Goal: Transaction & Acquisition: Purchase product/service

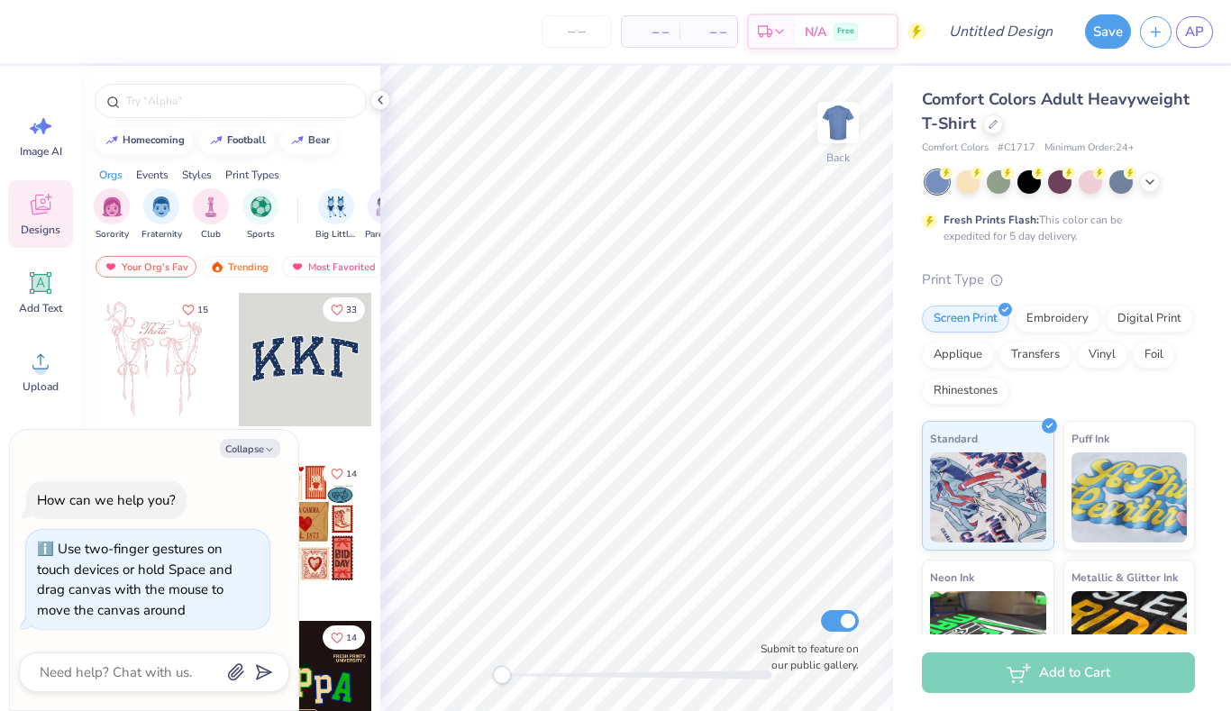
click at [417, 666] on div "Back Submit to feature on our public gallery." at bounding box center [636, 388] width 513 height 645
click at [155, 206] on img "filter for Fraternity" at bounding box center [161, 205] width 20 height 21
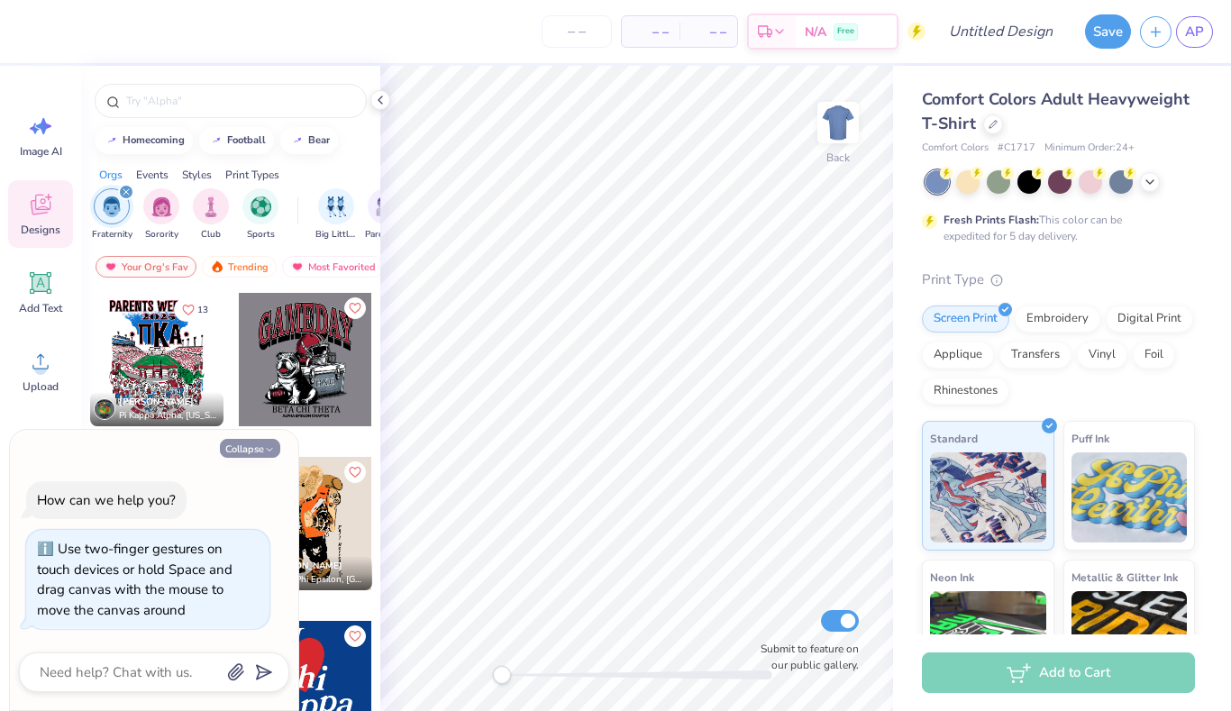
click at [264, 453] on icon "button" at bounding box center [269, 449] width 11 height 11
type textarea "x"
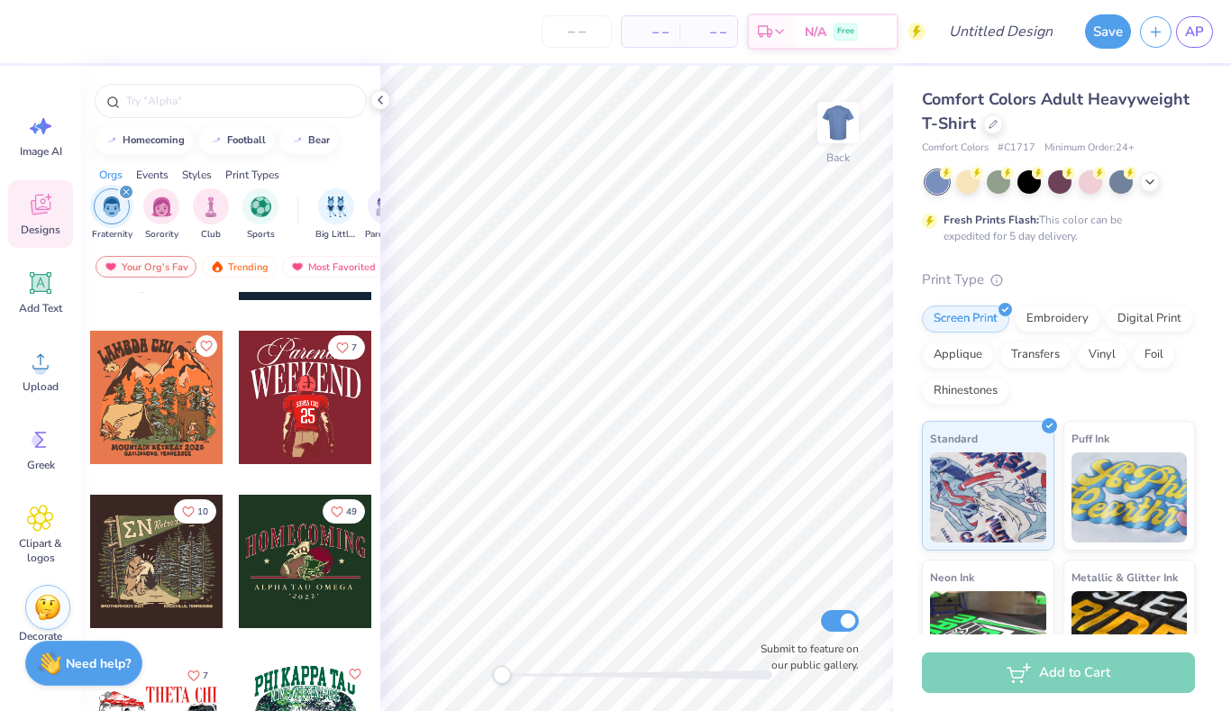
scroll to position [78, 0]
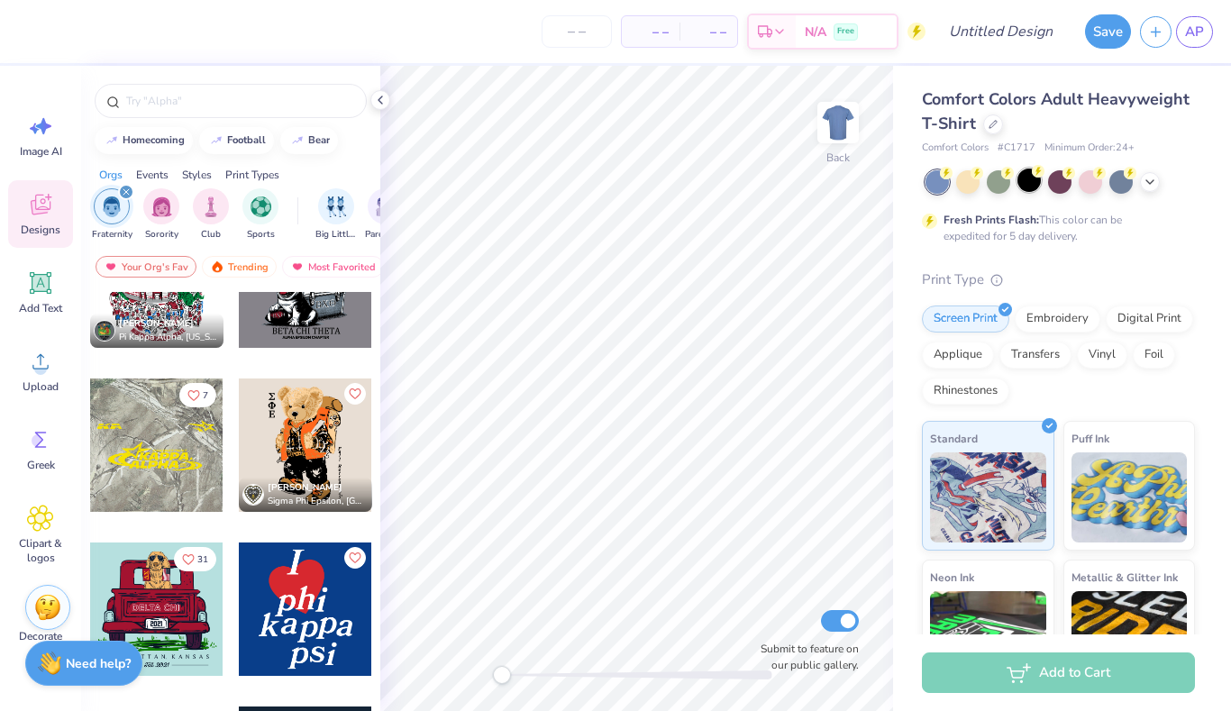
click at [1026, 179] on div at bounding box center [1029, 180] width 23 height 23
click at [32, 382] on span "Upload" at bounding box center [41, 387] width 36 height 14
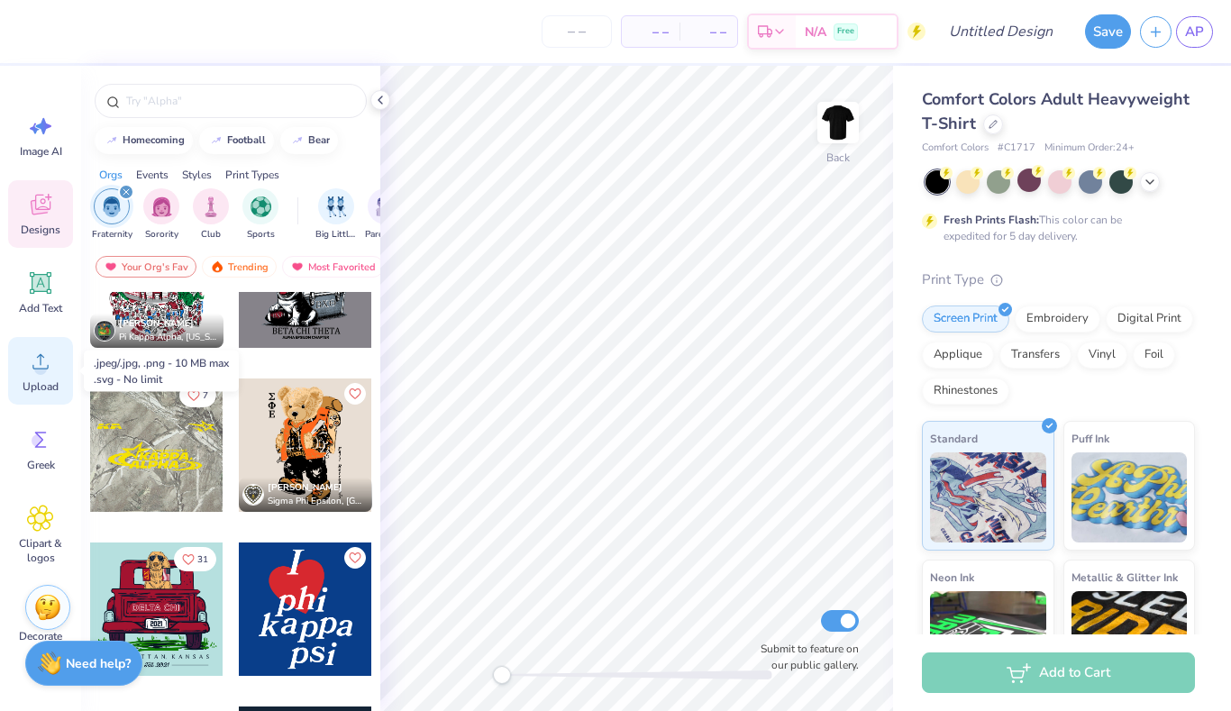
click at [38, 372] on circle at bounding box center [40, 368] width 13 height 13
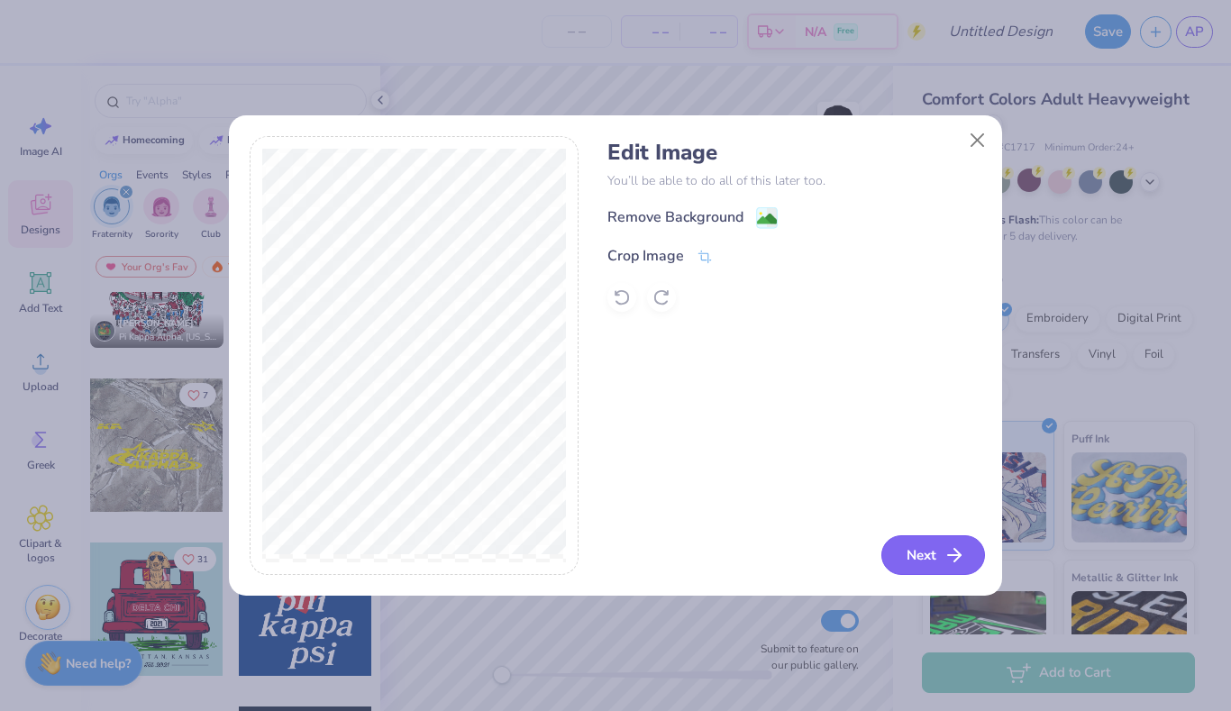
click at [931, 556] on button "Next" at bounding box center [934, 555] width 104 height 40
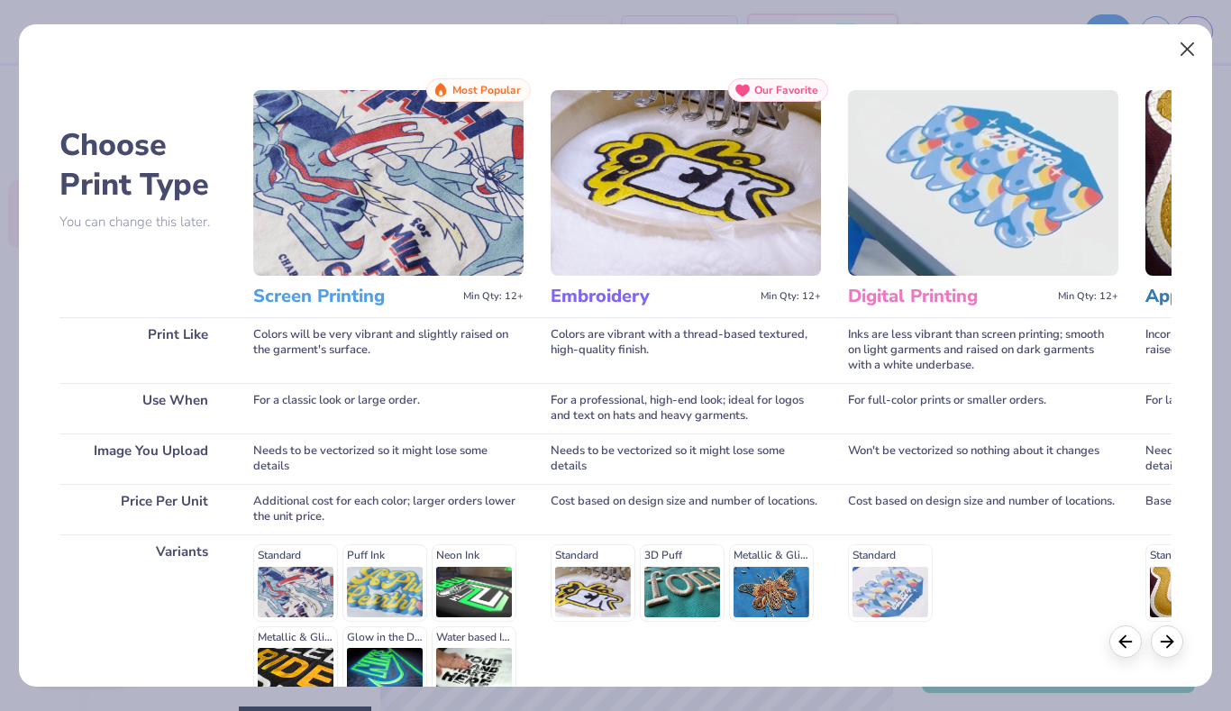
click at [1184, 47] on button "Close" at bounding box center [1187, 49] width 34 height 34
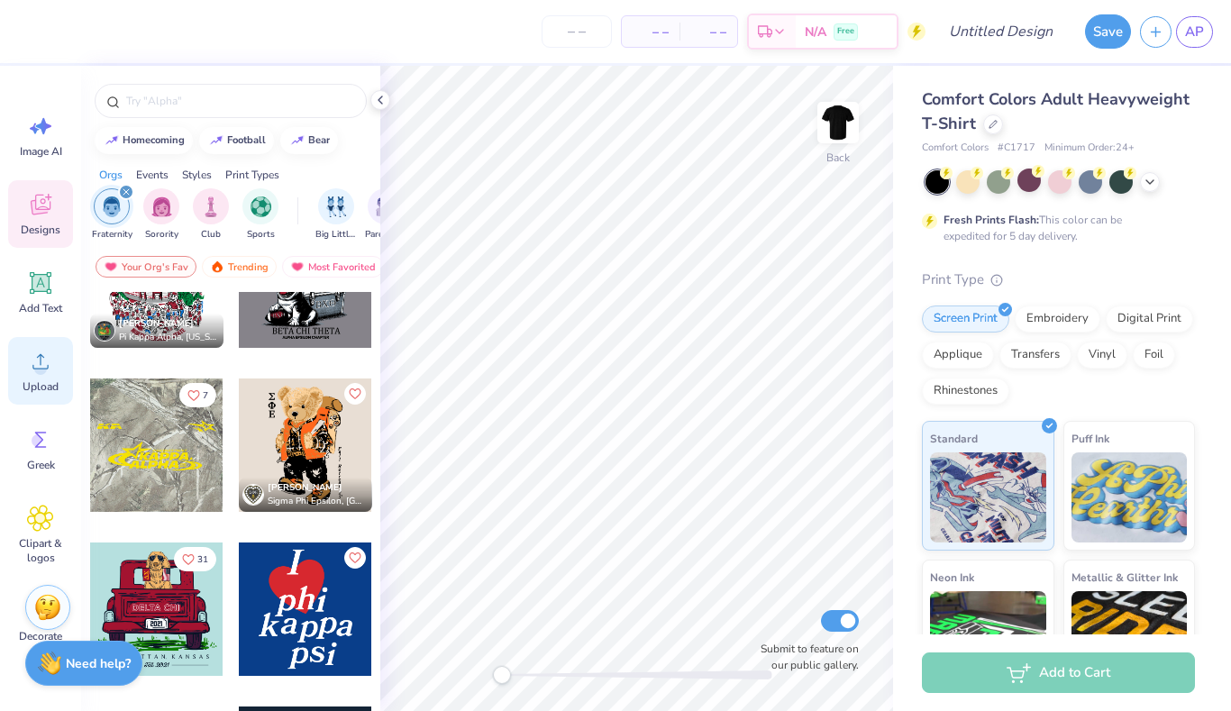
click at [43, 386] on span "Upload" at bounding box center [41, 387] width 36 height 14
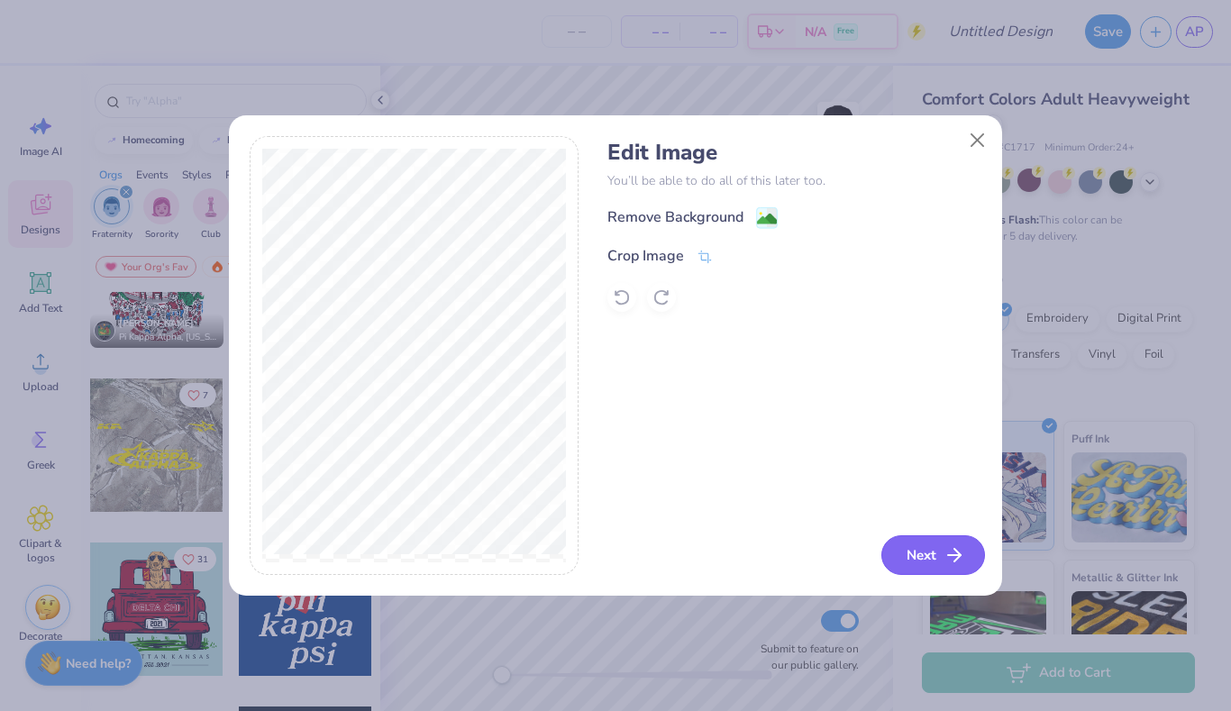
click at [927, 554] on button "Next" at bounding box center [934, 555] width 104 height 40
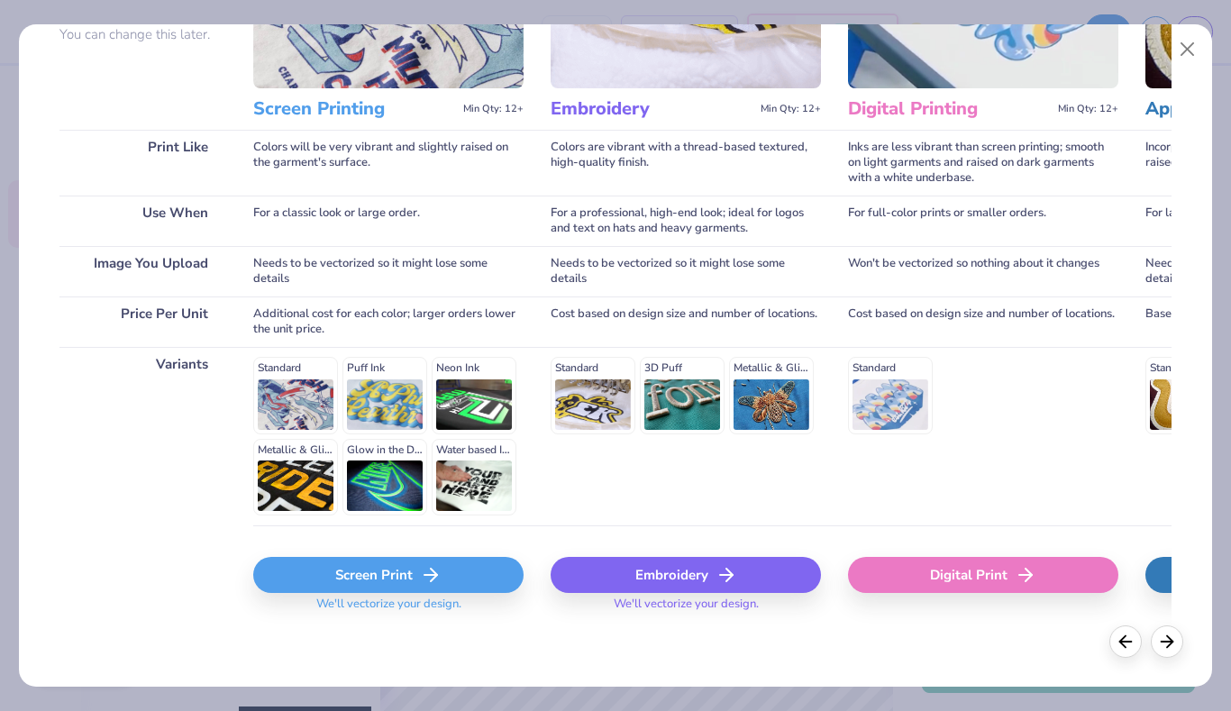
scroll to position [187, 0]
click at [414, 580] on div "Screen Print" at bounding box center [388, 576] width 270 height 36
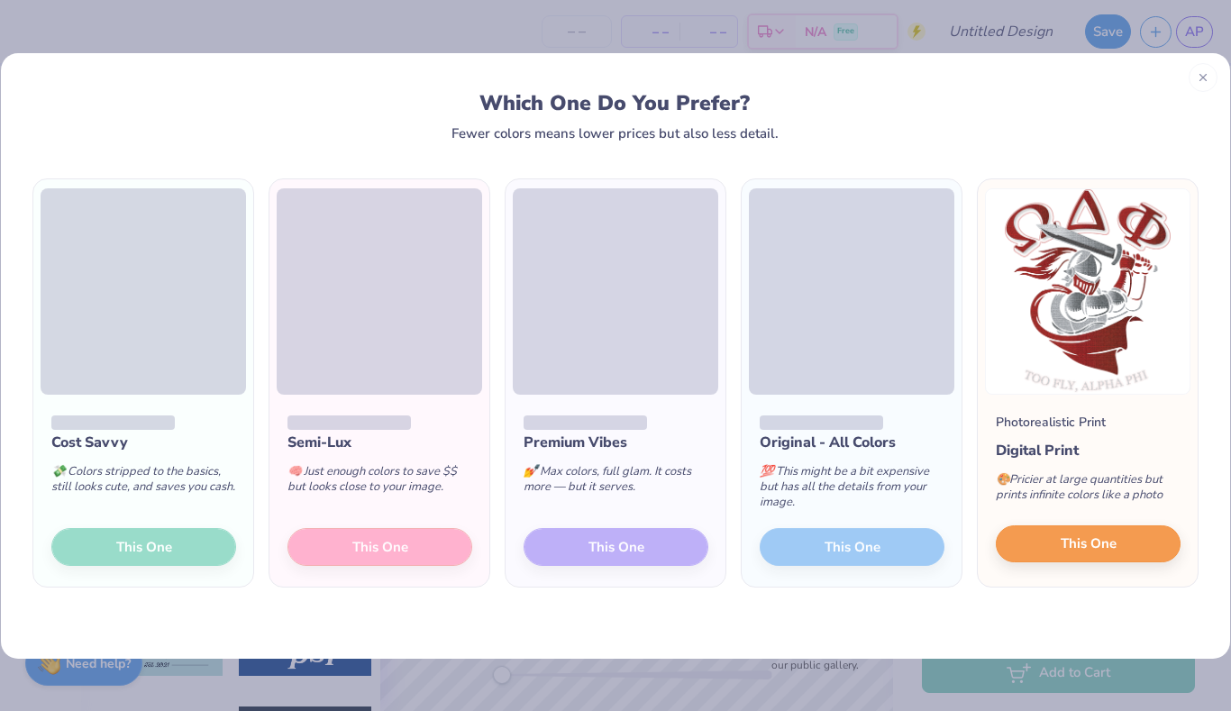
click at [1109, 549] on span "This One" at bounding box center [1089, 544] width 56 height 21
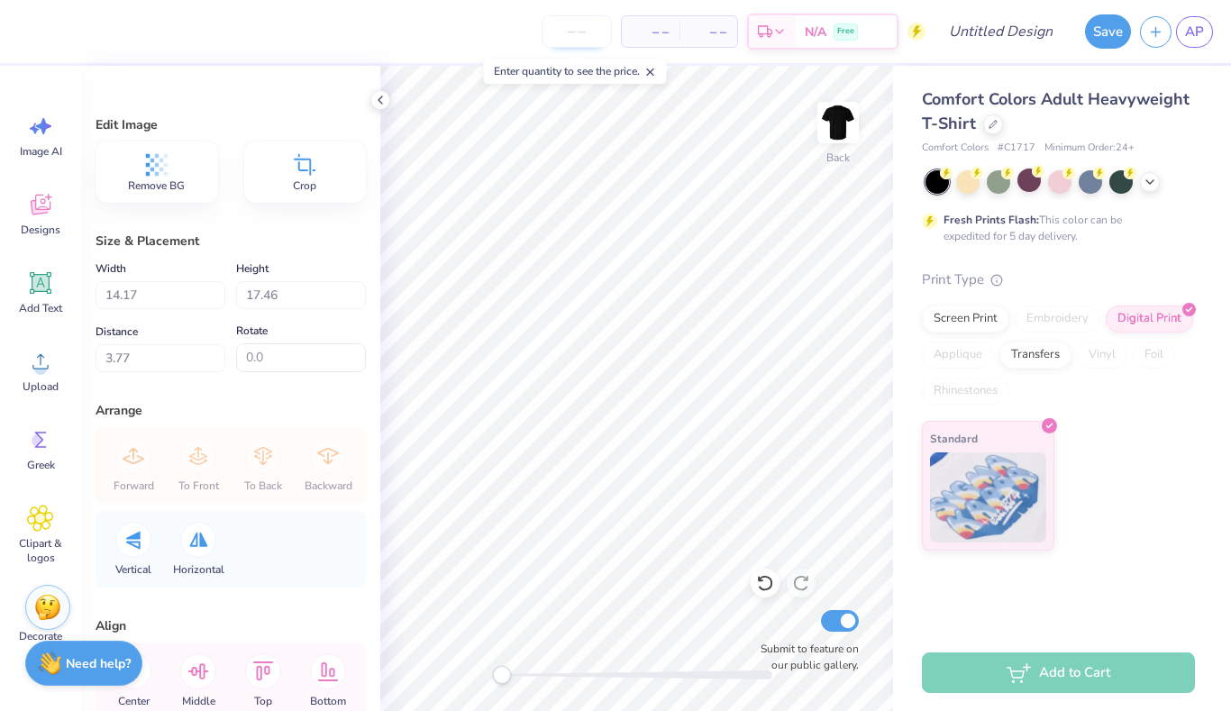
click at [585, 43] on input "number" at bounding box center [577, 31] width 70 height 32
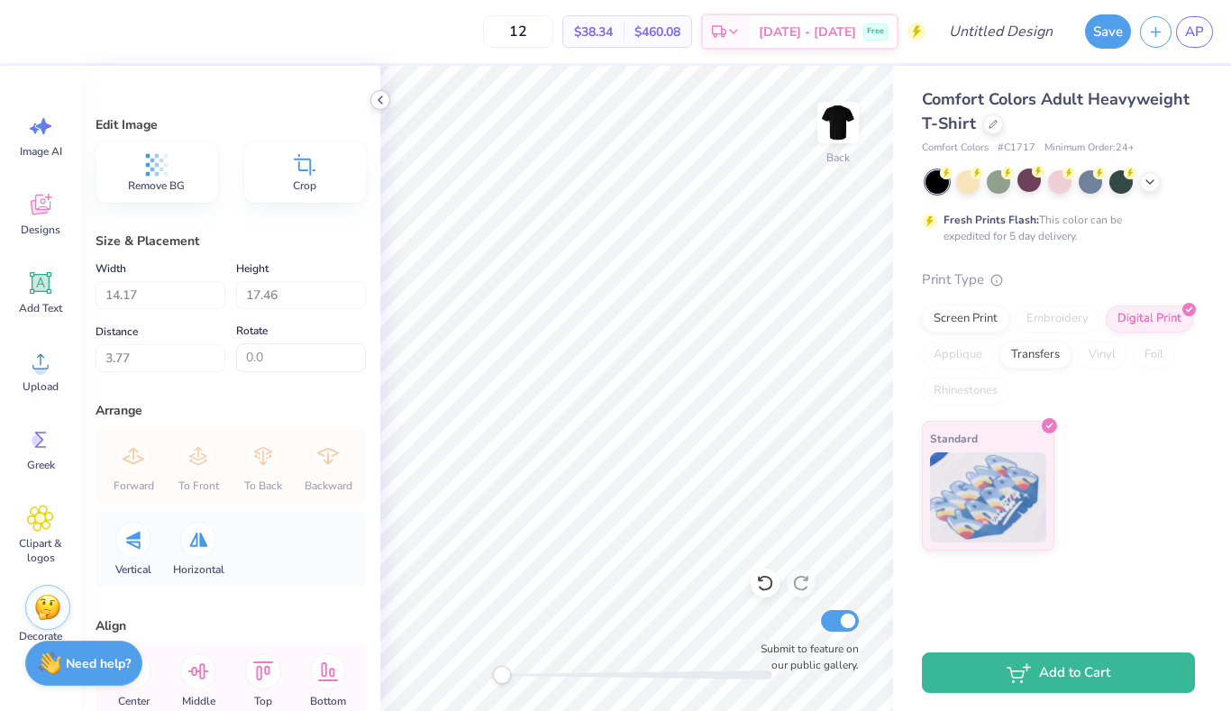
type input "12"
click at [384, 100] on icon at bounding box center [380, 100] width 14 height 14
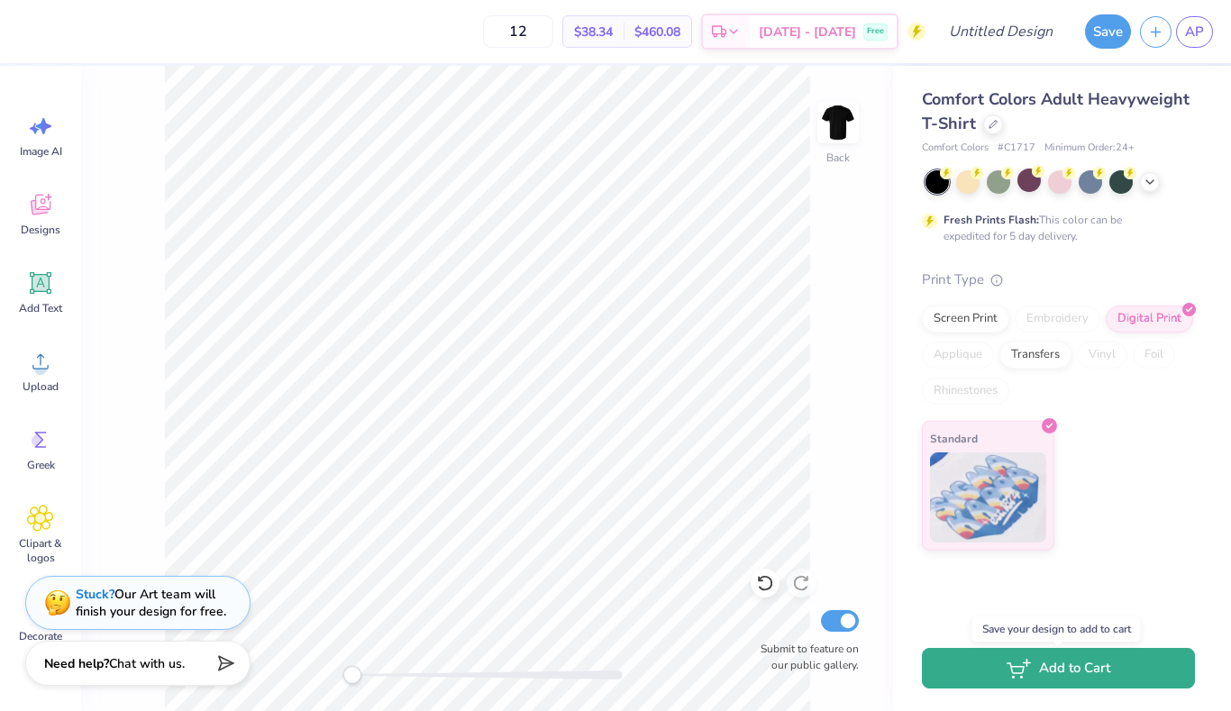
click at [1112, 672] on button "Add to Cart" at bounding box center [1058, 668] width 273 height 41
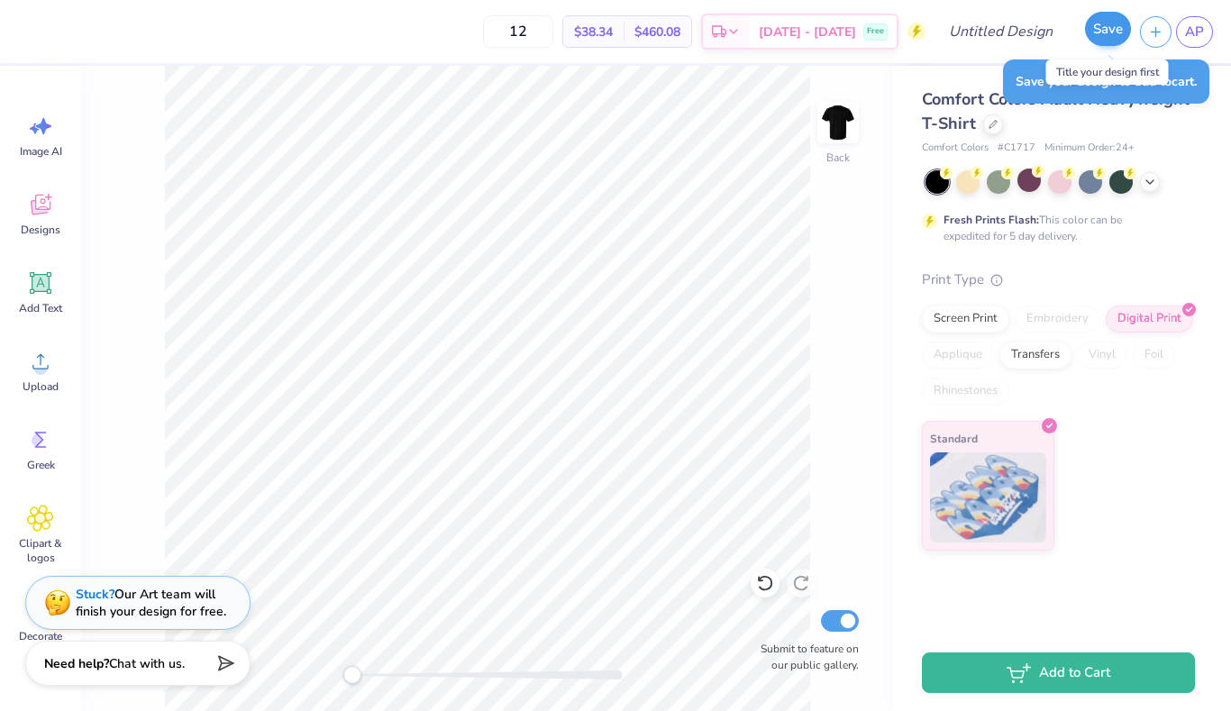
click at [1105, 34] on button "Save" at bounding box center [1108, 29] width 46 height 34
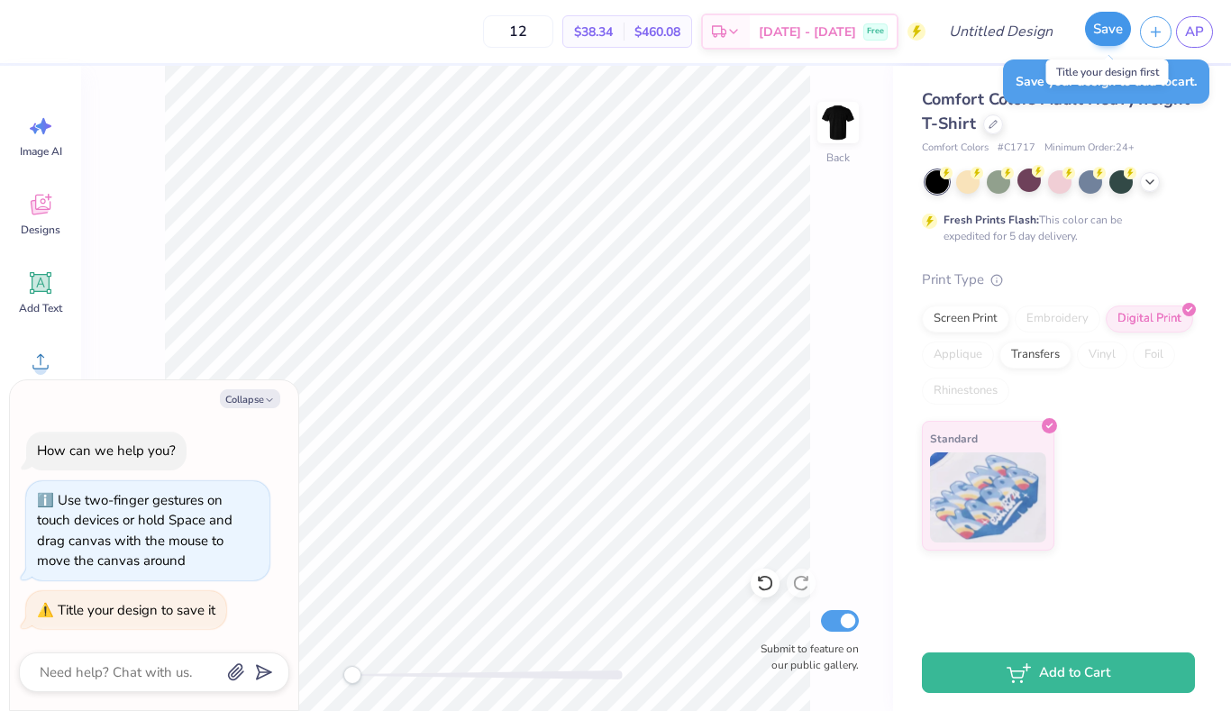
click at [1102, 30] on button "Save" at bounding box center [1108, 29] width 46 height 34
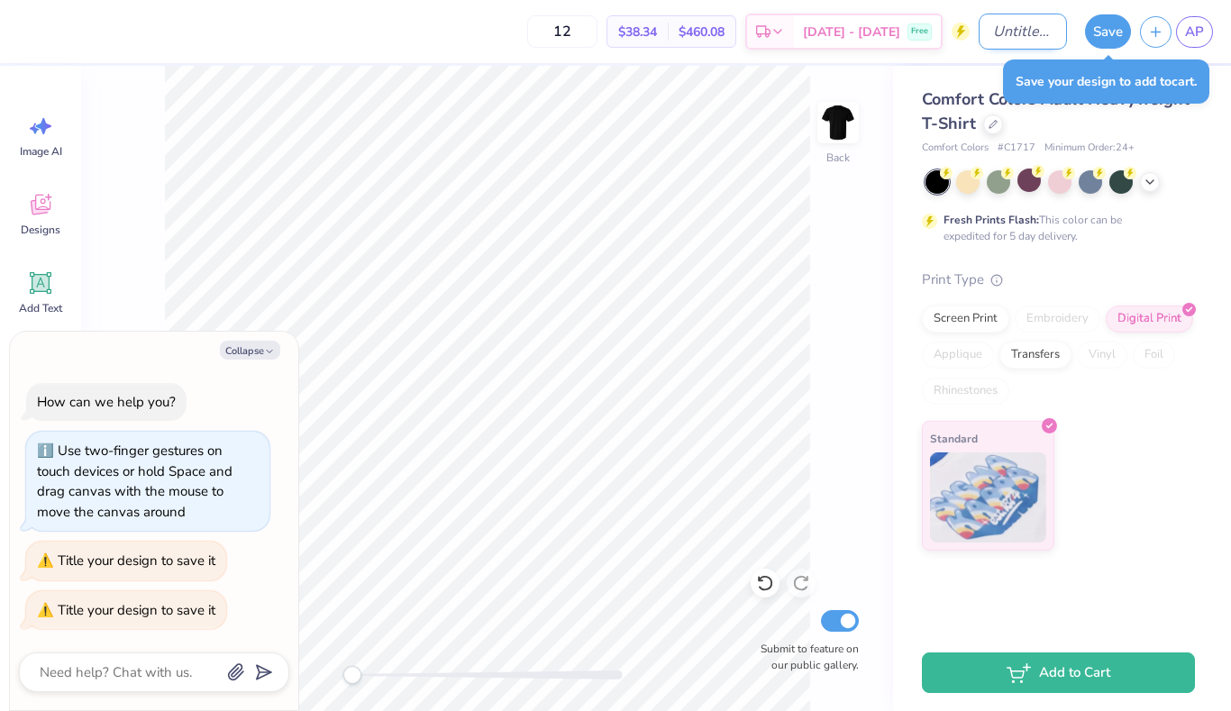
drag, startPoint x: 979, startPoint y: 23, endPoint x: 993, endPoint y: 23, distance: 14.5
click at [980, 23] on input "Design Title" at bounding box center [1023, 32] width 88 height 36
click at [984, 35] on input "Design Title" at bounding box center [1023, 32] width 88 height 36
click at [990, 31] on input "Design Title" at bounding box center [1023, 32] width 88 height 36
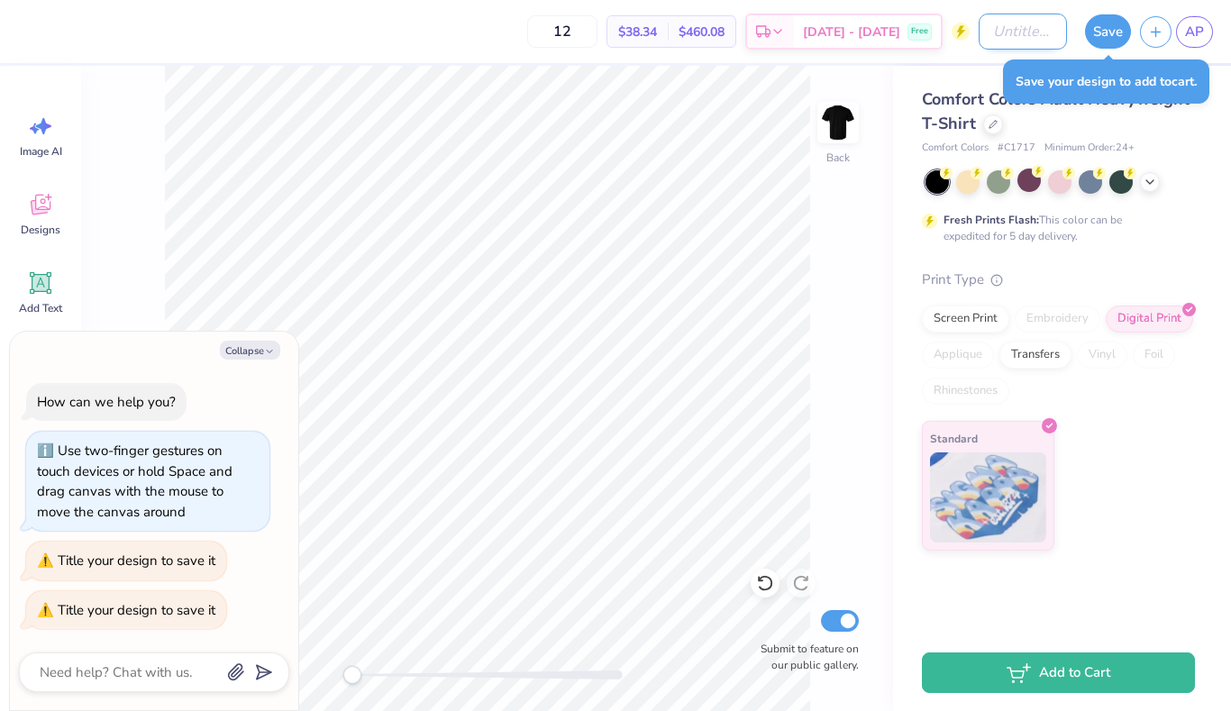
click at [993, 23] on input "Design Title" at bounding box center [1023, 32] width 88 height 36
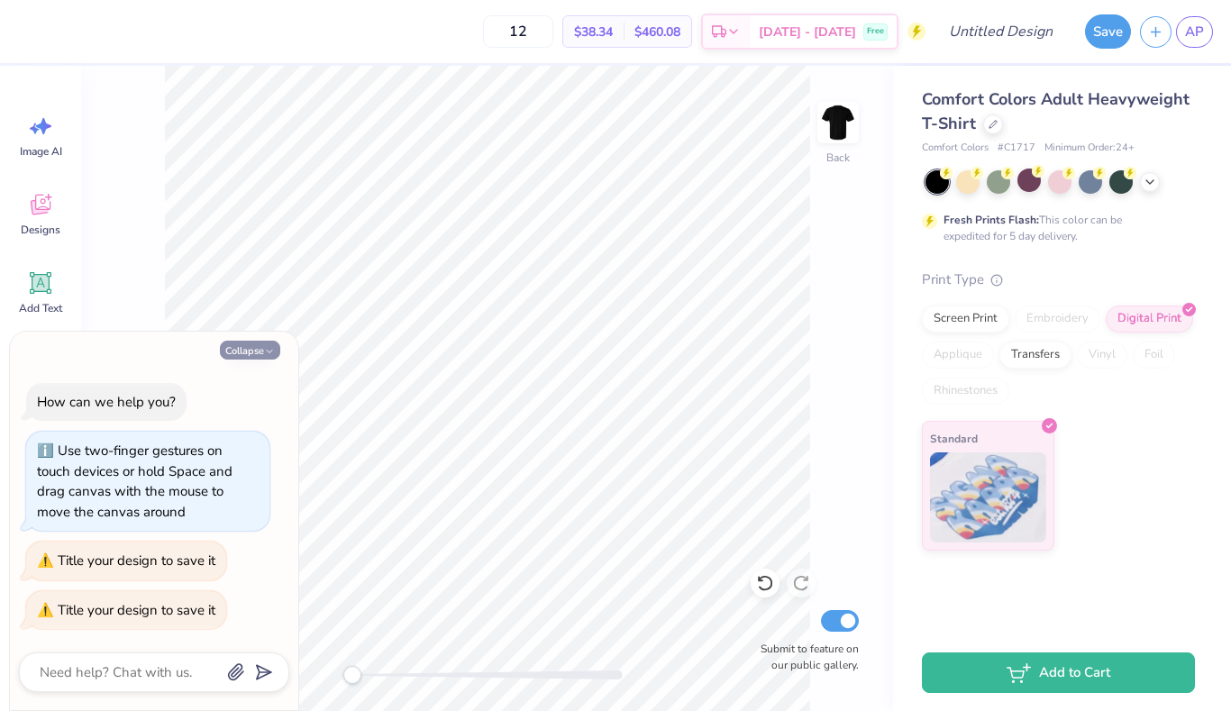
click at [272, 350] on icon "button" at bounding box center [269, 351] width 11 height 11
type textarea "x"
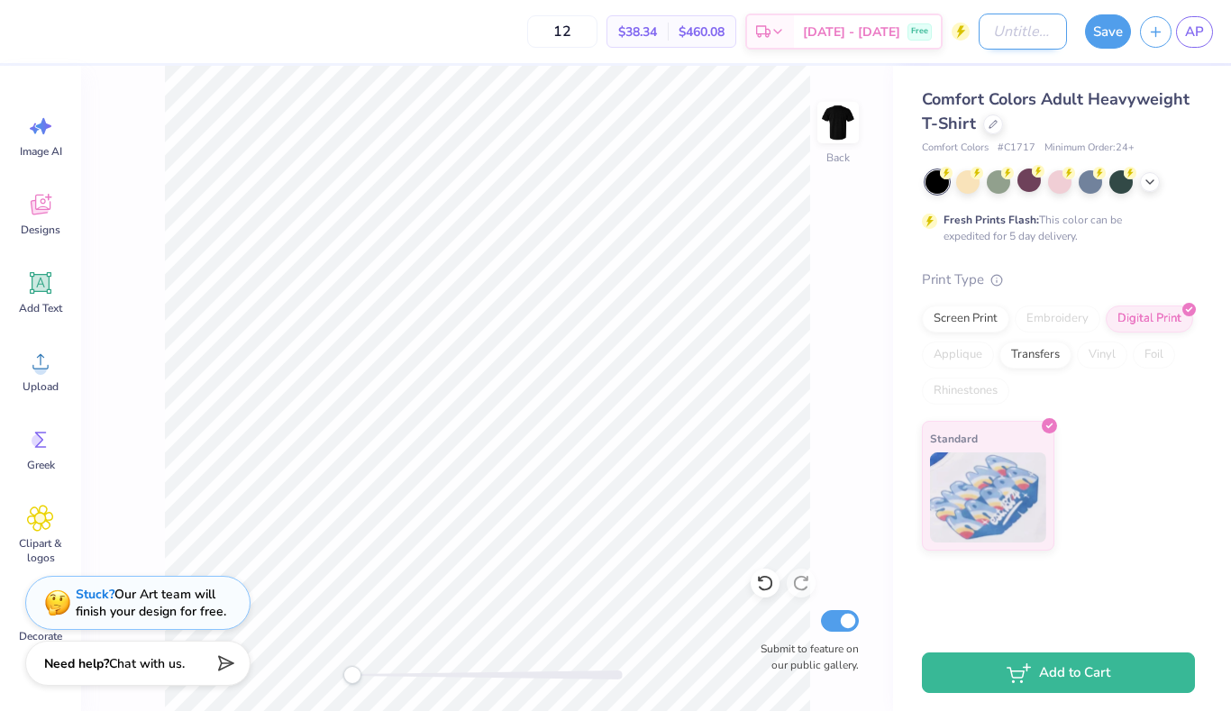
click at [990, 27] on input "Design Title" at bounding box center [1023, 32] width 88 height 36
type input "I"
type input "ODPHI SHIRT"
click at [1117, 34] on button "Save" at bounding box center [1108, 29] width 46 height 34
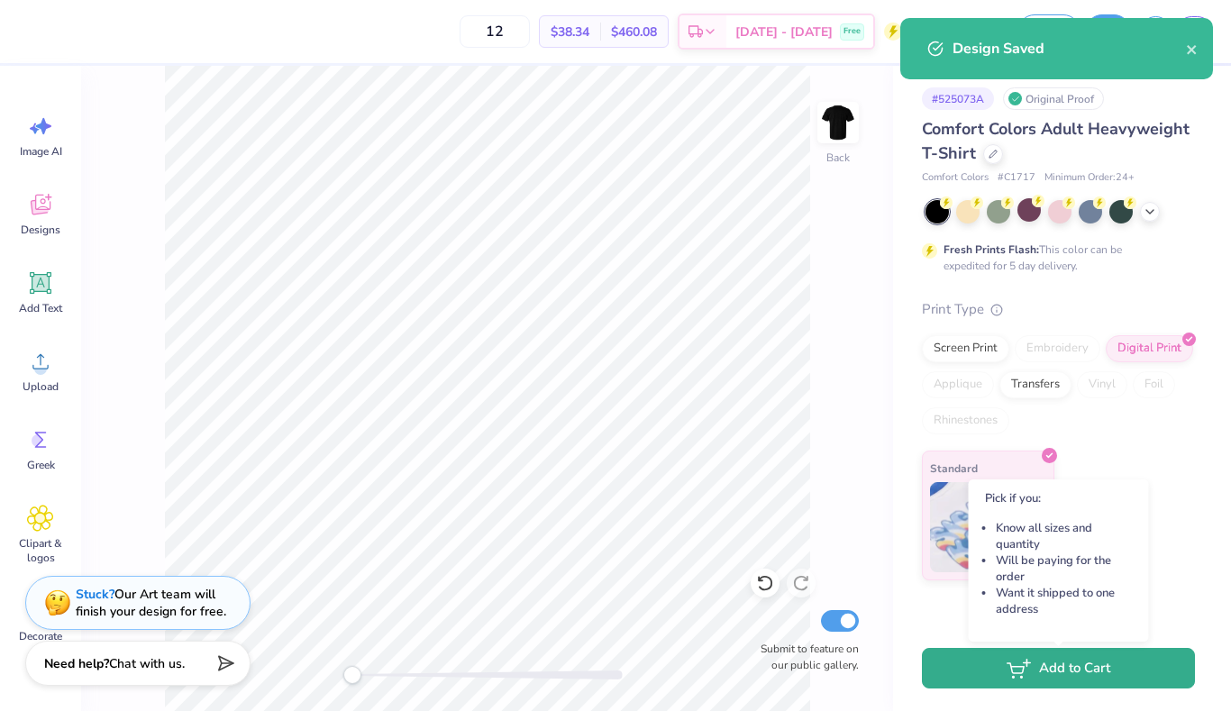
click at [1085, 669] on button "Add to Cart" at bounding box center [1058, 668] width 273 height 41
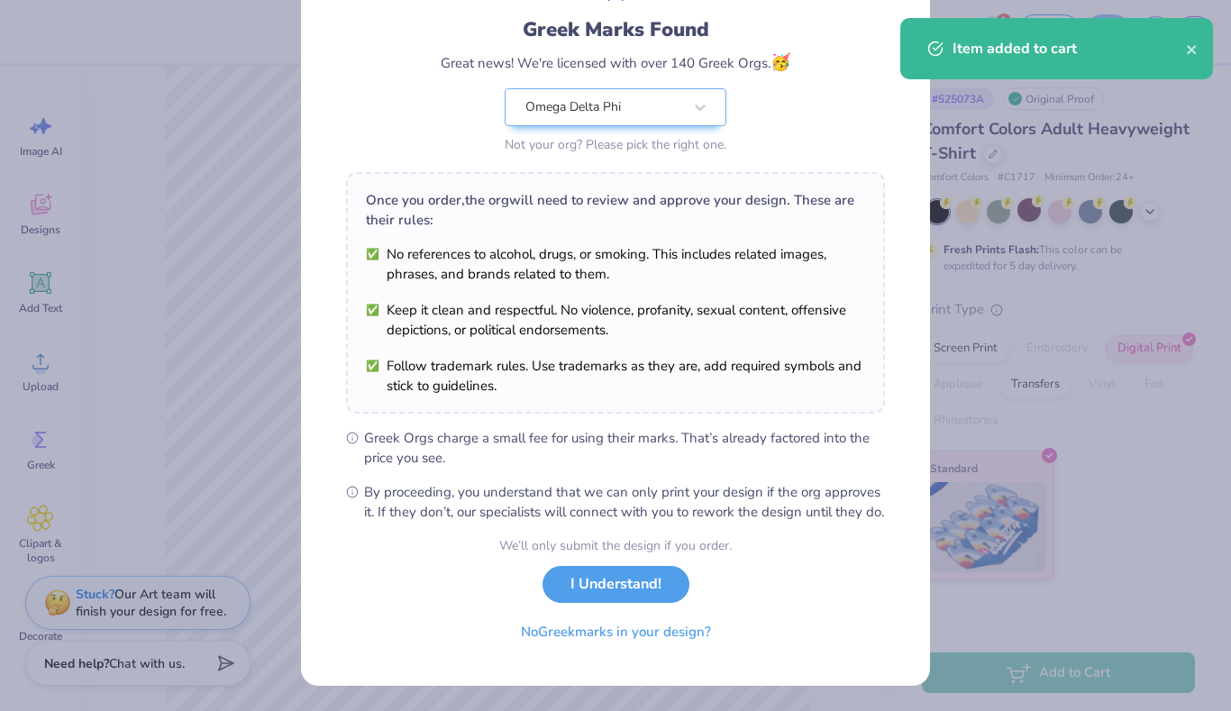
scroll to position [133, 0]
click at [605, 576] on button "I Understand!" at bounding box center [616, 580] width 147 height 37
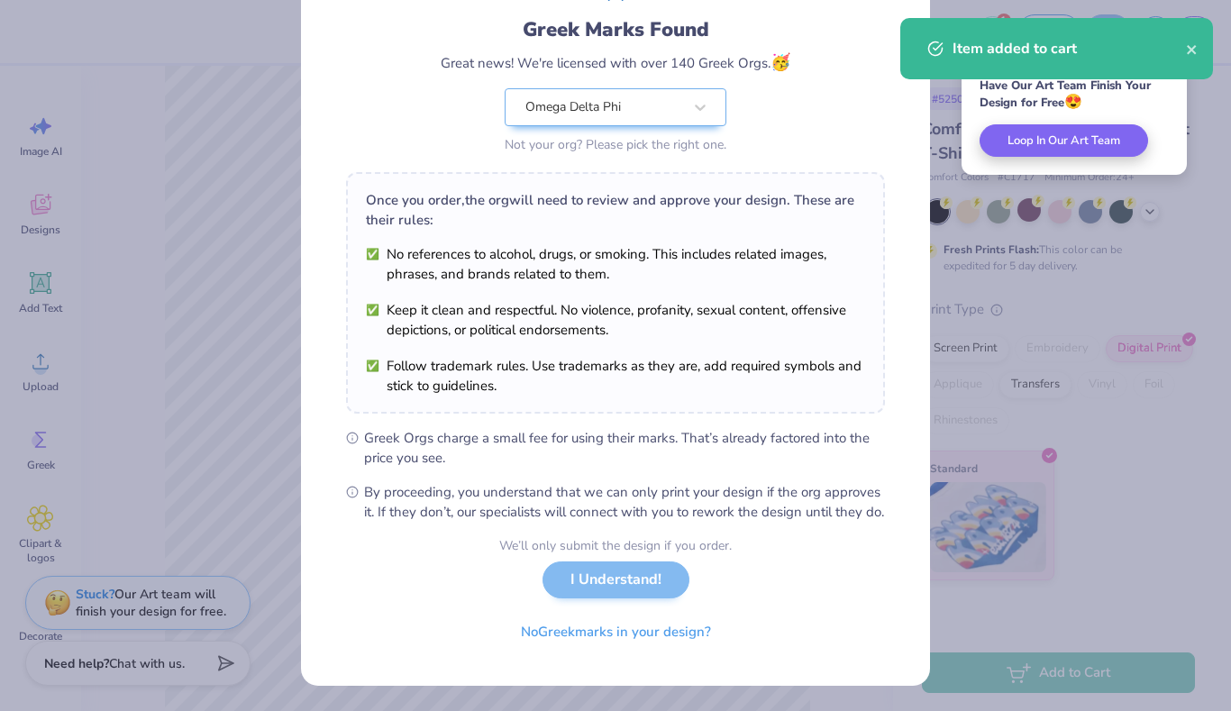
scroll to position [0, 0]
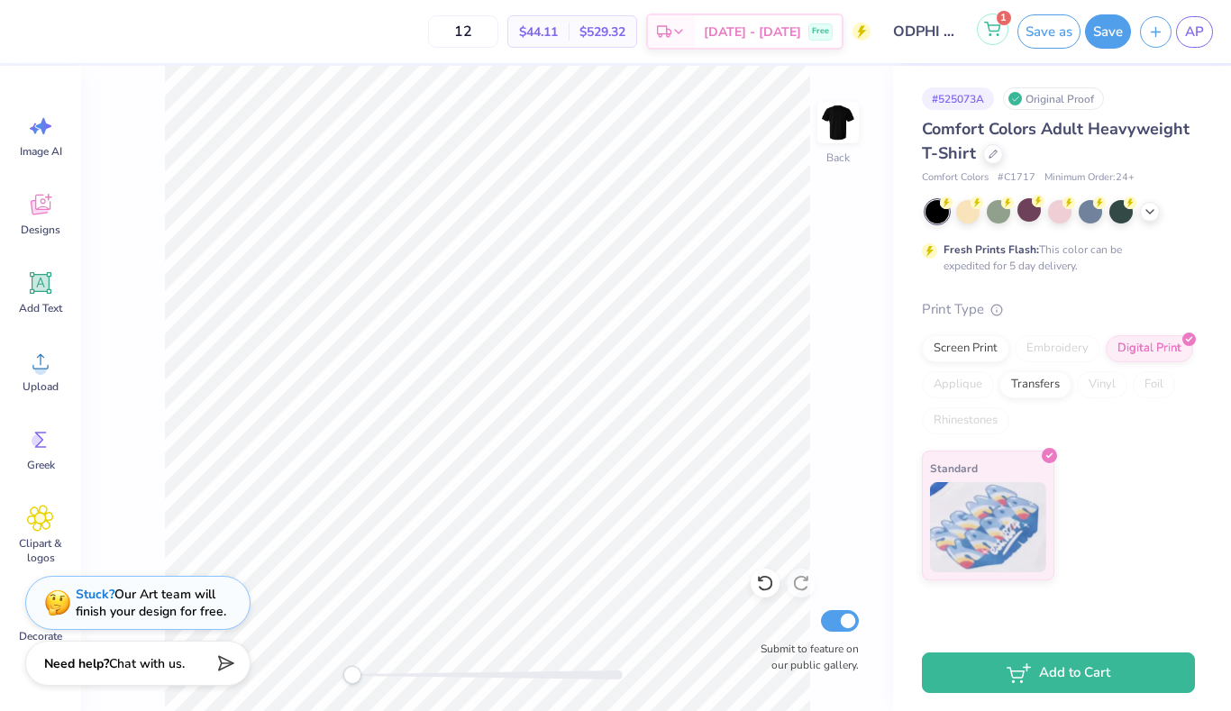
click at [989, 30] on icon at bounding box center [992, 29] width 16 height 14
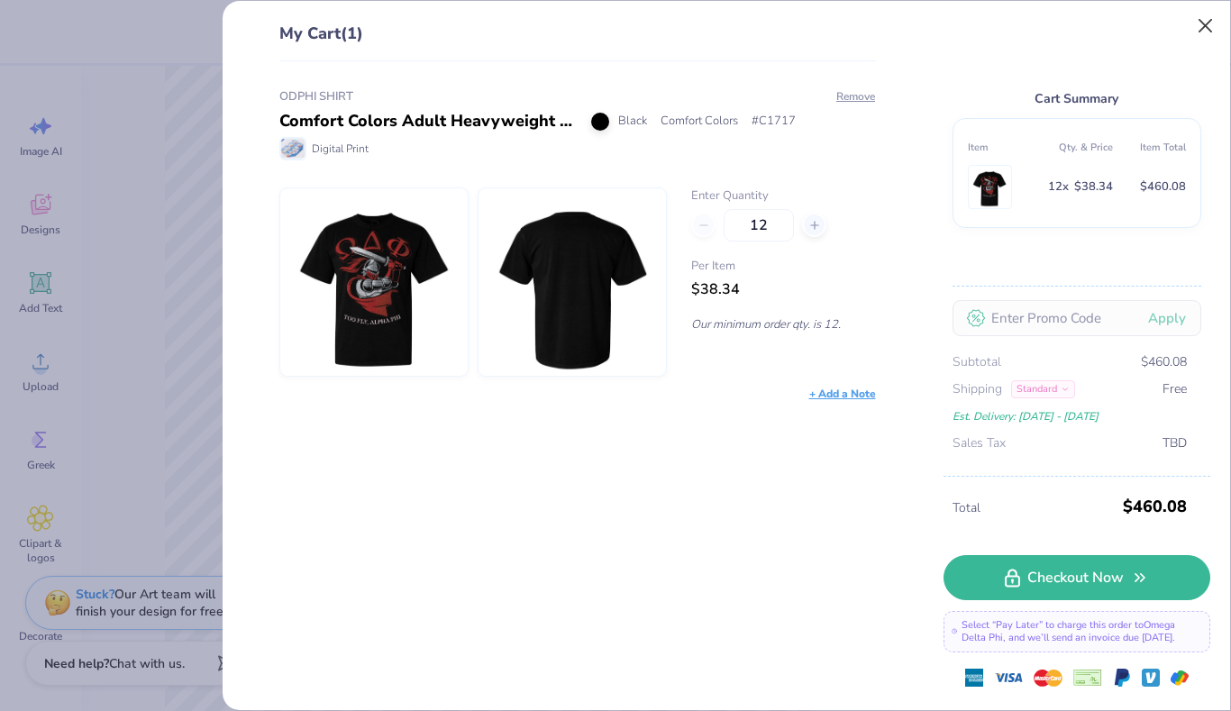
click at [1205, 30] on button "Close" at bounding box center [1206, 26] width 34 height 34
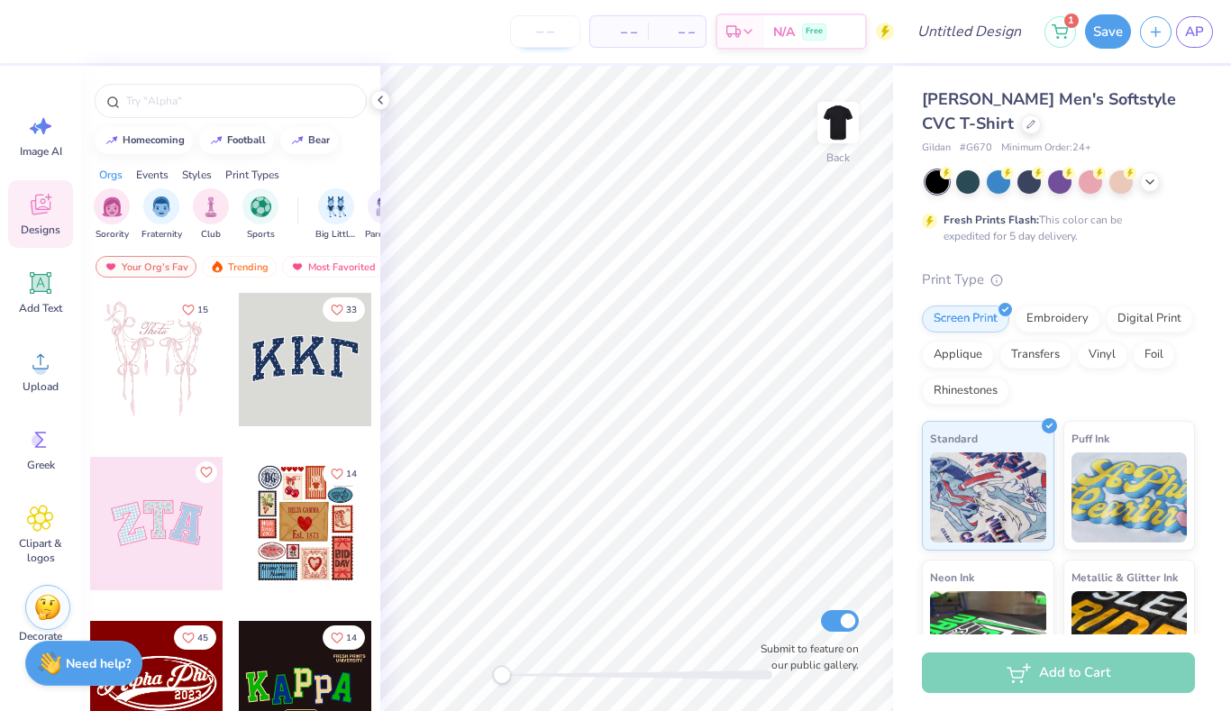
click at [539, 28] on input "number" at bounding box center [545, 31] width 70 height 32
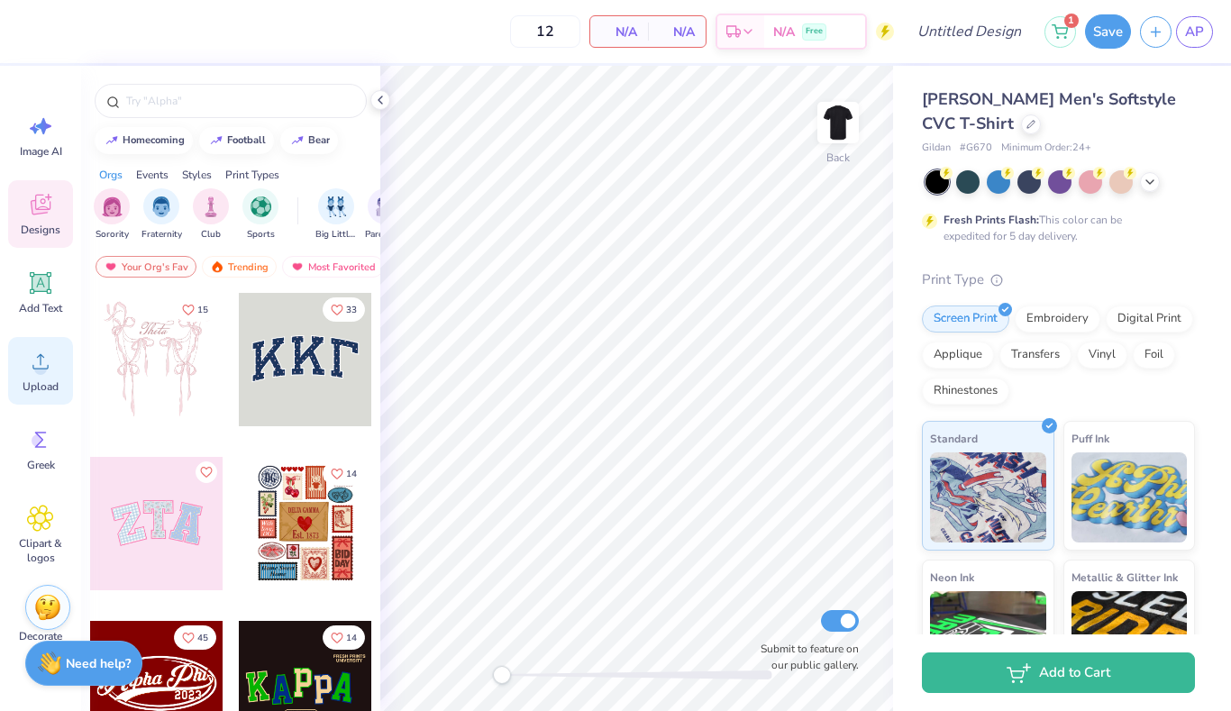
type input "12"
click at [46, 376] on div "Upload" at bounding box center [40, 371] width 65 height 68
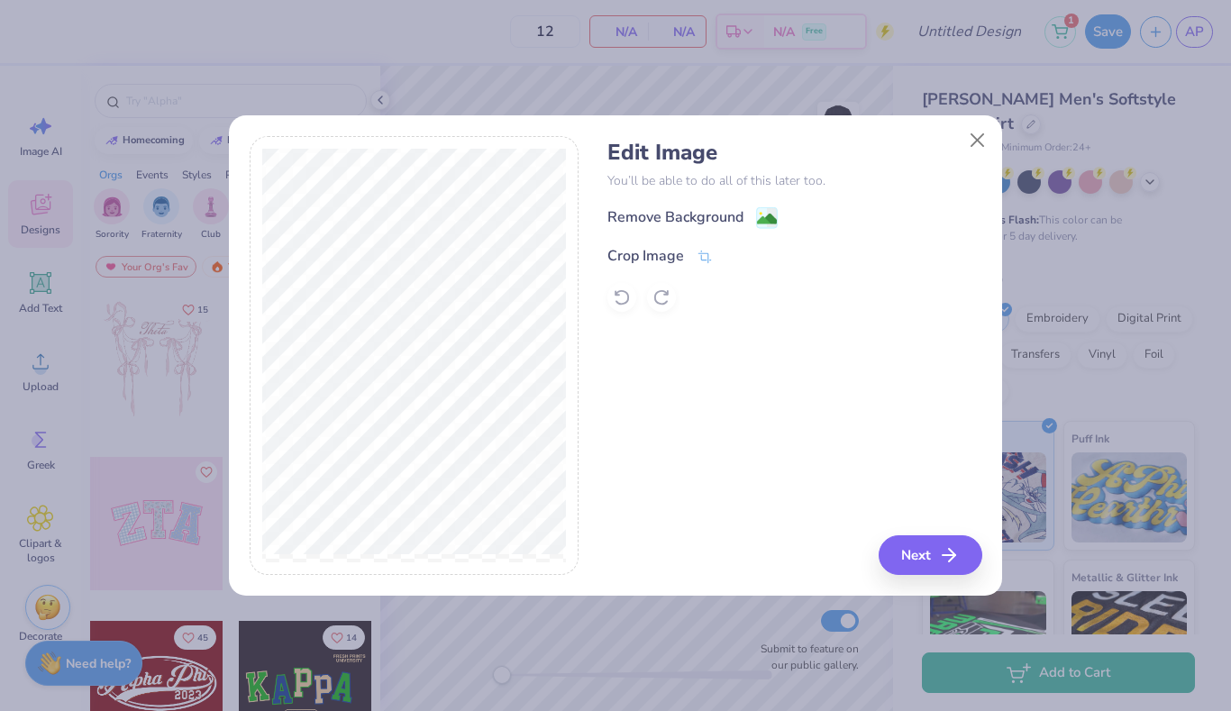
click at [932, 582] on div "Edit Image You’ll be able to do all of this later too. Remove Background Crop I…" at bounding box center [615, 366] width 773 height 460
click at [944, 558] on icon "button" at bounding box center [955, 555] width 22 height 22
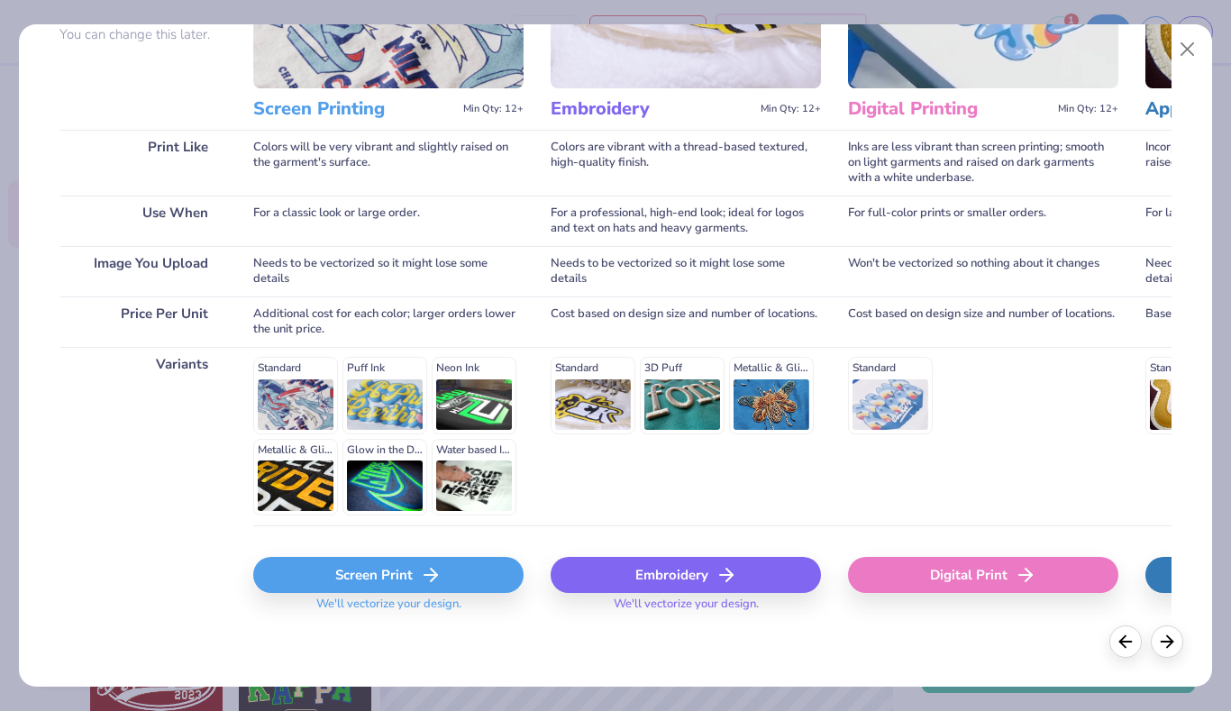
click at [322, 570] on div "Screen Print" at bounding box center [388, 575] width 270 height 36
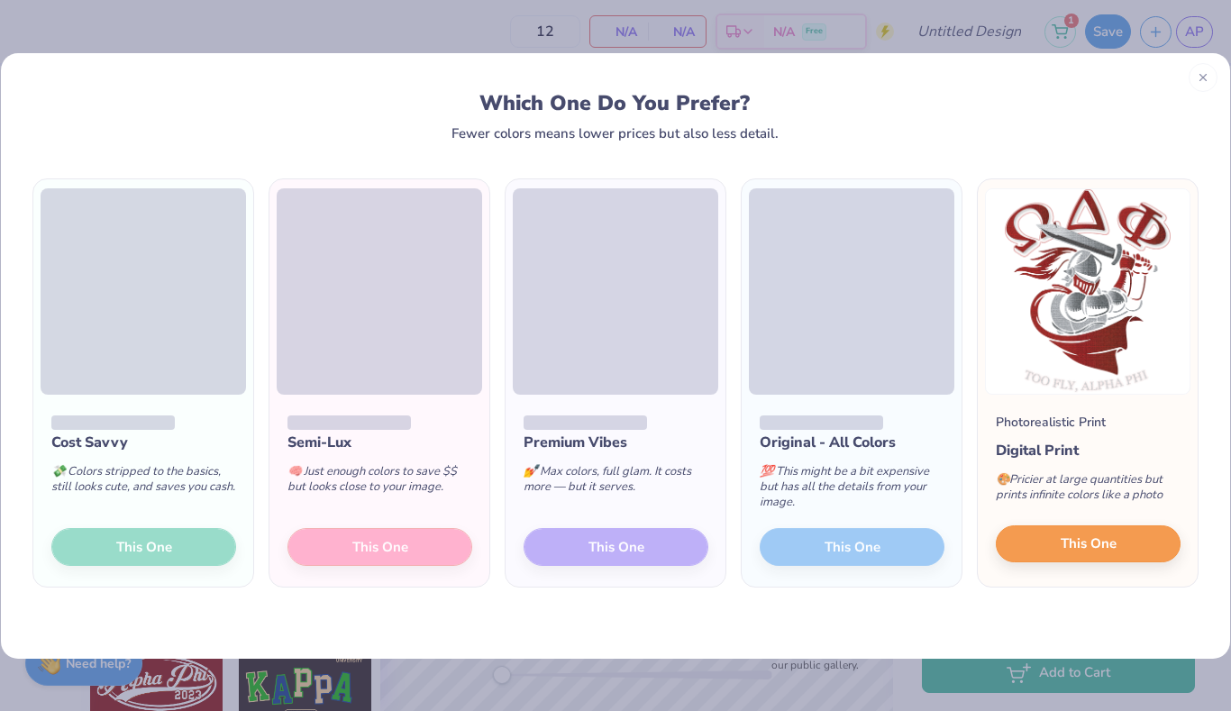
click at [1141, 544] on button "This One" at bounding box center [1088, 545] width 185 height 38
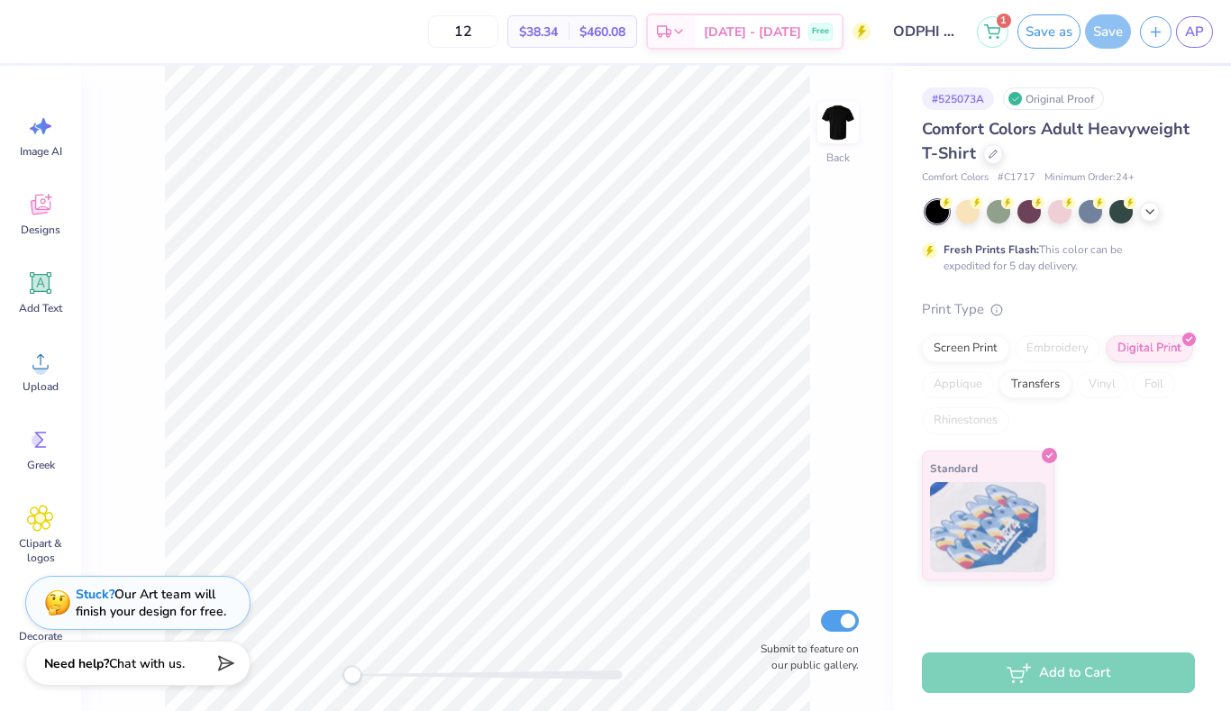
click at [994, 31] on icon at bounding box center [992, 29] width 15 height 9
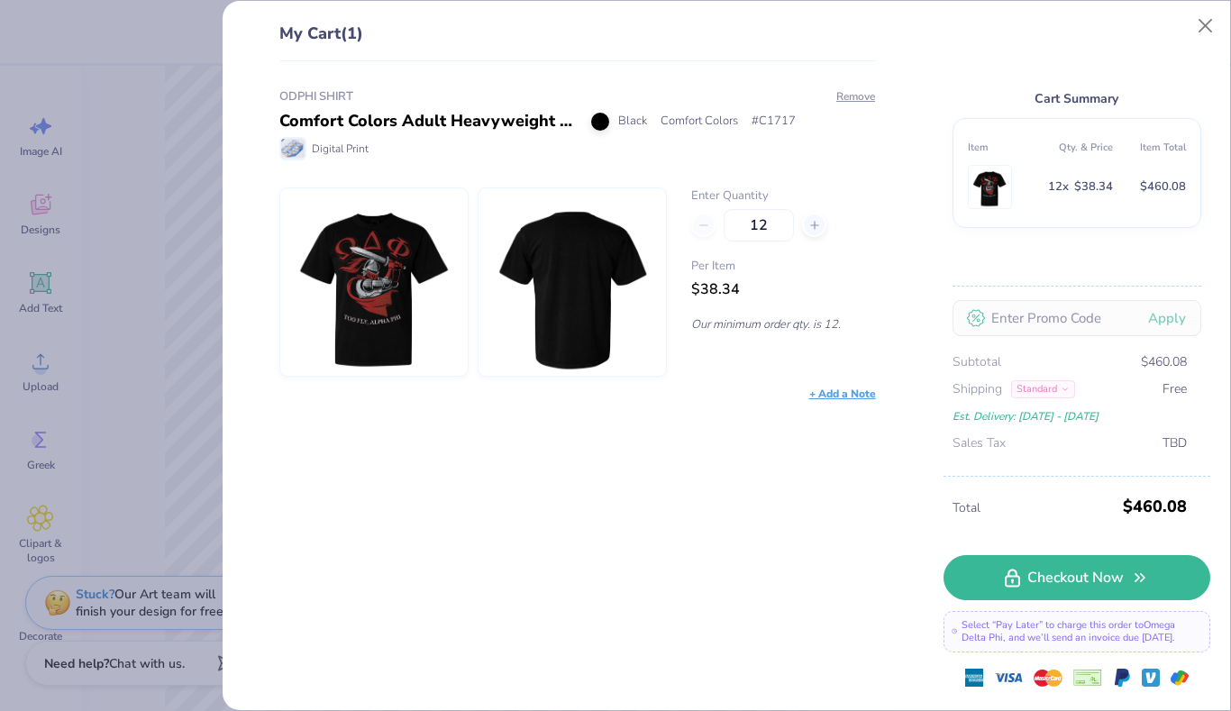
click at [411, 122] on div "Comfort Colors Adult Heavyweight T-Shirt" at bounding box center [428, 121] width 298 height 24
click at [132, 113] on div "My Cart (1) ODPHI SHIRT Comfort Colors Adult Heavyweight T-Shirt Black Comfort …" at bounding box center [615, 355] width 1231 height 711
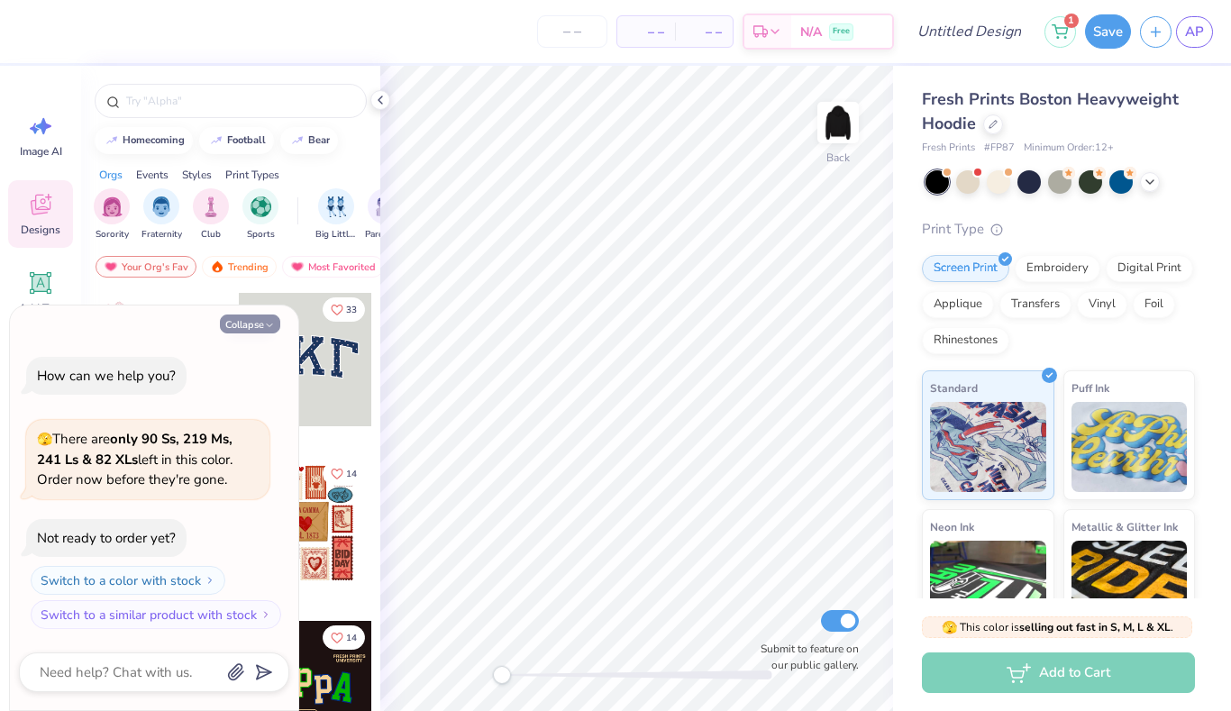
click at [252, 325] on button "Collapse" at bounding box center [250, 324] width 60 height 19
type textarea "x"
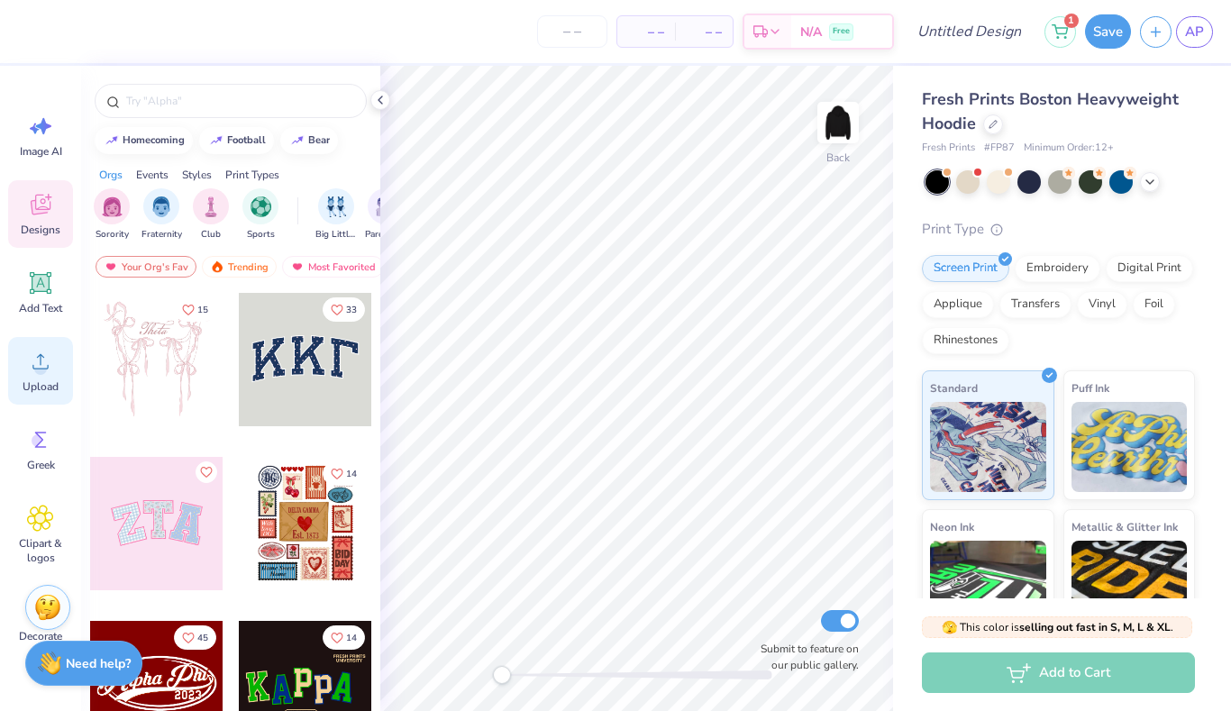
click at [39, 356] on icon at bounding box center [40, 361] width 16 height 15
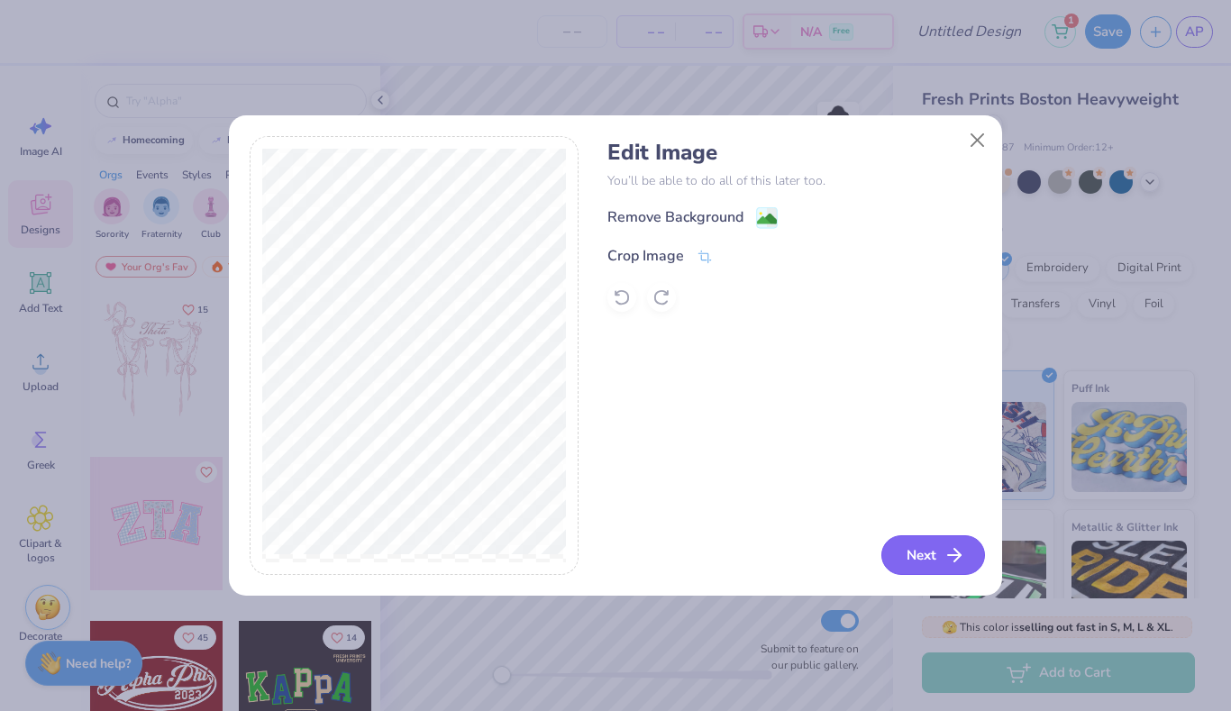
click at [931, 566] on button "Next" at bounding box center [934, 555] width 104 height 40
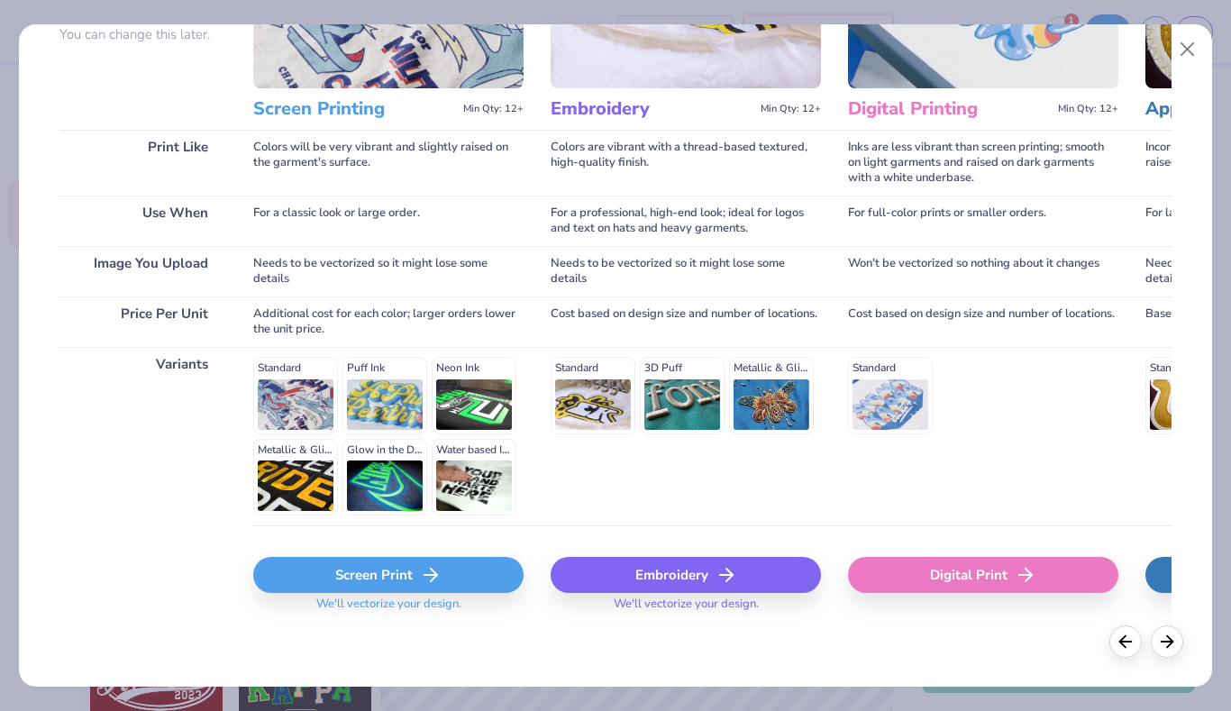
click at [368, 581] on div "Screen Print" at bounding box center [388, 575] width 270 height 36
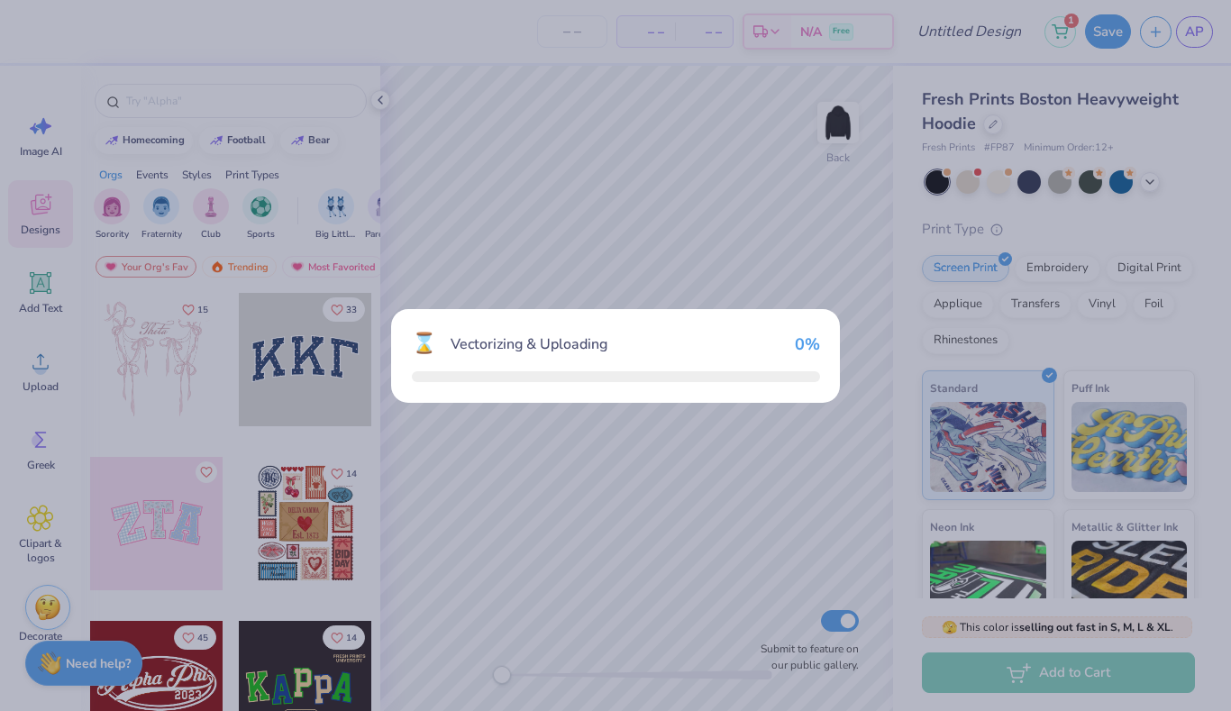
scroll to position [187, 0]
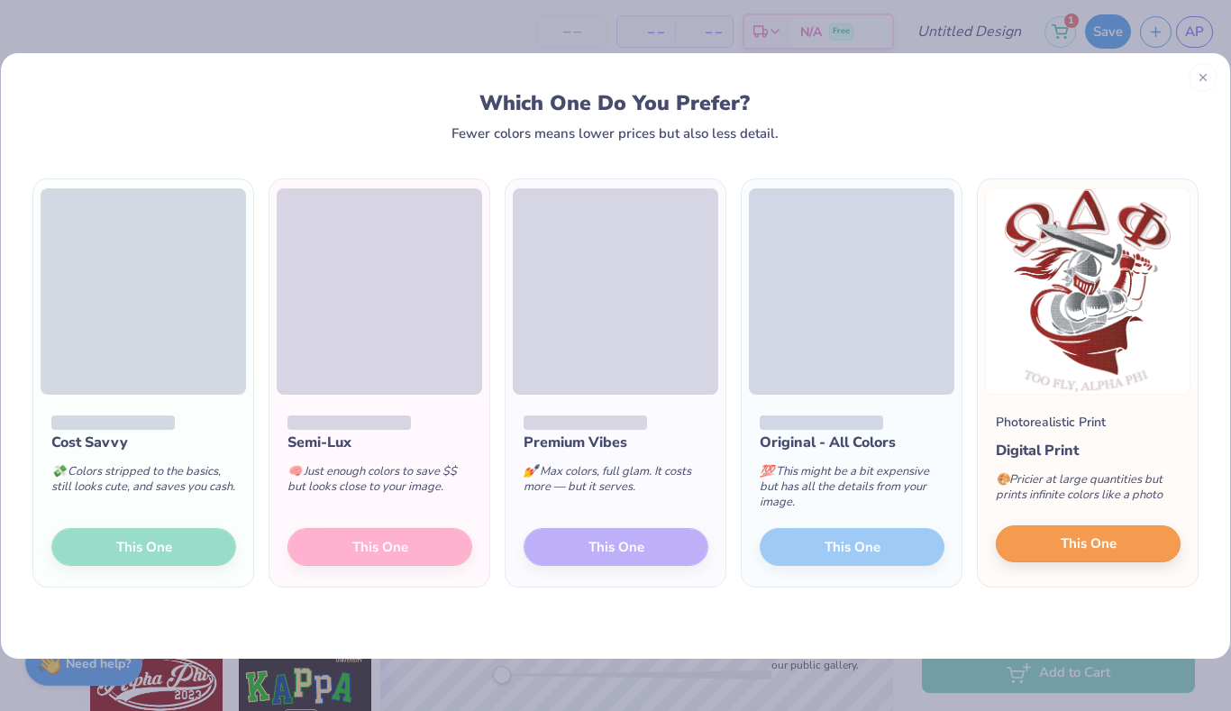
click at [1081, 557] on button "This One" at bounding box center [1088, 545] width 185 height 38
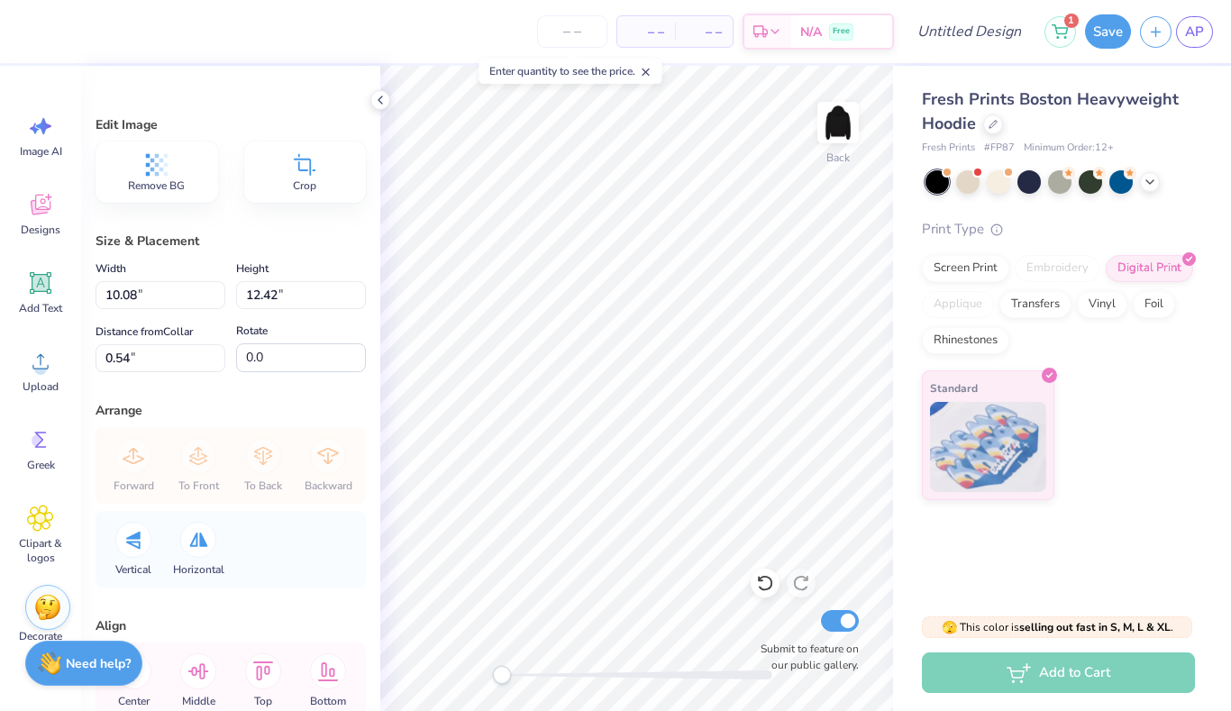
type input "10.13"
type input "12.48"
type input "0.52"
type input "7.99"
type input "9.85"
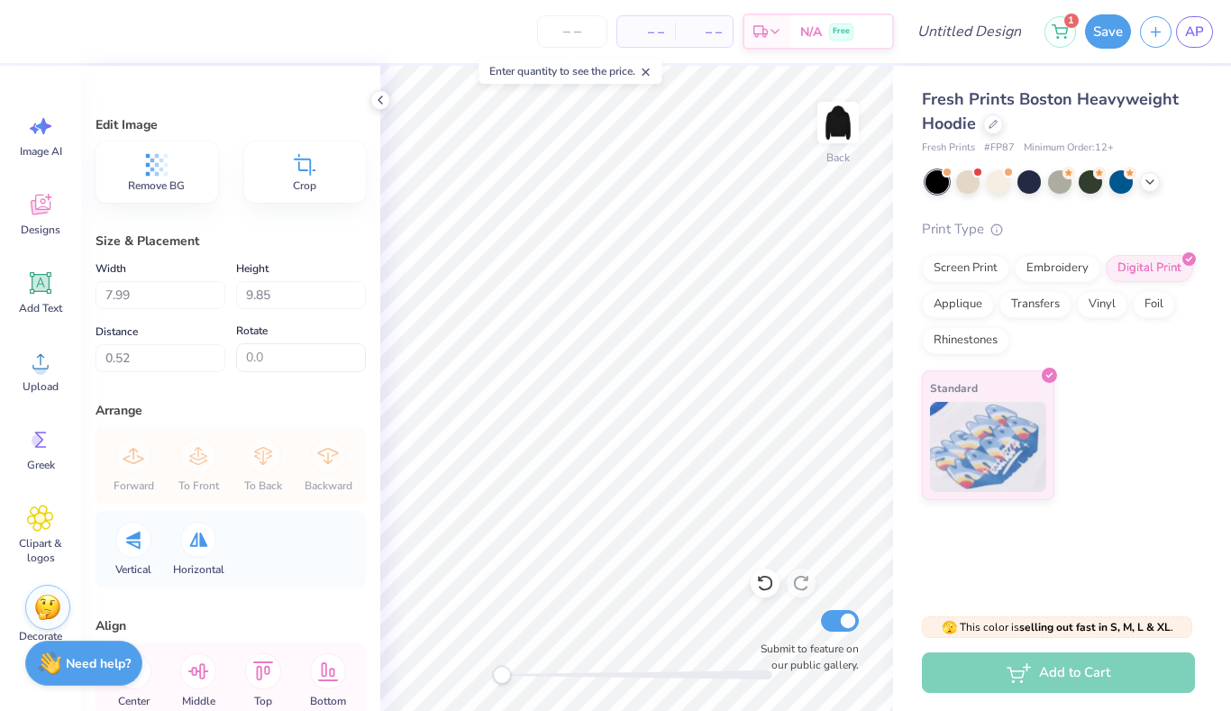
type input "1.83"
click at [840, 131] on img at bounding box center [838, 123] width 72 height 72
click at [39, 367] on circle at bounding box center [40, 368] width 13 height 13
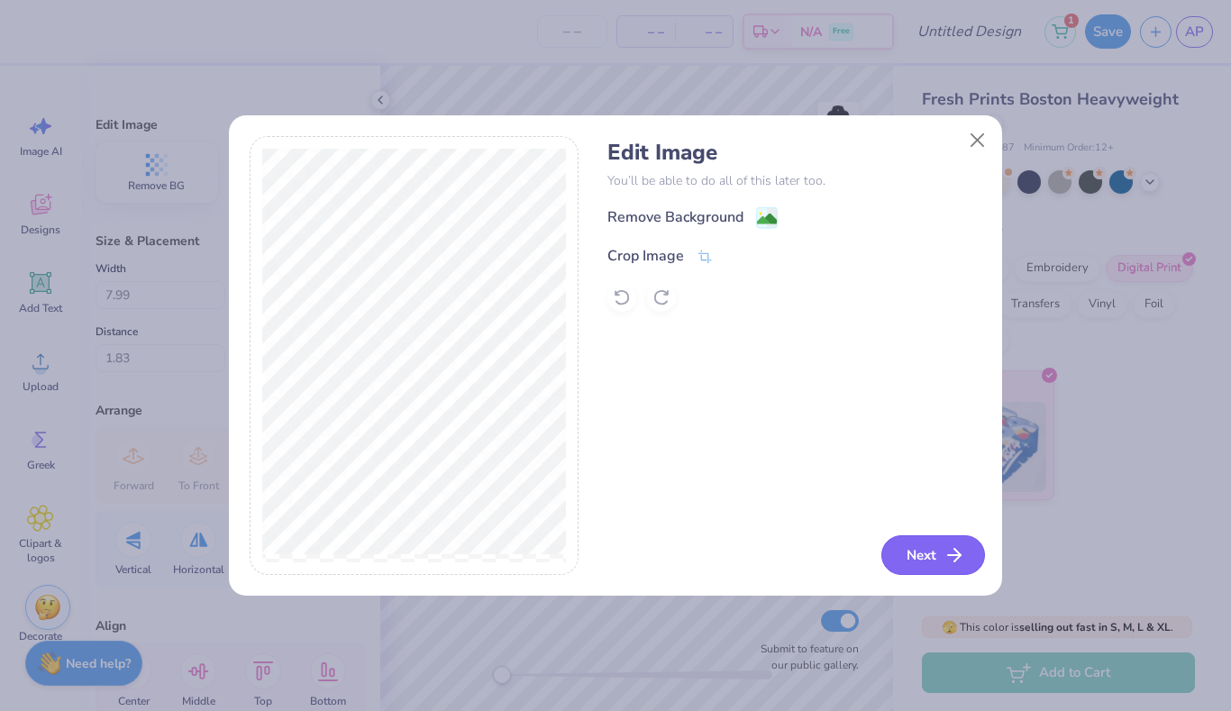
click at [929, 558] on button "Next" at bounding box center [934, 555] width 104 height 40
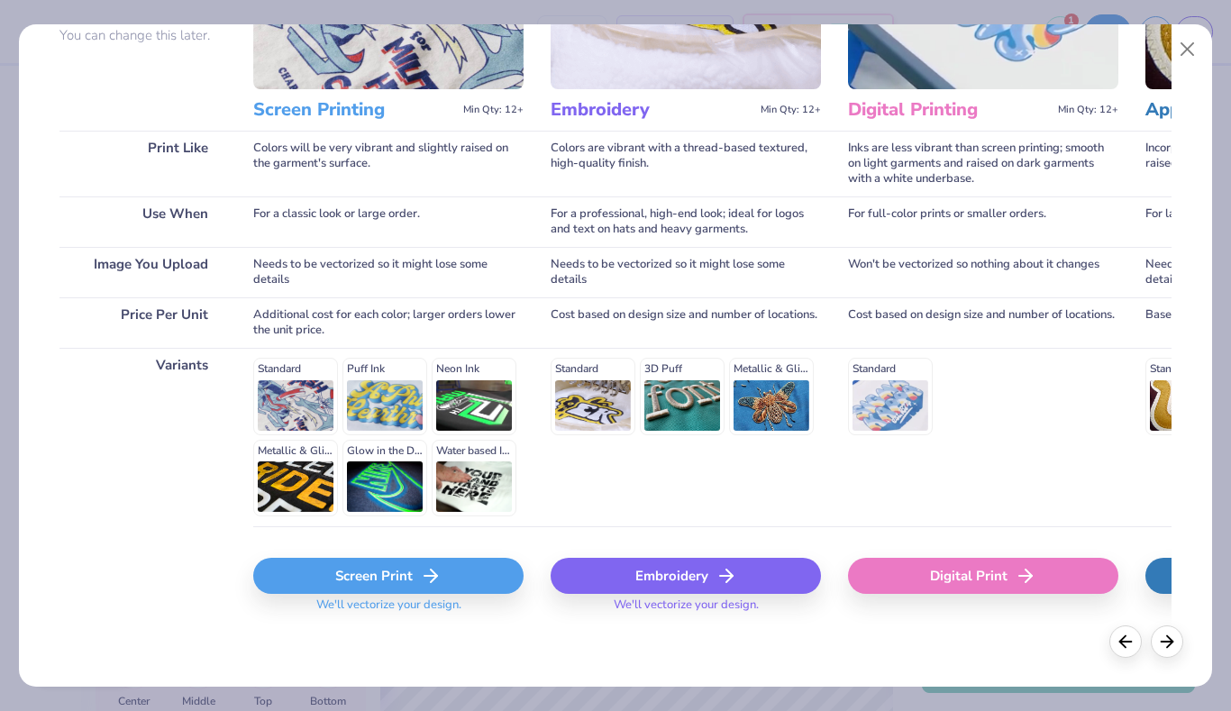
click at [350, 580] on div "Screen Print" at bounding box center [388, 576] width 270 height 36
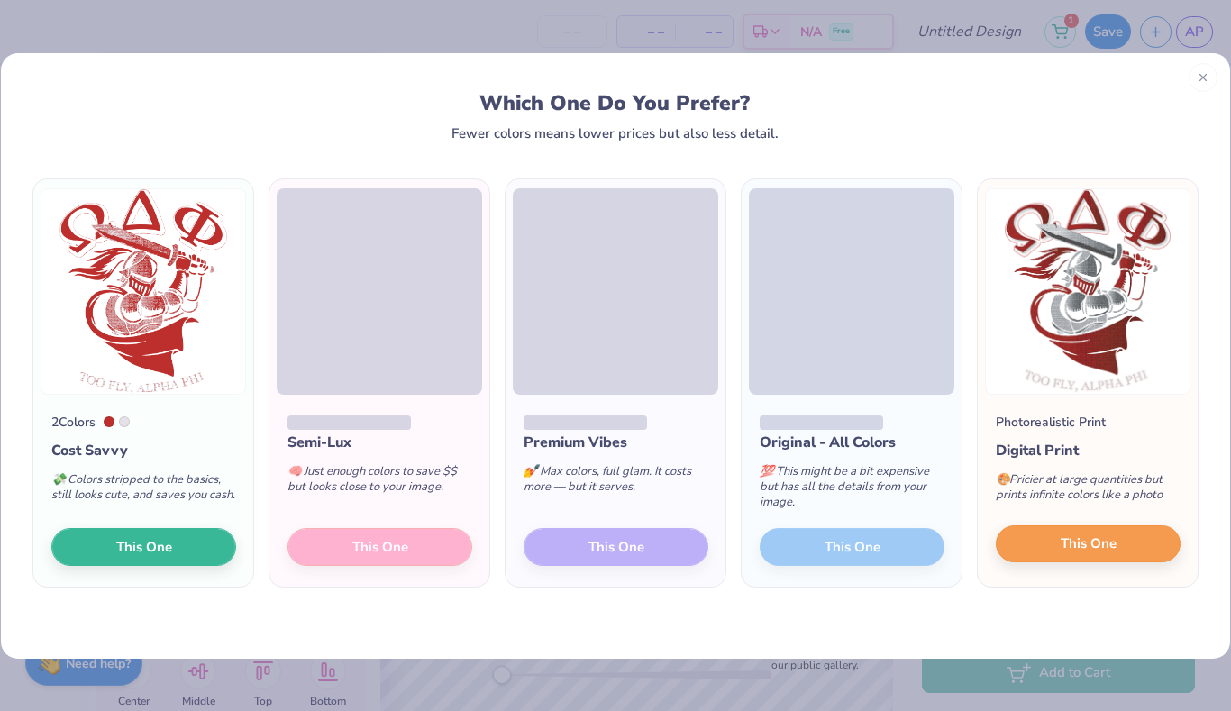
click at [1077, 547] on span "This One" at bounding box center [1089, 544] width 56 height 21
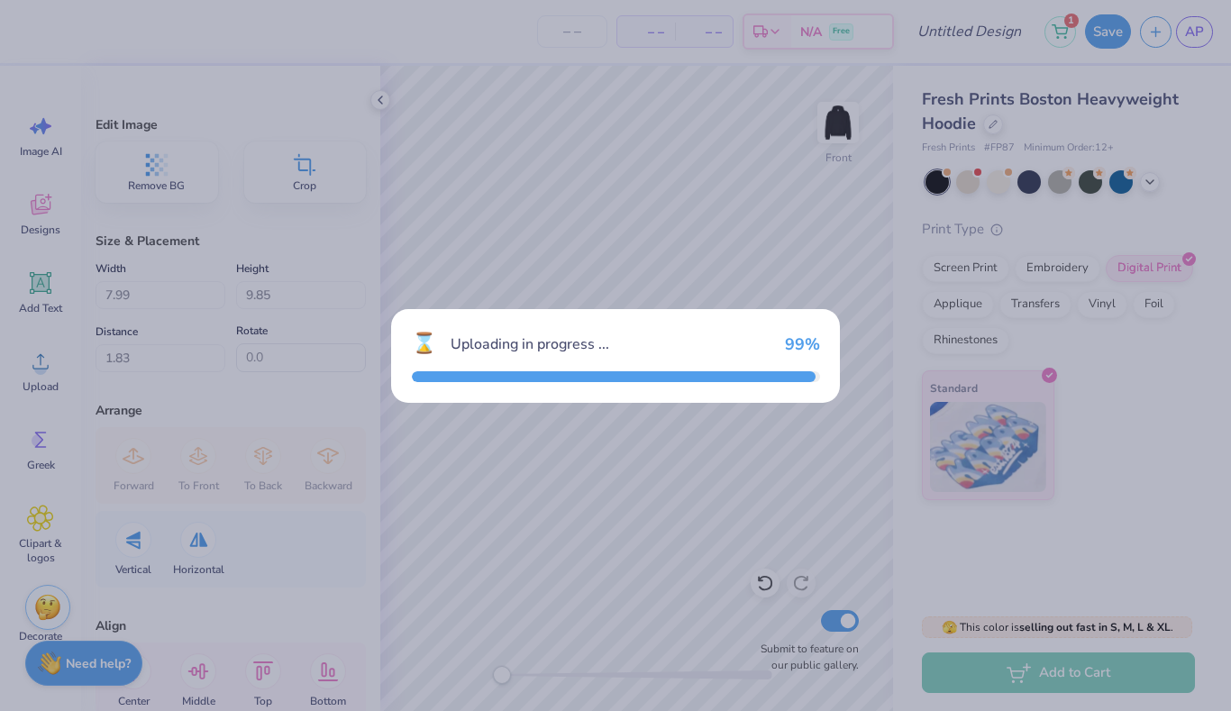
type input "14.60"
type input "17.99"
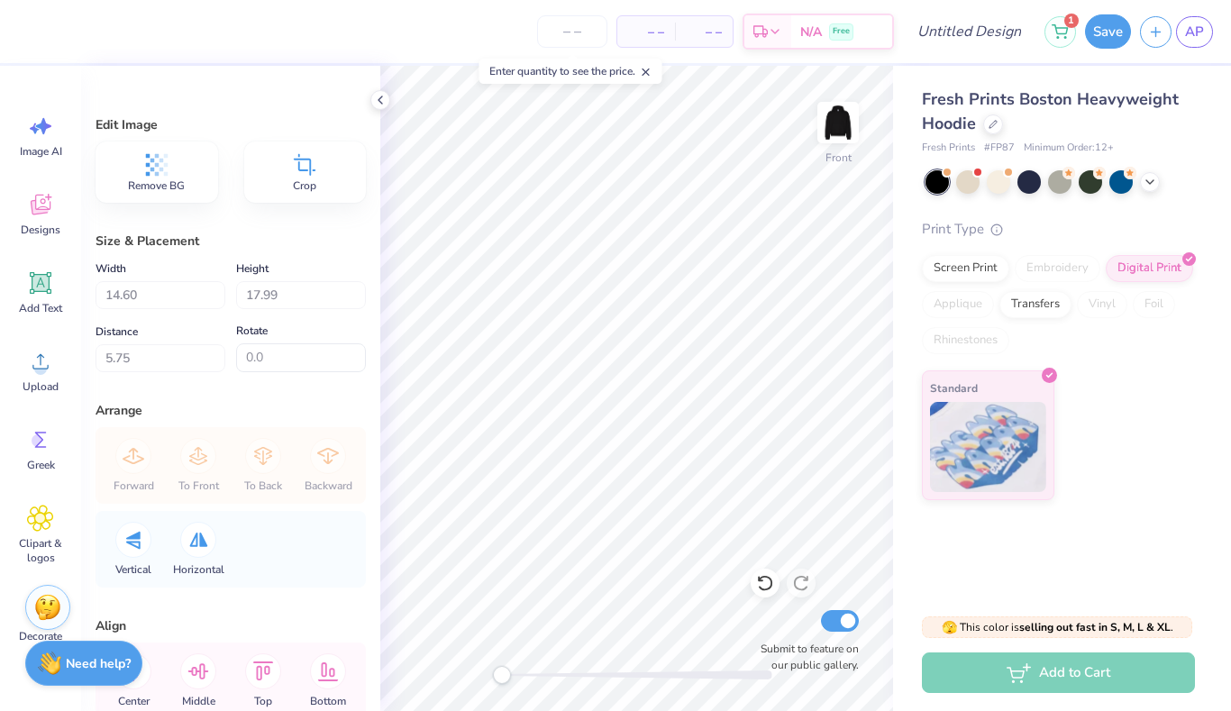
type input "5.00"
click at [586, 29] on input "number" at bounding box center [572, 31] width 70 height 32
type input "12"
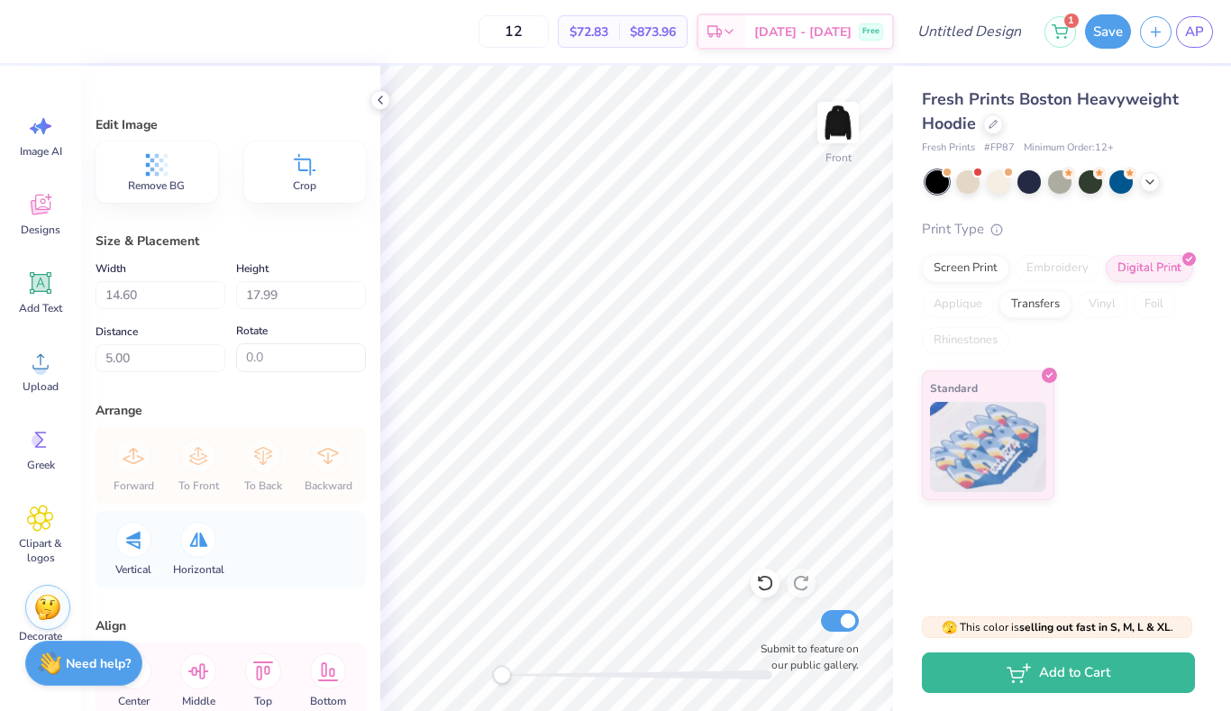
type textarea "x"
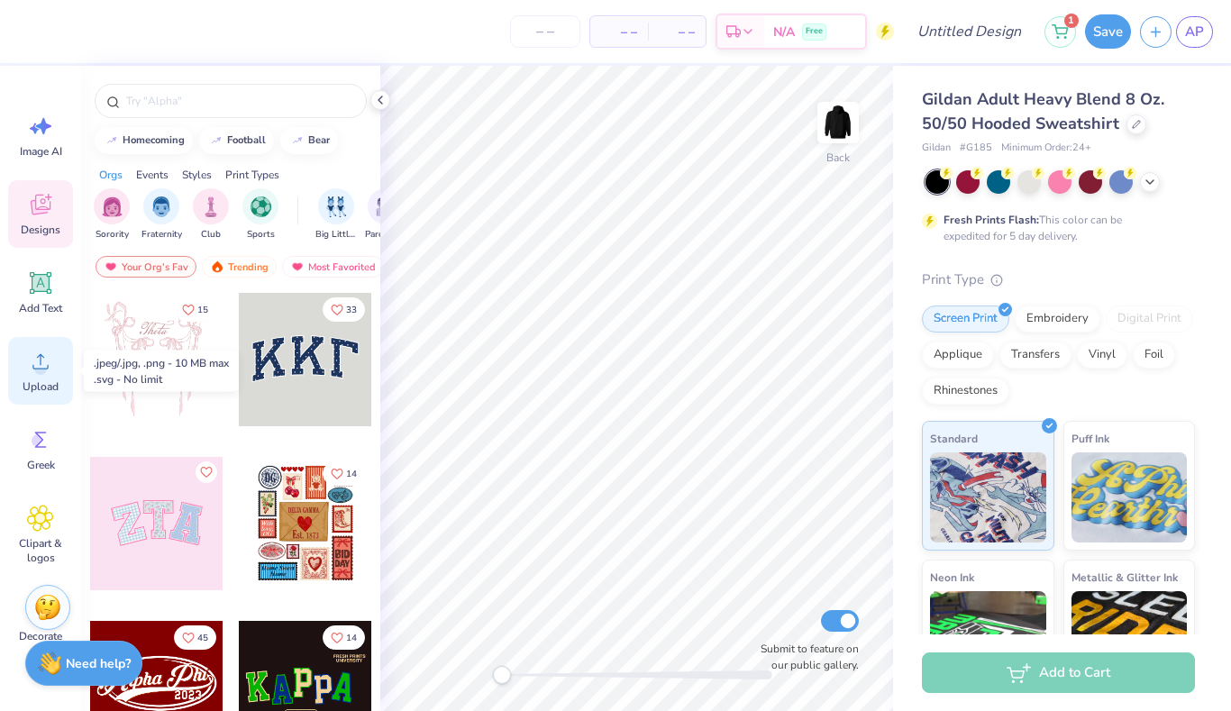
click at [41, 385] on span "Upload" at bounding box center [41, 387] width 36 height 14
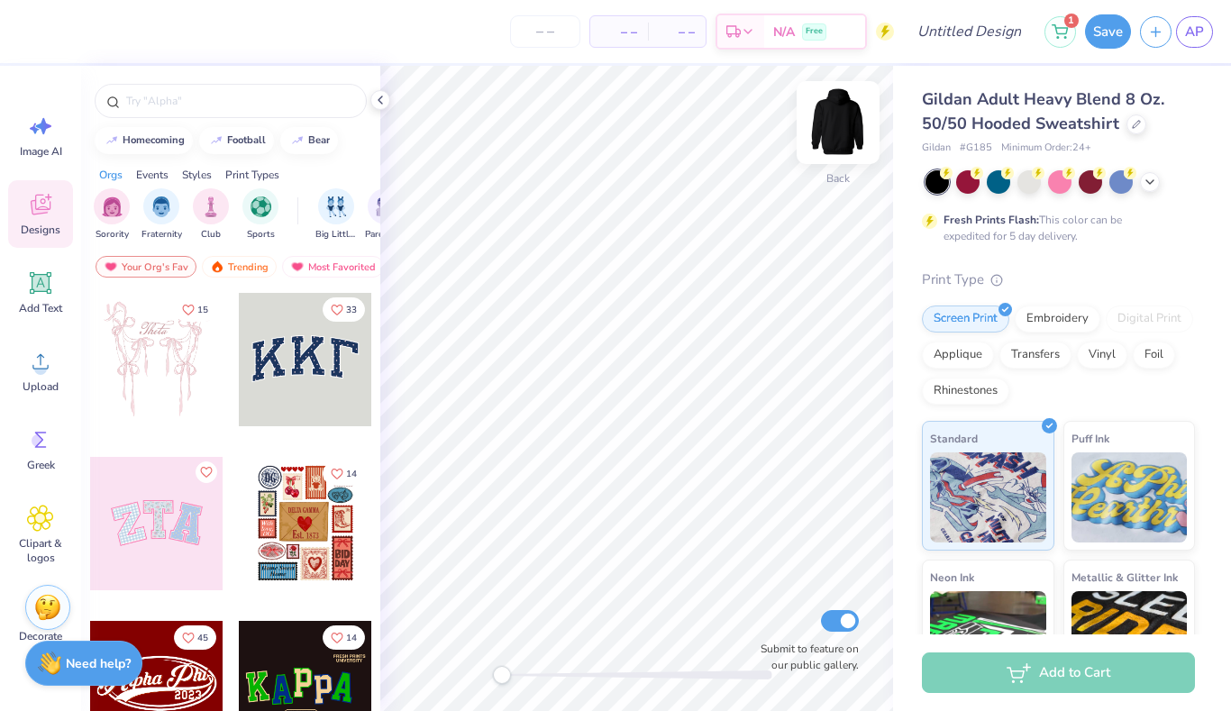
click at [837, 130] on img at bounding box center [838, 123] width 72 height 72
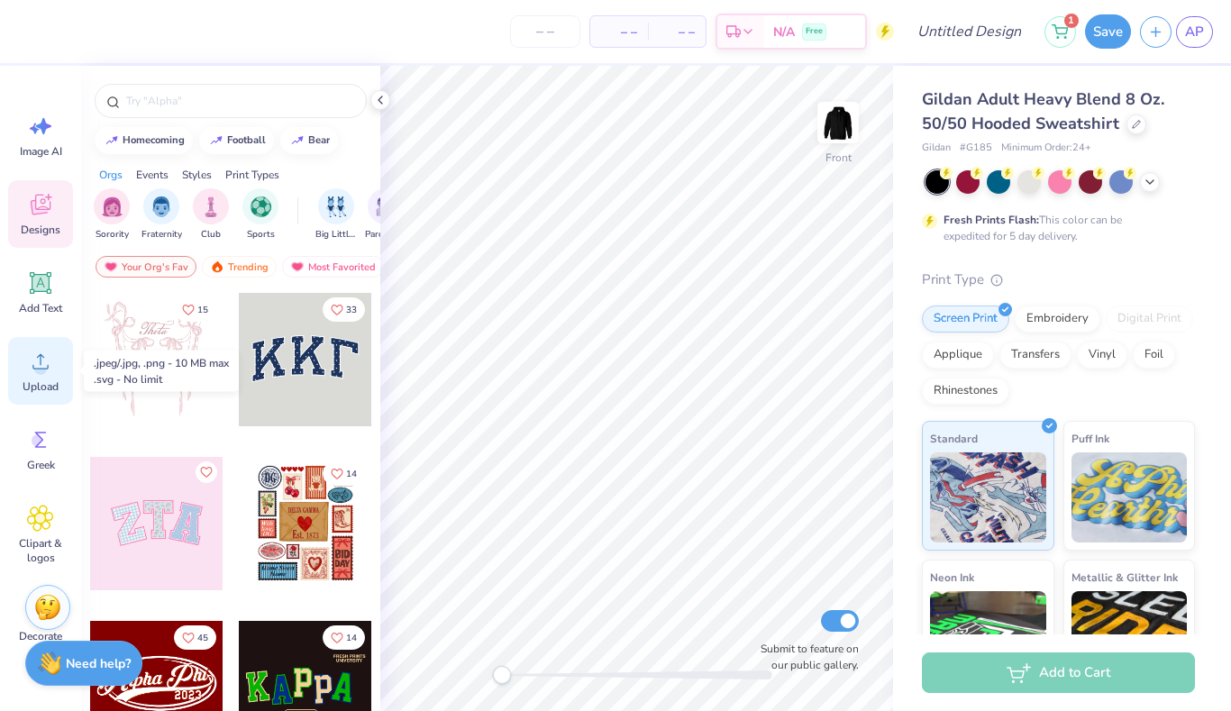
click at [41, 369] on icon at bounding box center [40, 361] width 16 height 15
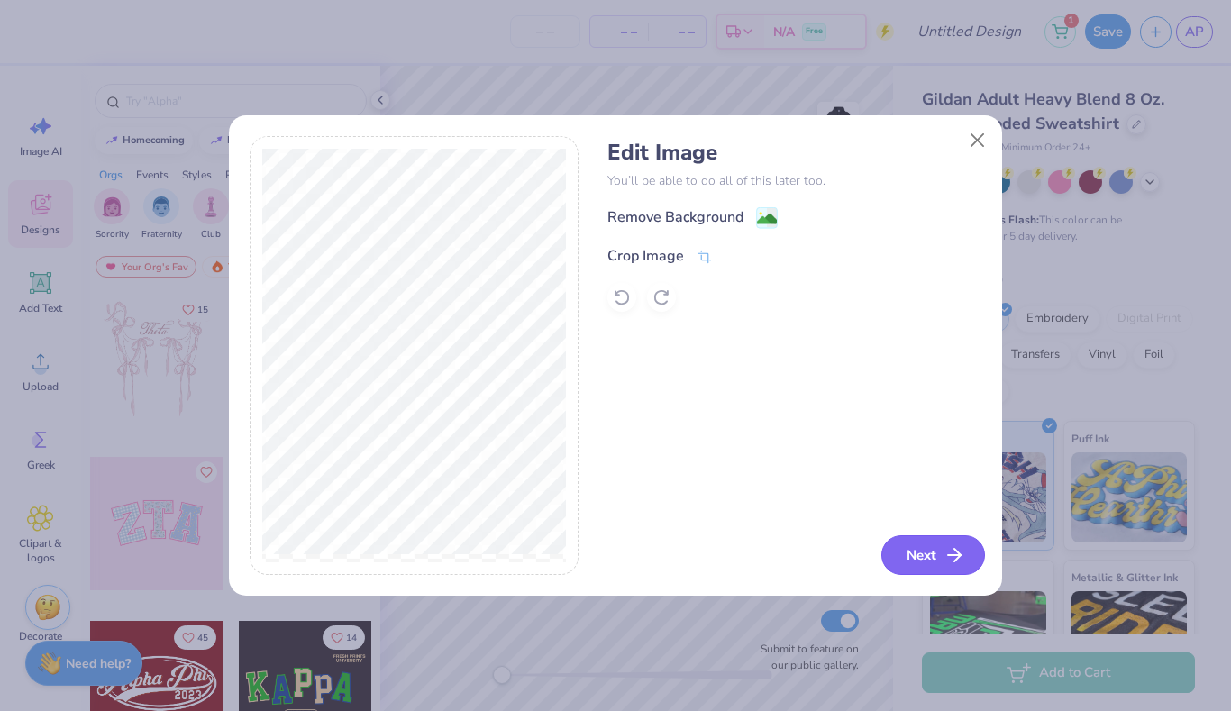
click at [955, 557] on icon "button" at bounding box center [955, 555] width 22 height 22
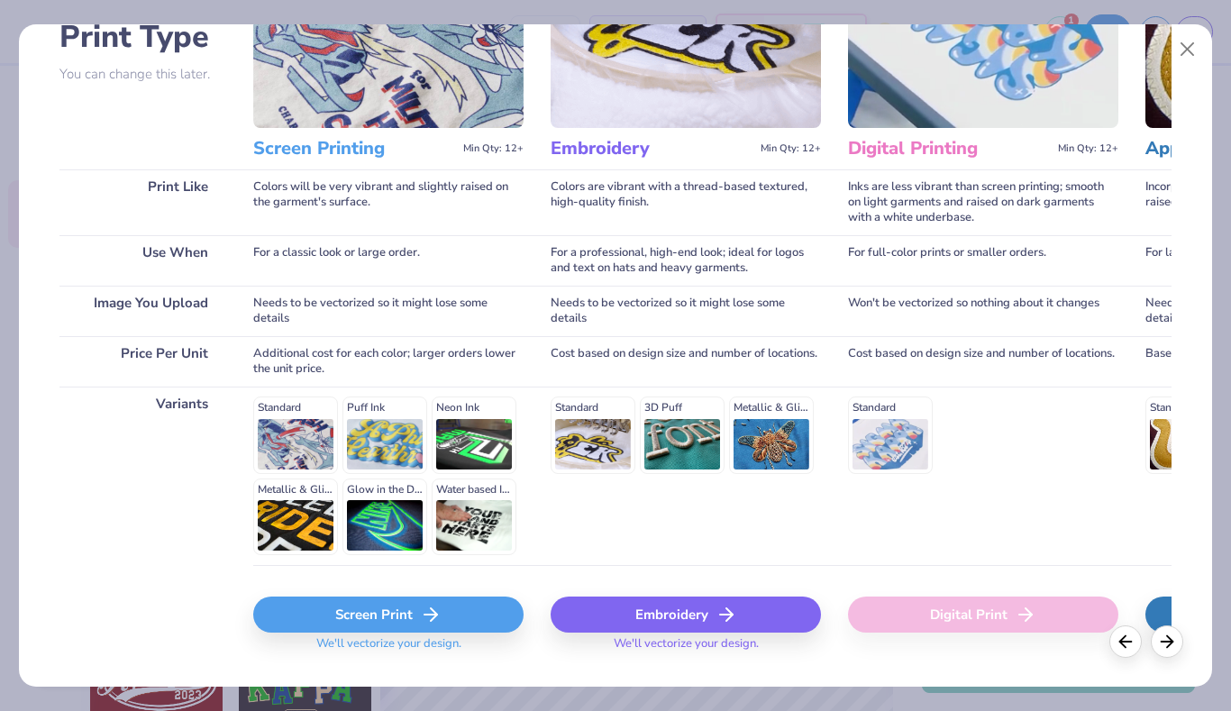
scroll to position [149, 0]
click at [489, 613] on div "Screen Print" at bounding box center [388, 614] width 270 height 36
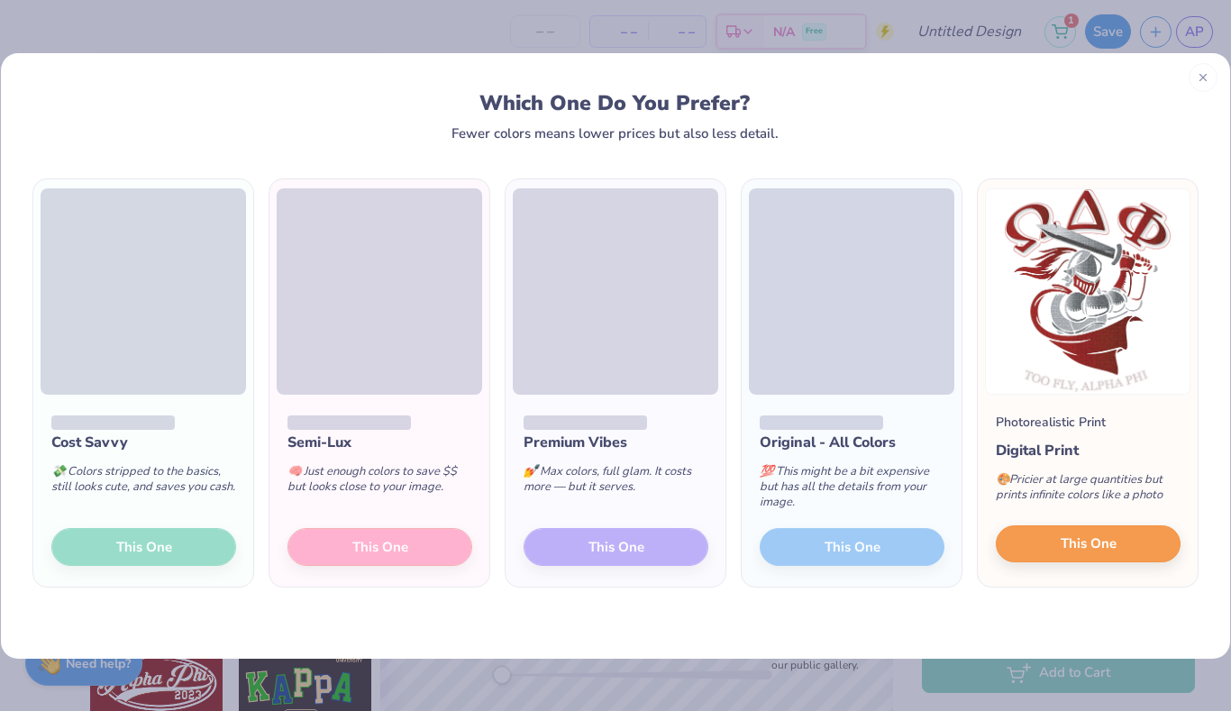
click at [1112, 541] on span "This One" at bounding box center [1089, 544] width 56 height 21
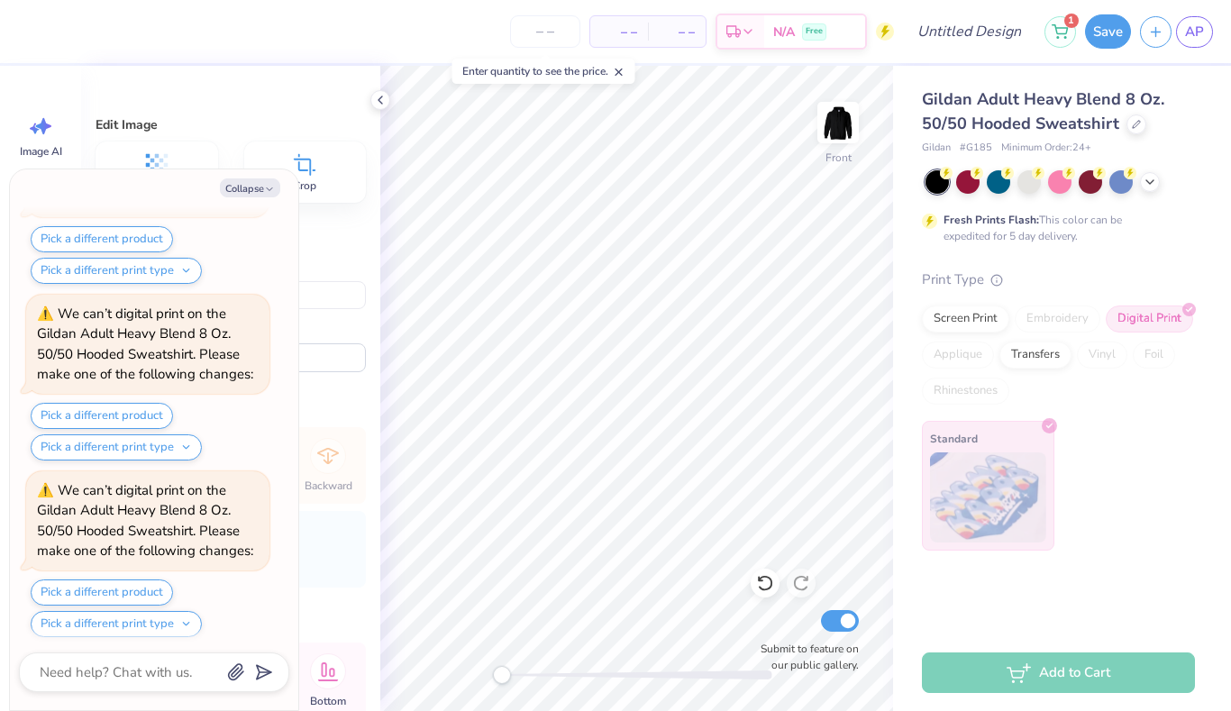
scroll to position [504, 0]
type textarea "x"
click at [558, 33] on input "number" at bounding box center [545, 31] width 70 height 32
type input "12"
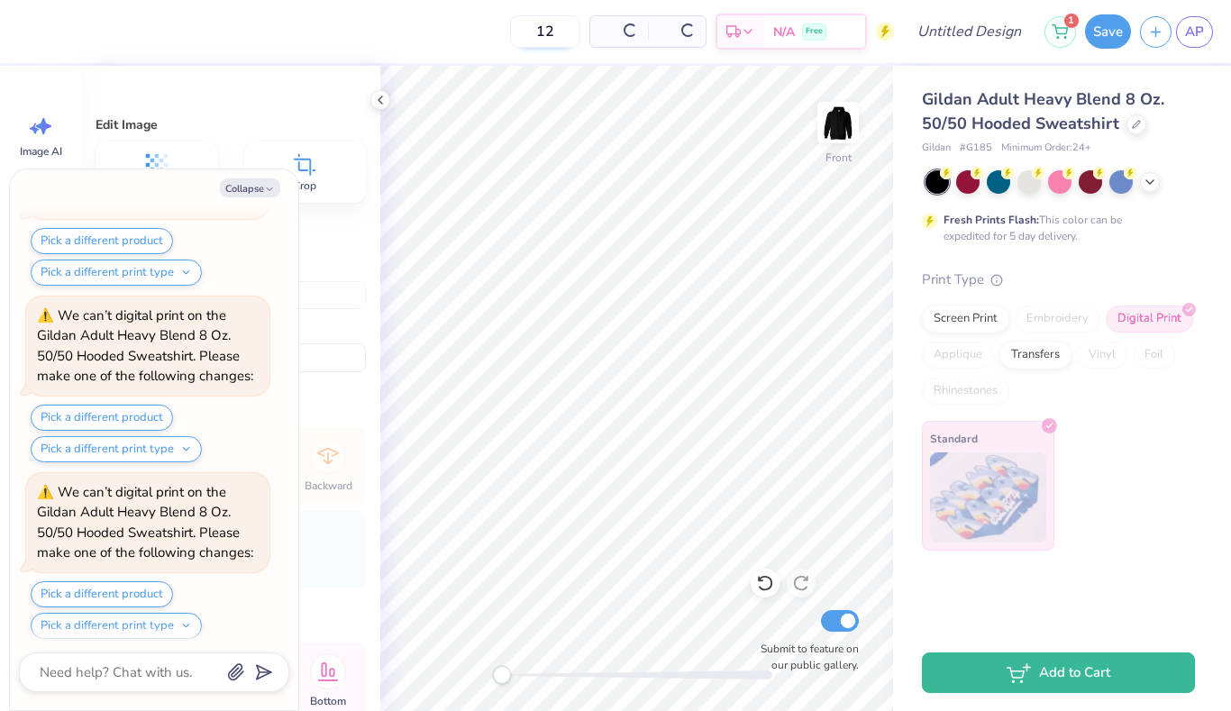
type textarea "x"
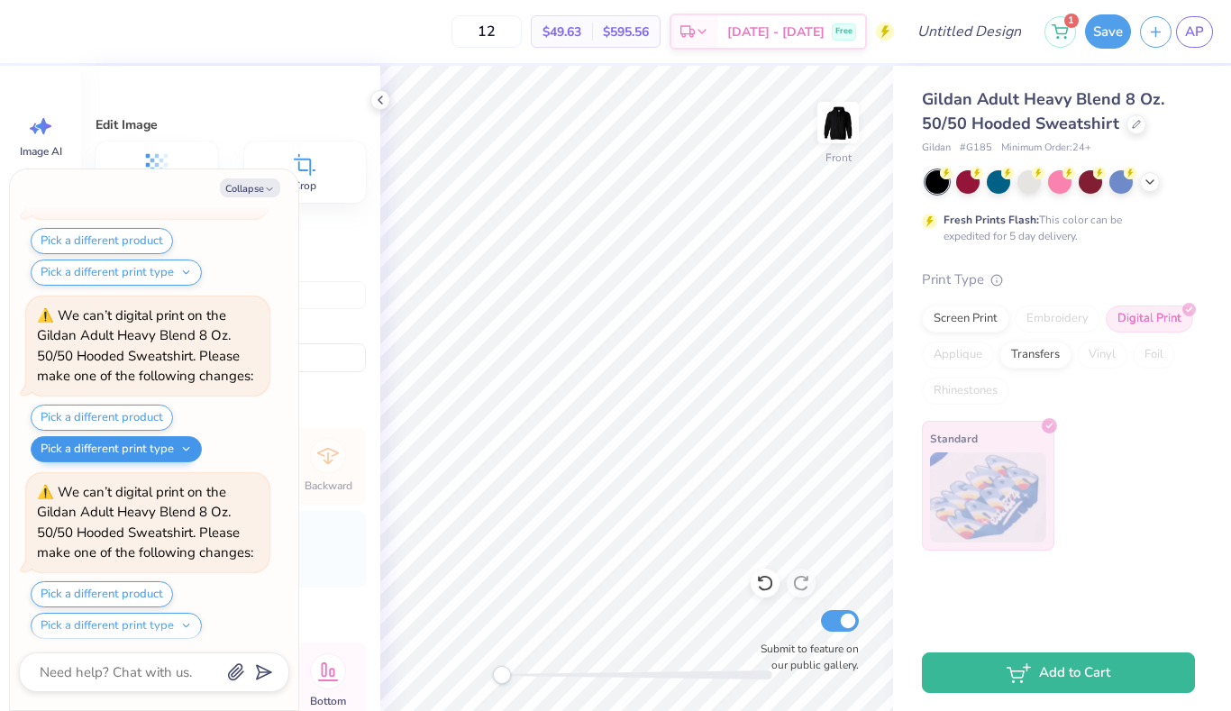
type input "12"
click at [138, 445] on button "Pick a different print type" at bounding box center [116, 449] width 171 height 26
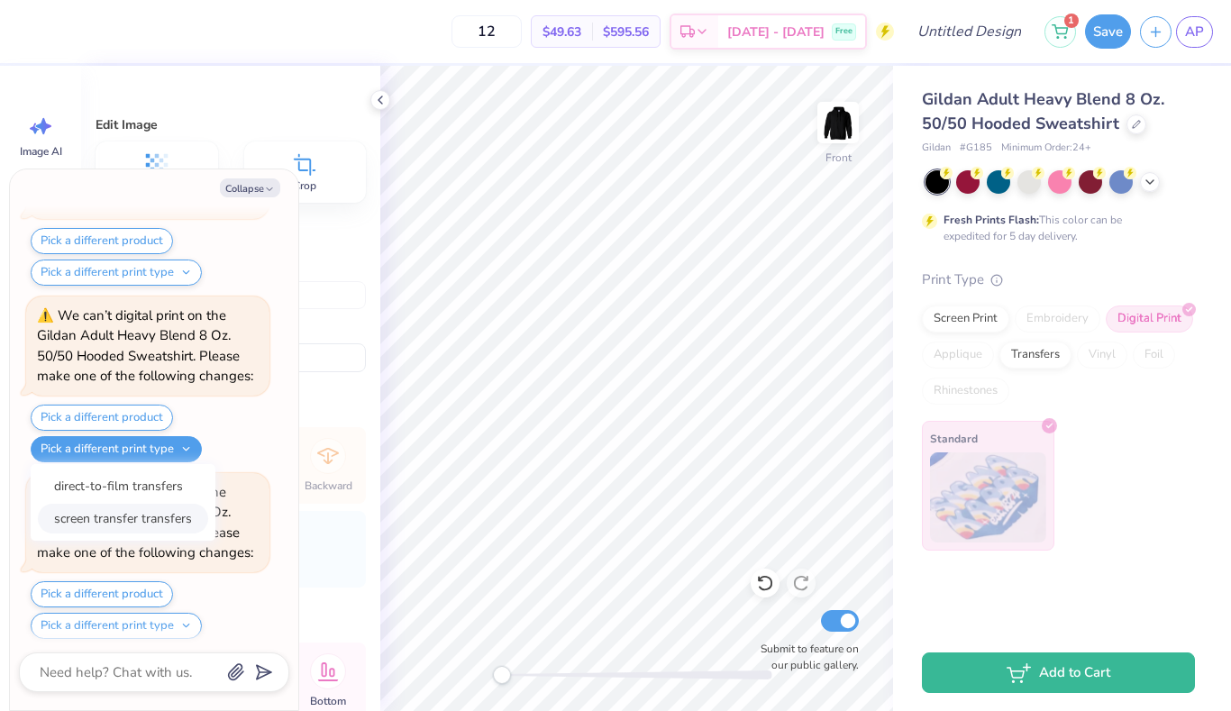
click at [159, 514] on button "screen transfer transfers" at bounding box center [123, 519] width 170 height 30
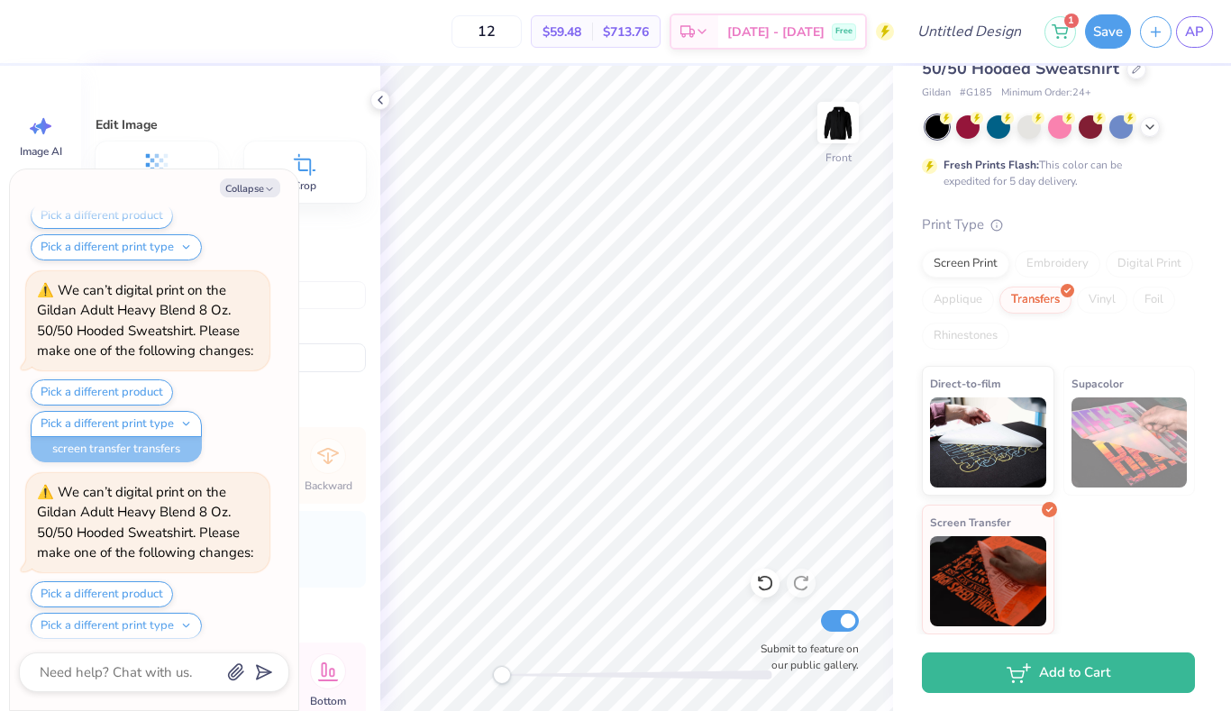
scroll to position [54, 0]
click at [1003, 448] on img at bounding box center [988, 441] width 116 height 90
click at [987, 545] on img at bounding box center [988, 580] width 116 height 90
click at [979, 564] on img at bounding box center [988, 580] width 116 height 90
click at [975, 427] on img at bounding box center [988, 441] width 116 height 90
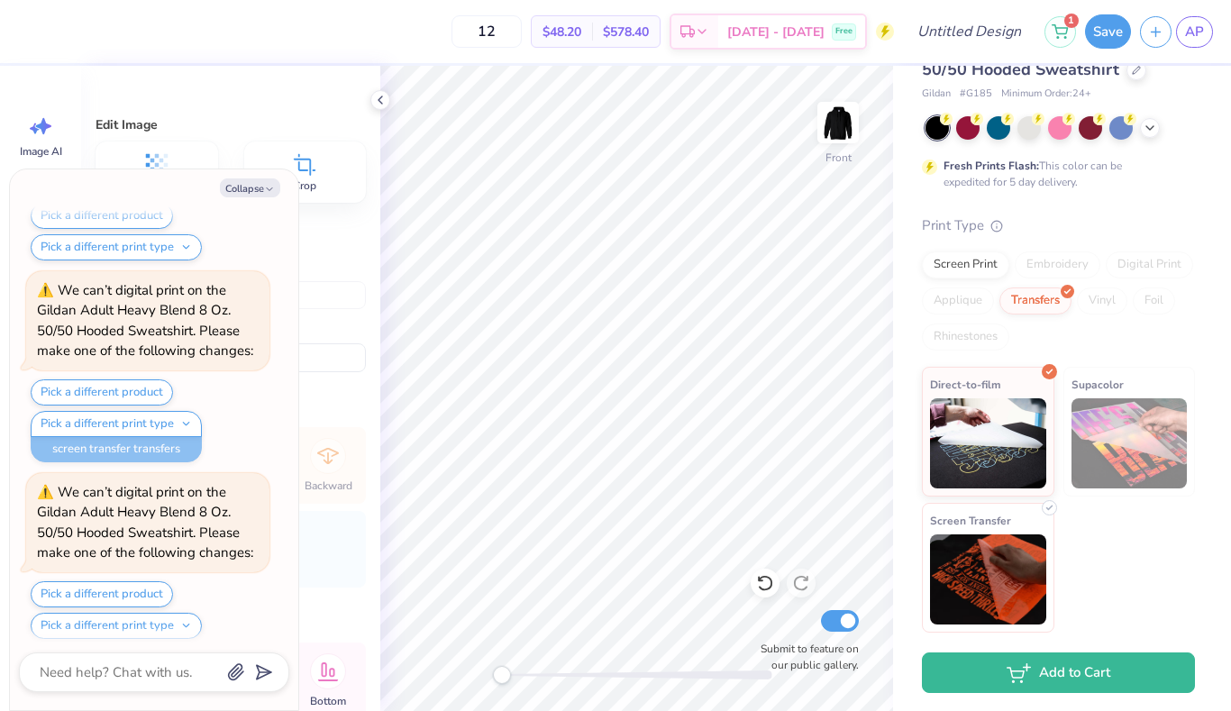
click at [985, 550] on img at bounding box center [988, 580] width 116 height 90
click at [969, 580] on img at bounding box center [988, 580] width 116 height 90
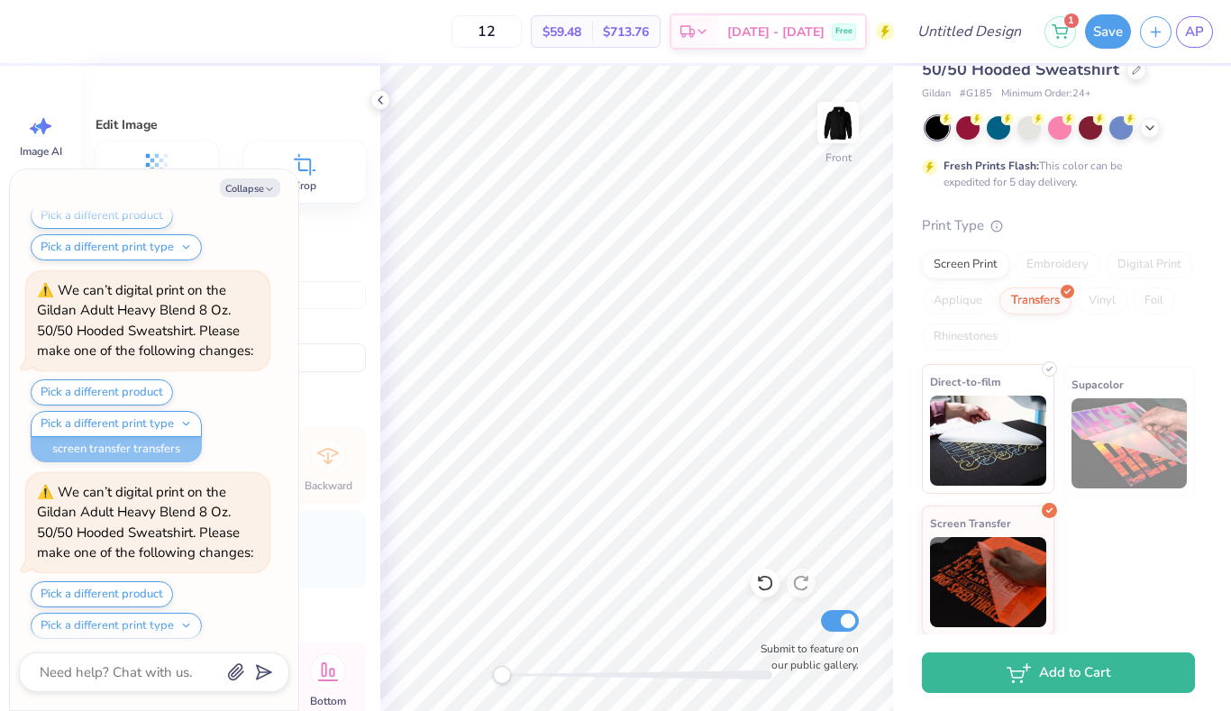
click at [981, 455] on img at bounding box center [988, 441] width 116 height 90
click at [983, 482] on img at bounding box center [988, 441] width 116 height 90
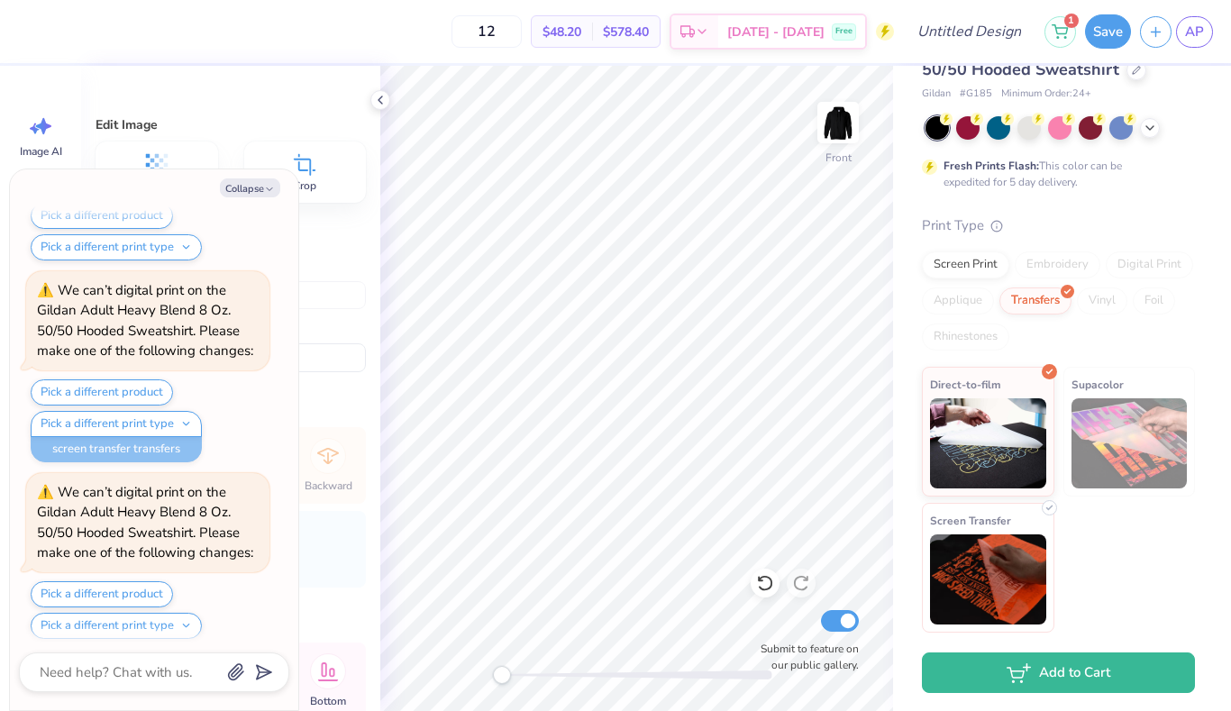
click at [980, 594] on img at bounding box center [988, 580] width 116 height 90
type textarea "x"
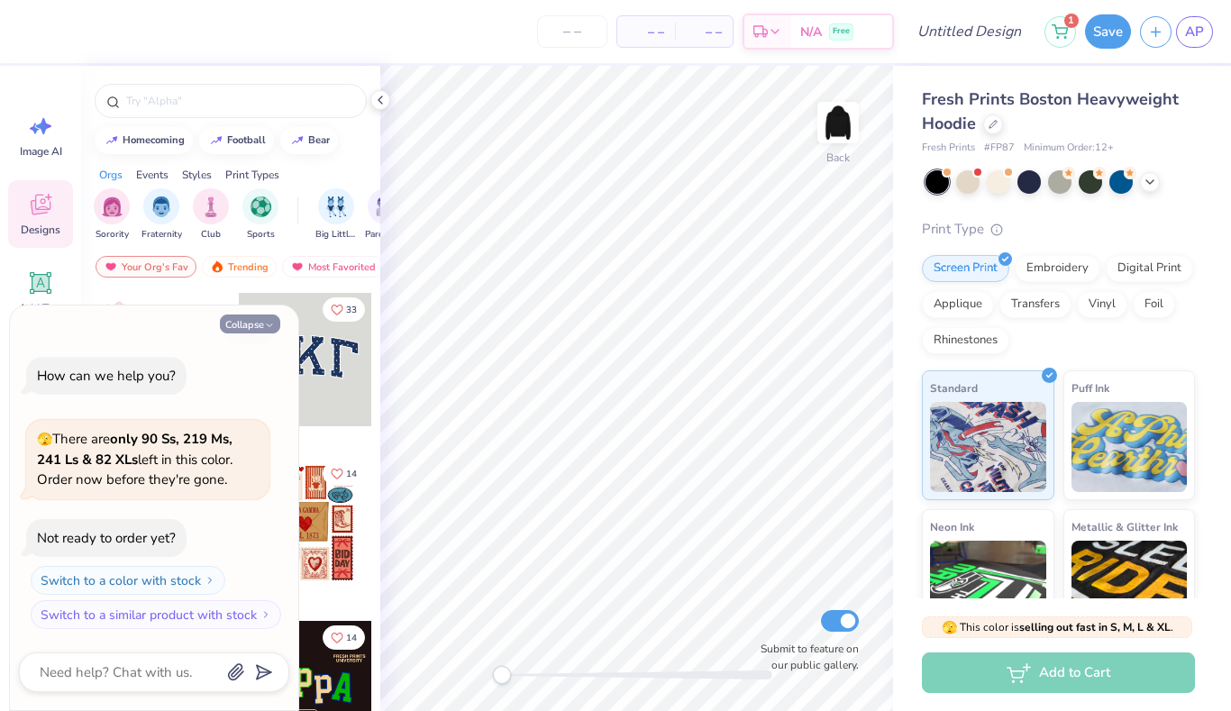
click at [257, 325] on button "Collapse" at bounding box center [250, 324] width 60 height 19
type textarea "x"
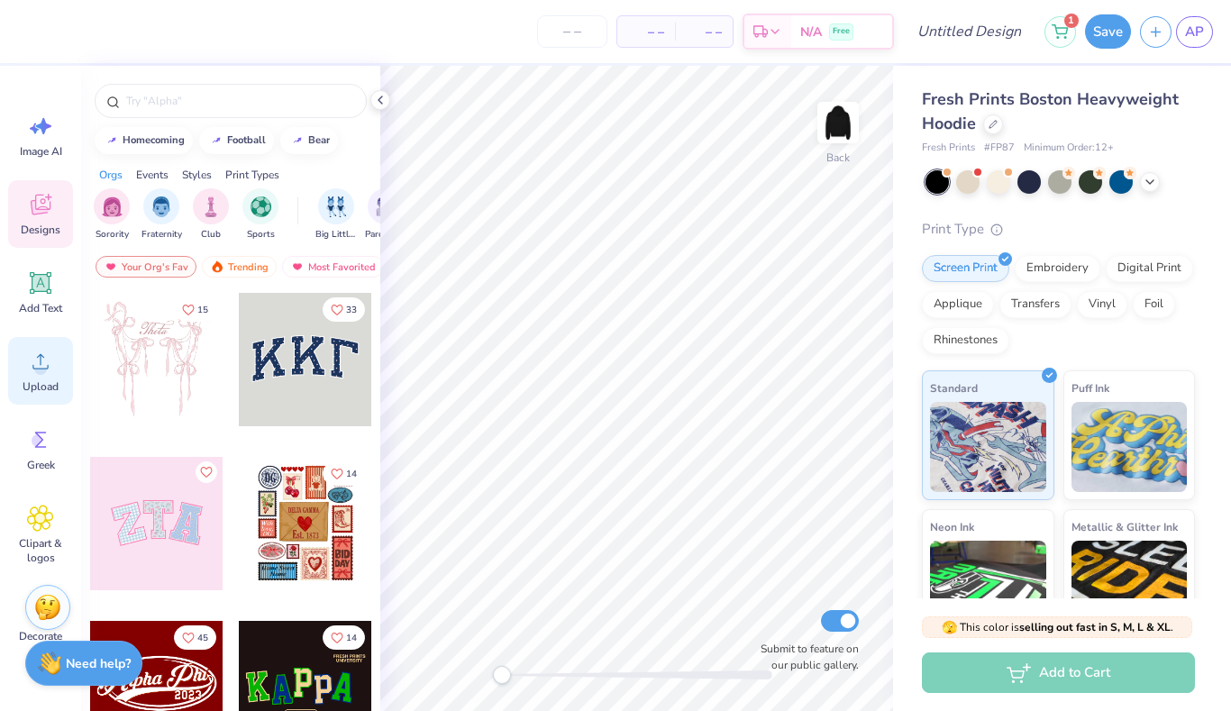
click at [41, 368] on circle at bounding box center [40, 368] width 13 height 13
click at [840, 114] on img at bounding box center [838, 123] width 72 height 72
click at [32, 371] on icon at bounding box center [40, 361] width 27 height 27
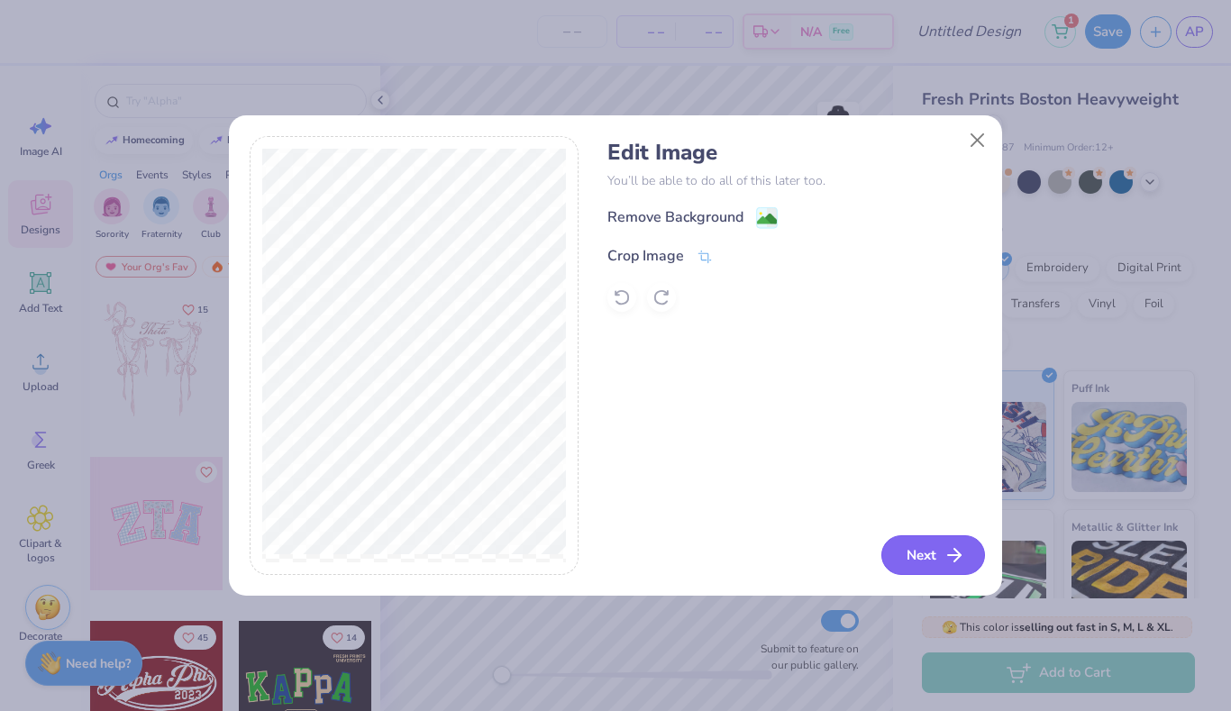
click at [921, 551] on button "Next" at bounding box center [934, 555] width 104 height 40
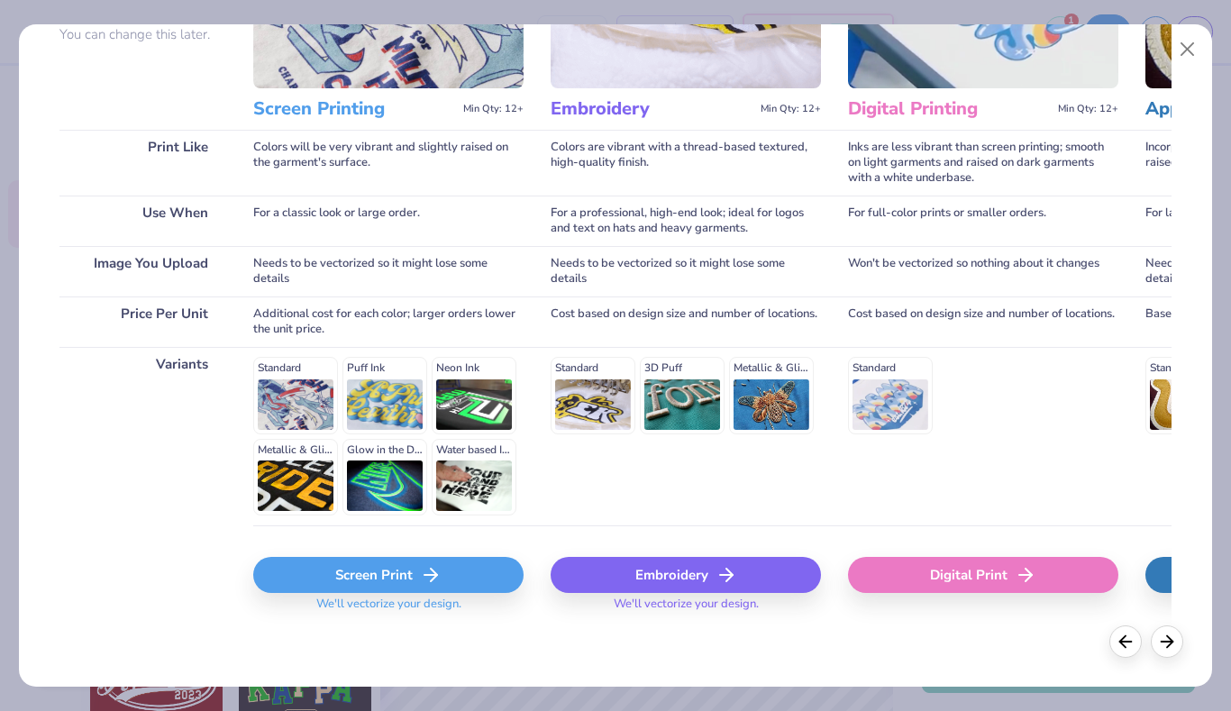
scroll to position [187, 0]
click at [392, 581] on div "Screen Print" at bounding box center [388, 576] width 270 height 36
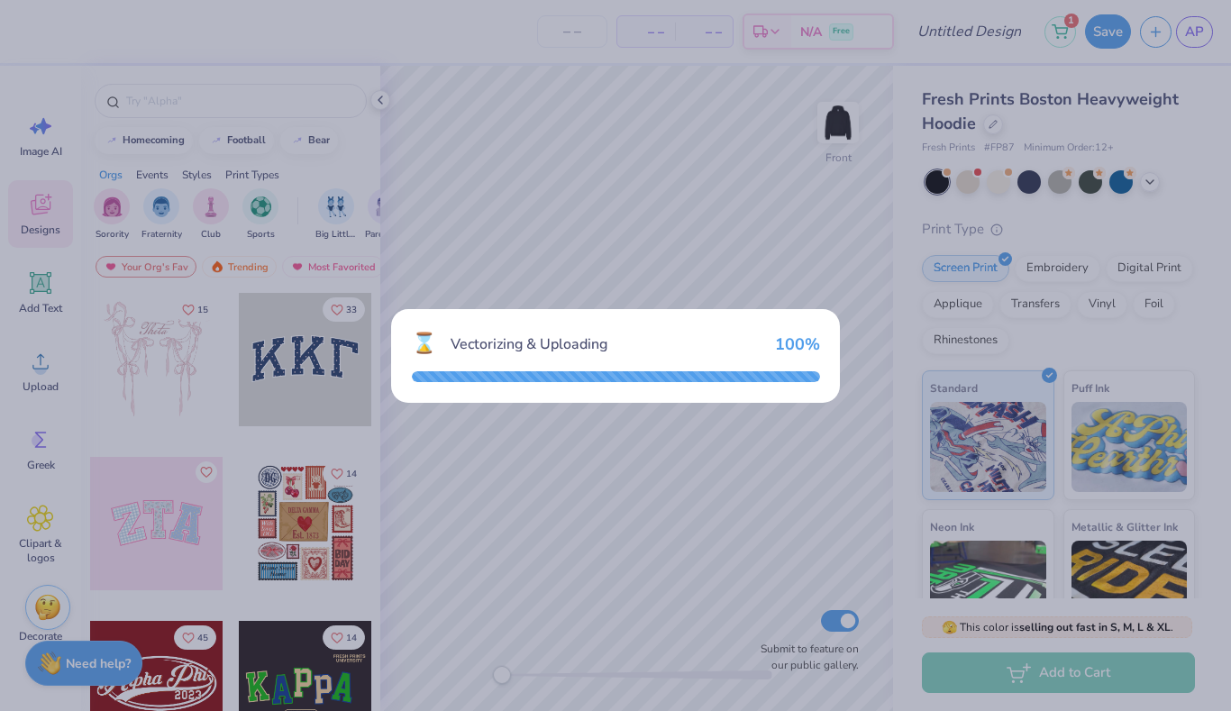
click at [653, 342] on div "Vectorizing & Uploading" at bounding box center [606, 345] width 310 height 22
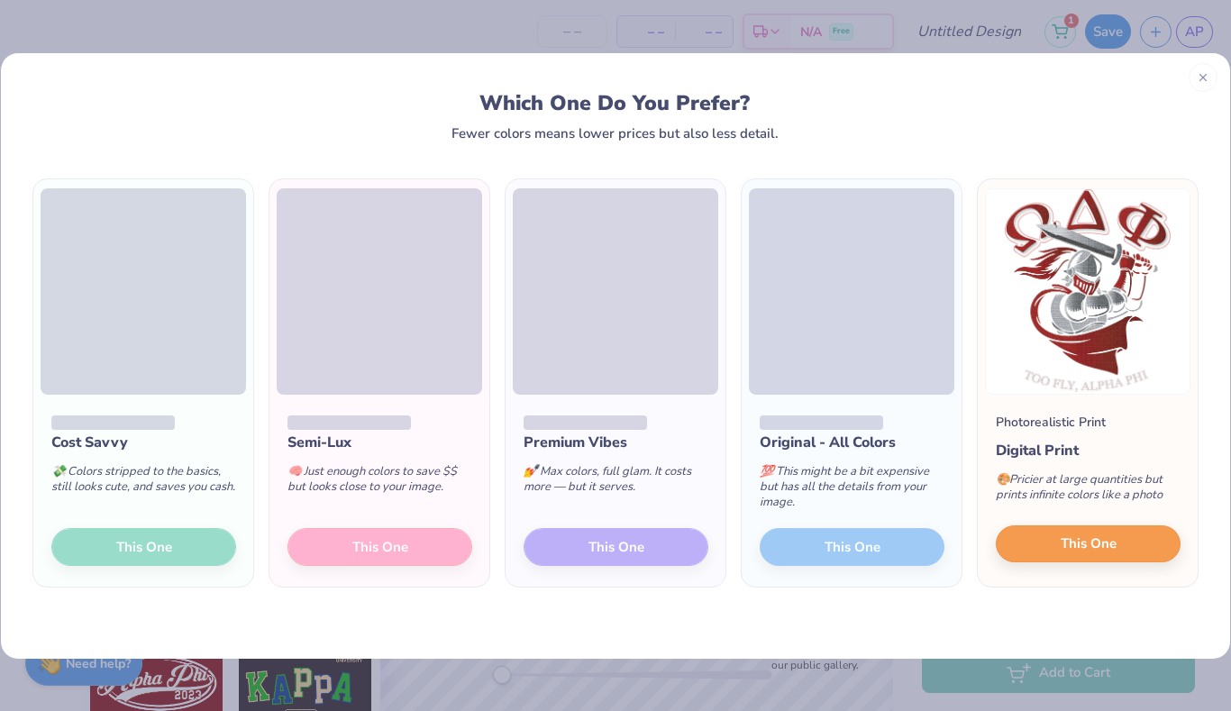
click at [1111, 546] on span "This One" at bounding box center [1089, 544] width 56 height 21
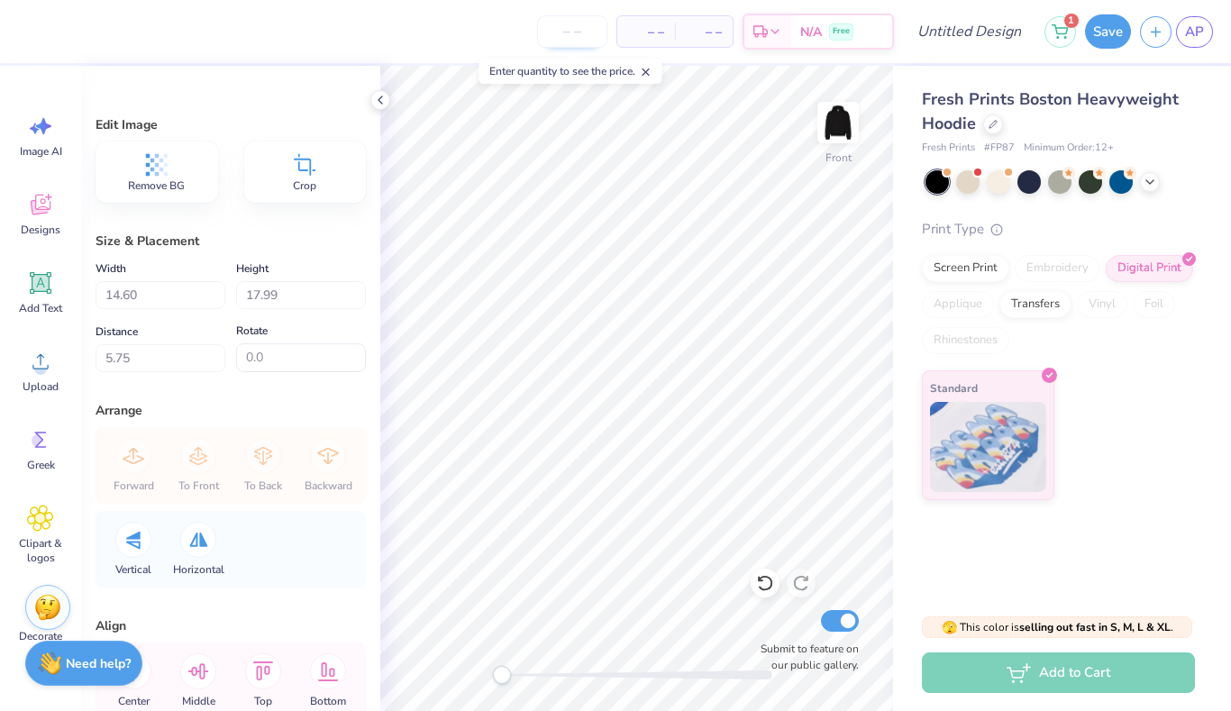
click at [587, 36] on input "number" at bounding box center [572, 31] width 70 height 32
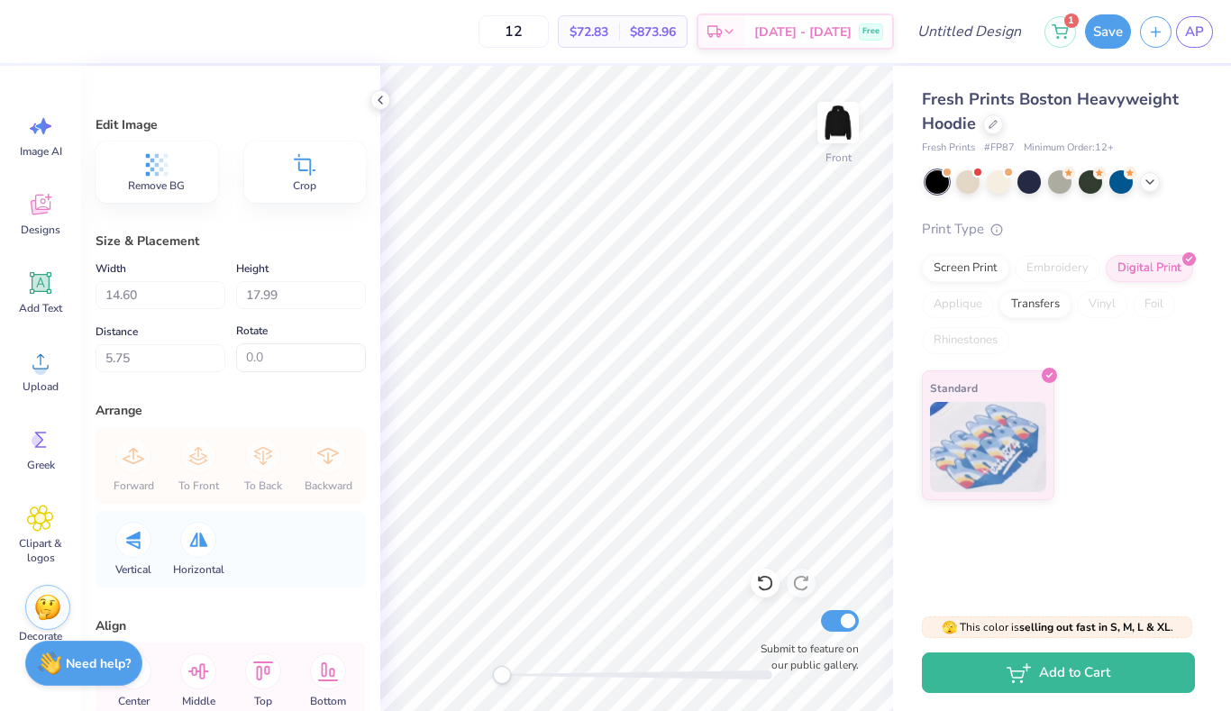
type input "12"
click at [1050, 308] on div "Transfers" at bounding box center [1036, 301] width 72 height 27
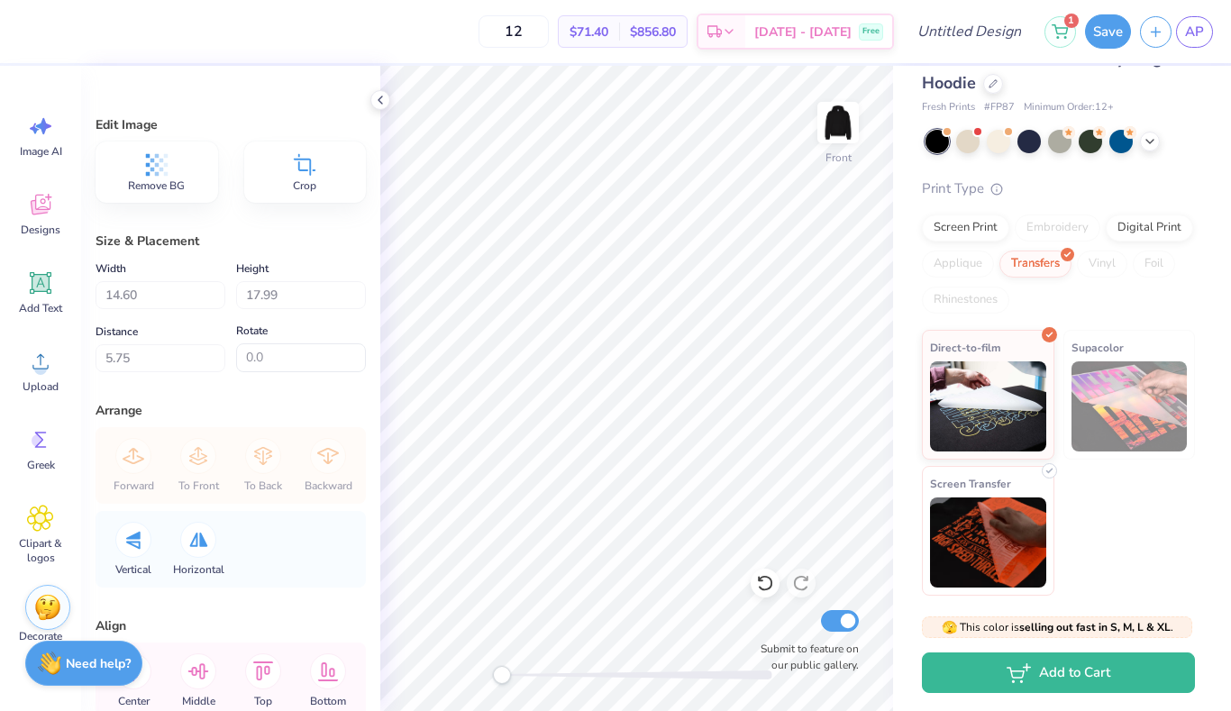
scroll to position [40, 0]
click at [977, 537] on img at bounding box center [988, 544] width 116 height 90
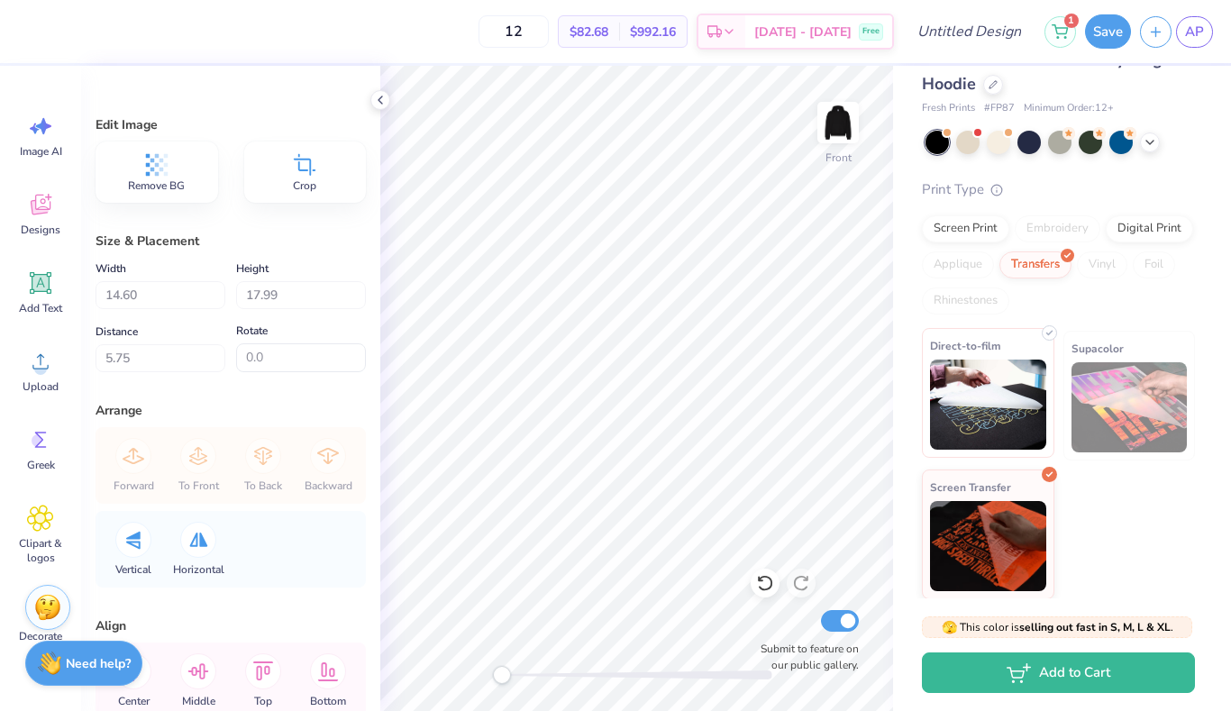
click at [984, 455] on div "Direct-to-film" at bounding box center [988, 393] width 133 height 130
click at [970, 224] on div "Screen Print" at bounding box center [965, 226] width 87 height 27
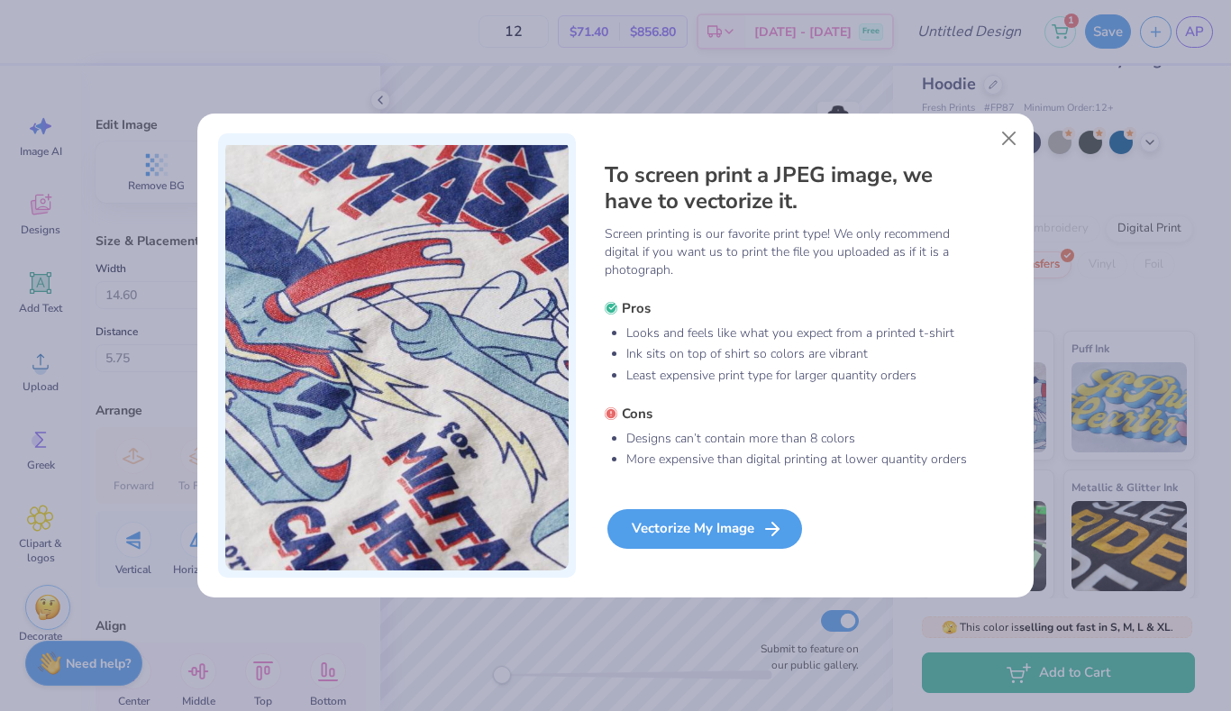
click at [714, 531] on div "Vectorize My Image" at bounding box center [705, 529] width 195 height 40
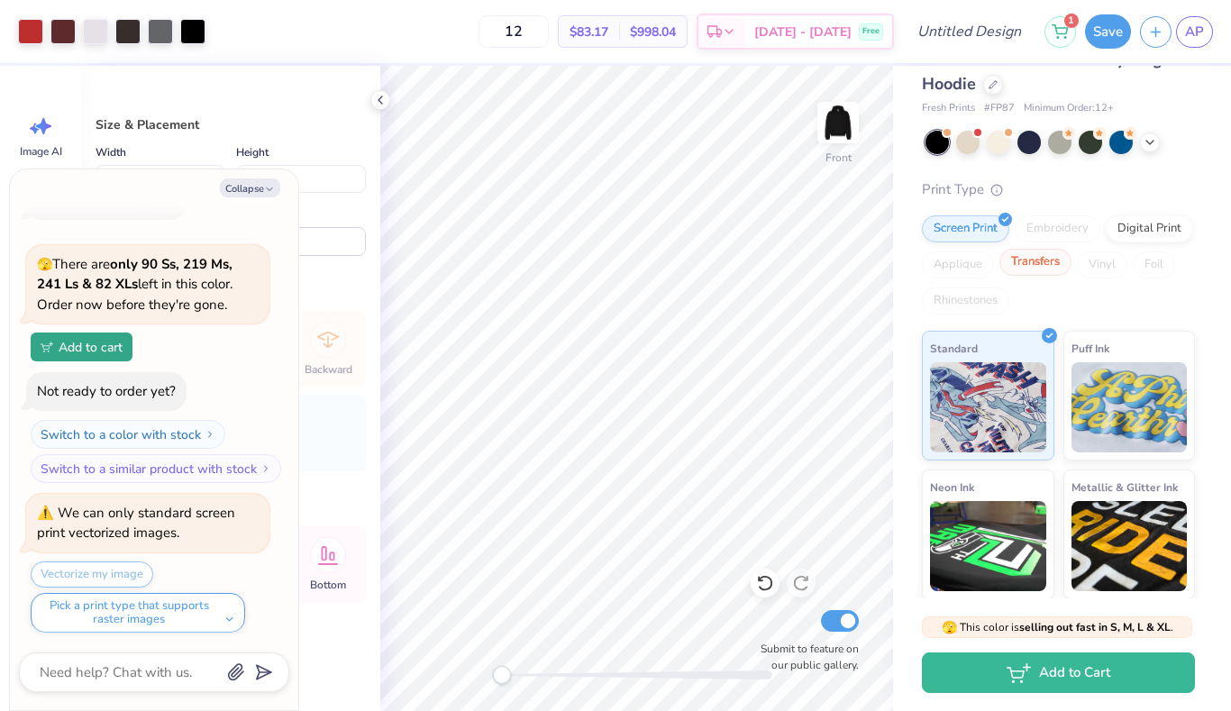
click at [1037, 270] on div "Transfers" at bounding box center [1036, 262] width 72 height 27
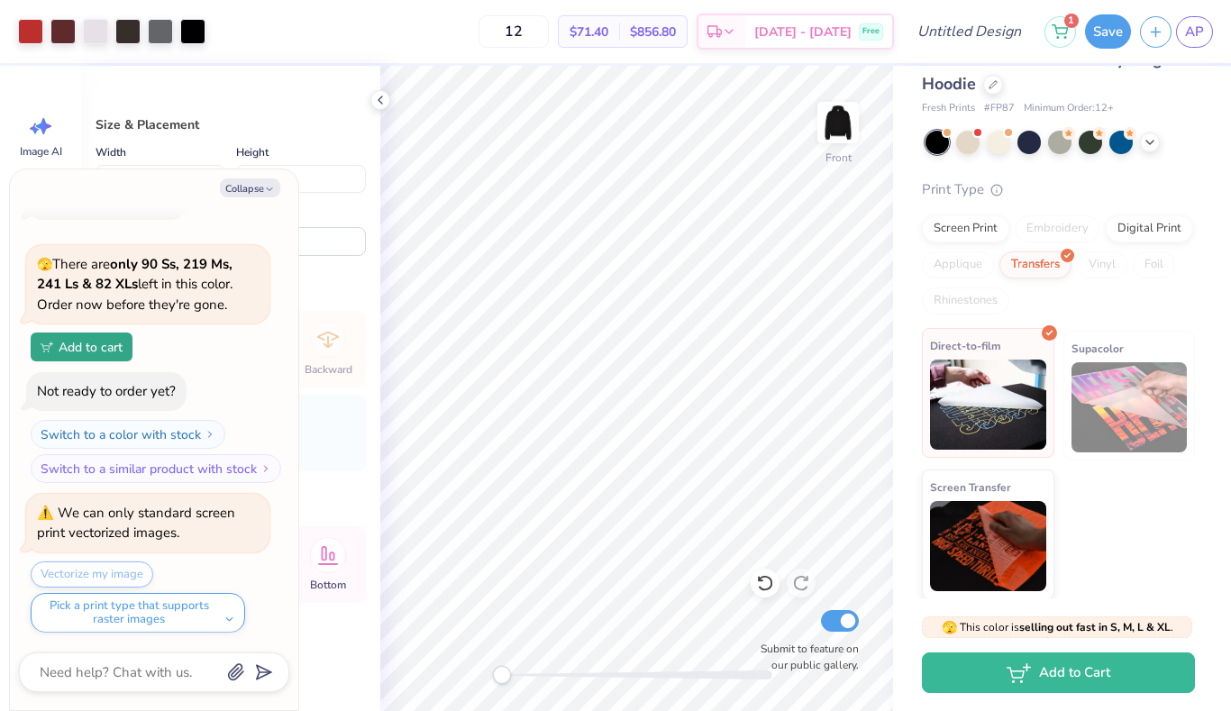
click at [982, 399] on img at bounding box center [988, 405] width 116 height 90
click at [608, 34] on span "$71.40" at bounding box center [589, 32] width 39 height 19
click at [1142, 223] on div "Digital Print" at bounding box center [1149, 226] width 87 height 27
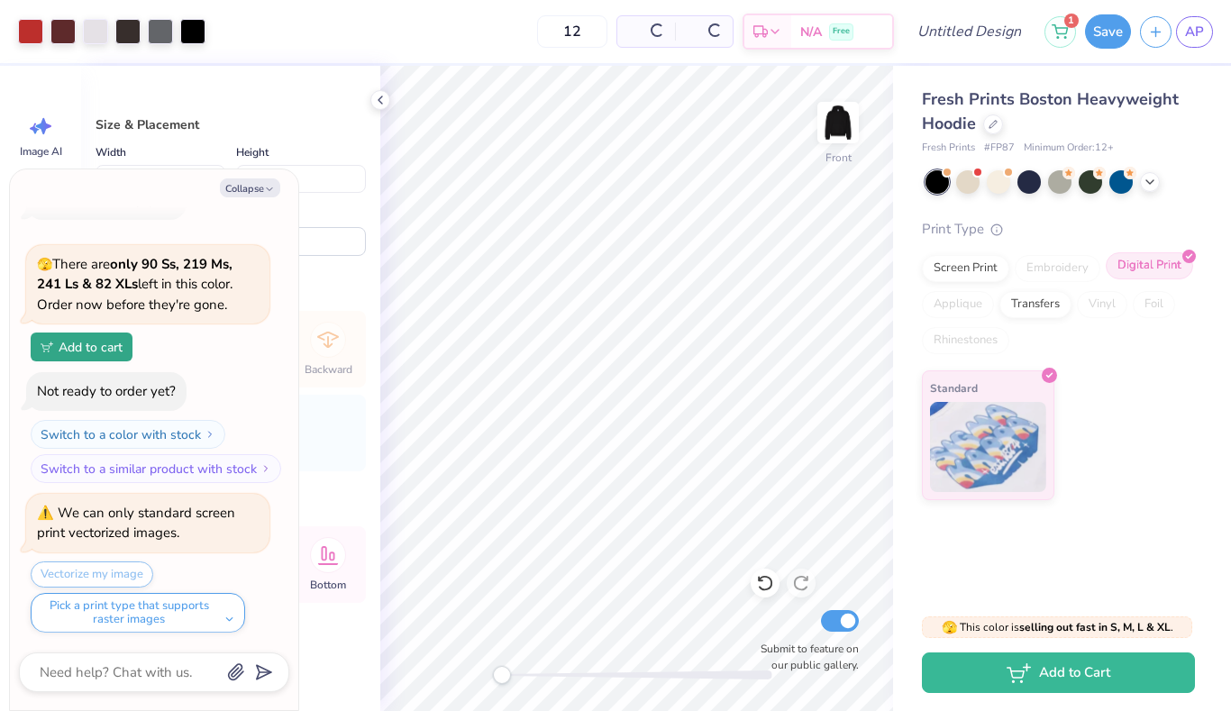
scroll to position [0, 0]
click at [1044, 301] on div "Transfers" at bounding box center [1036, 301] width 72 height 27
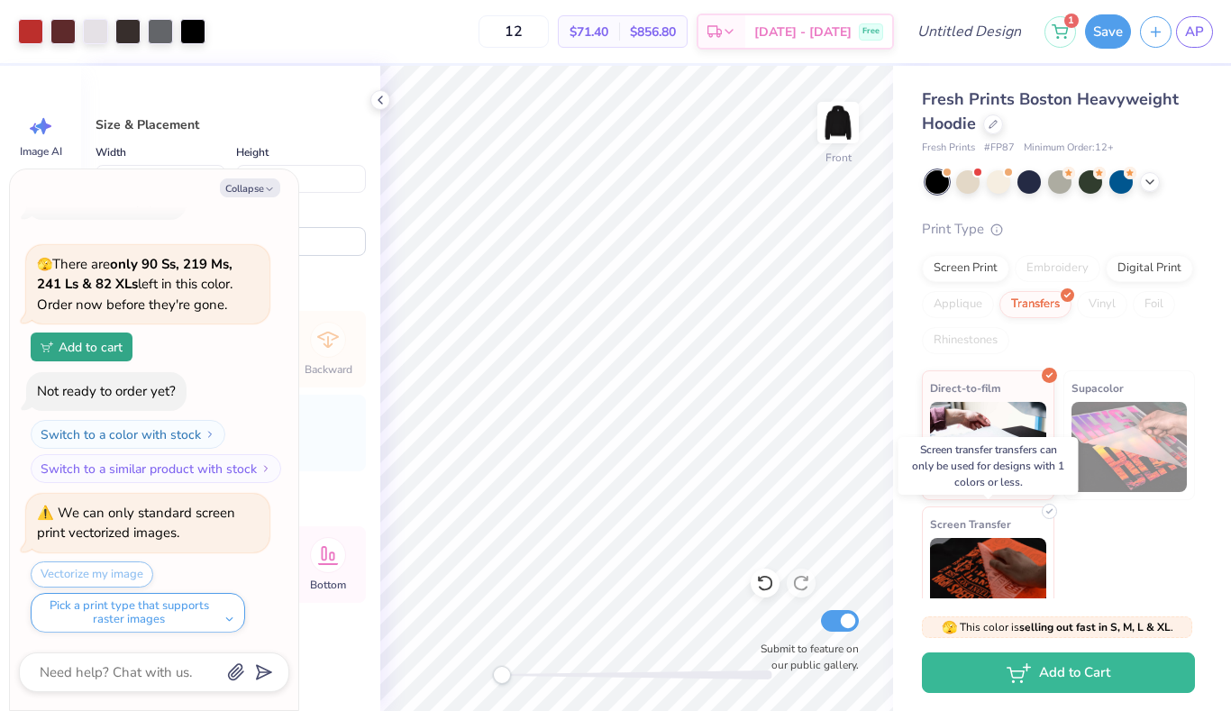
click at [979, 555] on img at bounding box center [988, 583] width 116 height 90
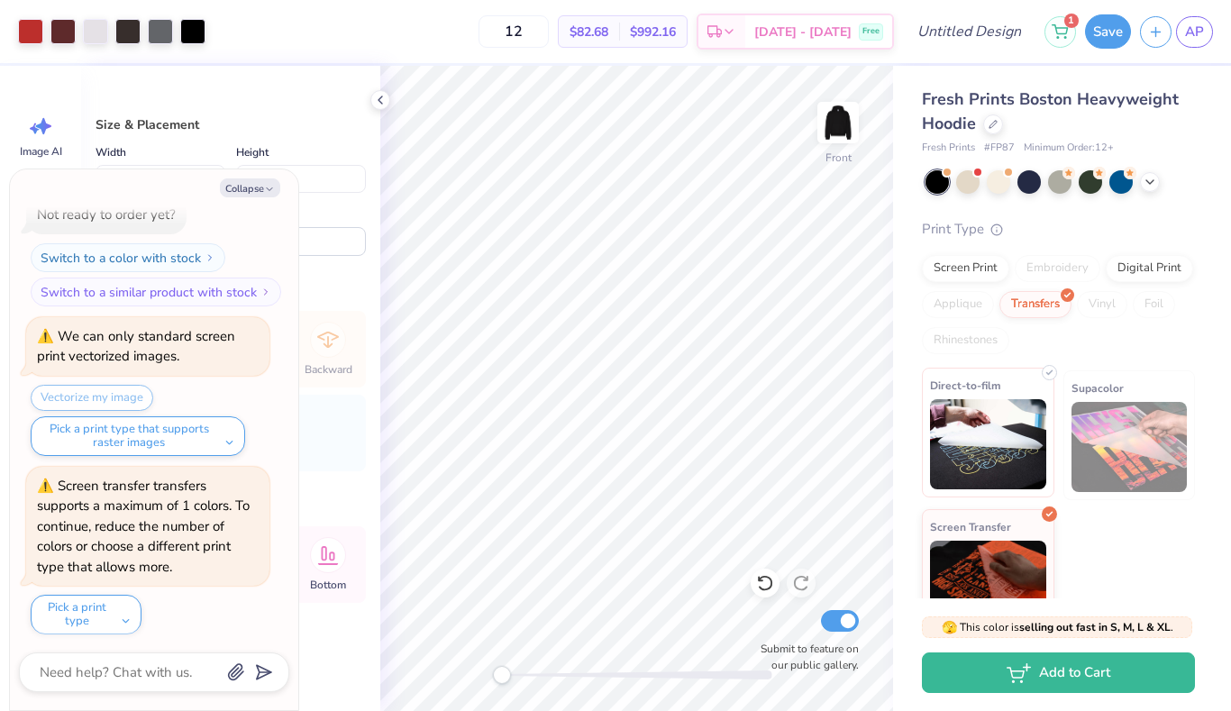
click at [979, 481] on img at bounding box center [988, 444] width 116 height 90
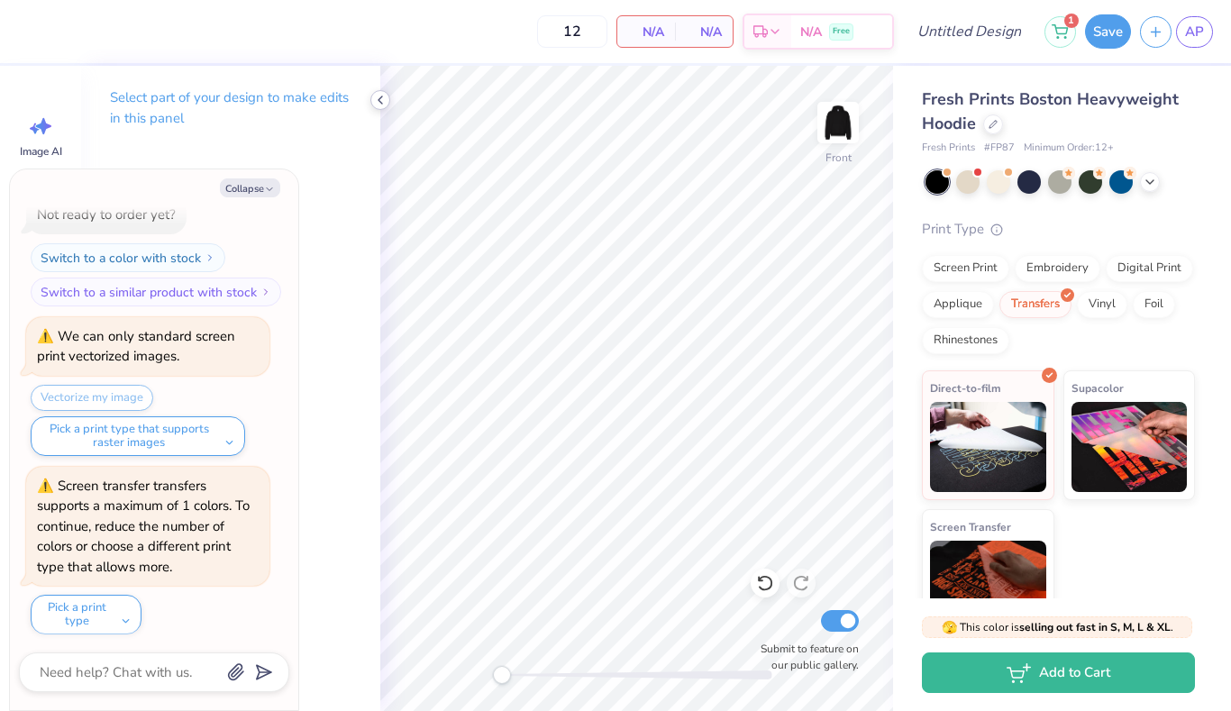
click at [384, 98] on icon at bounding box center [380, 100] width 14 height 14
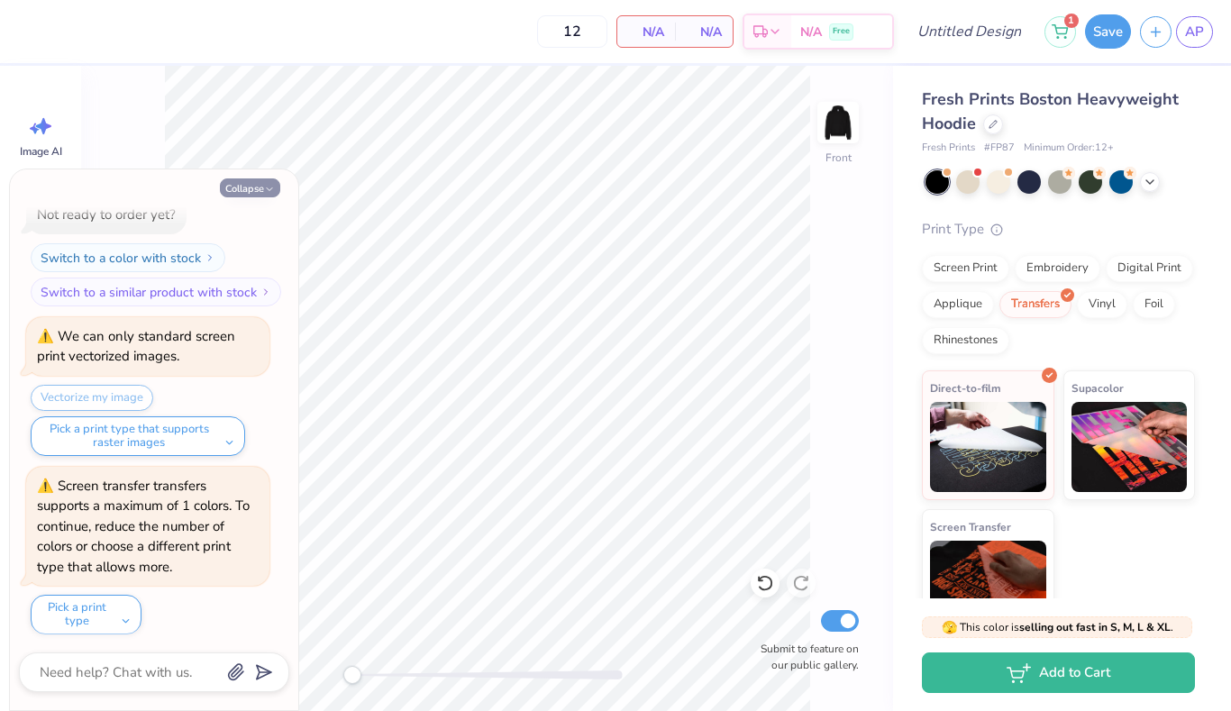
click at [261, 195] on button "Collapse" at bounding box center [250, 187] width 60 height 19
type textarea "x"
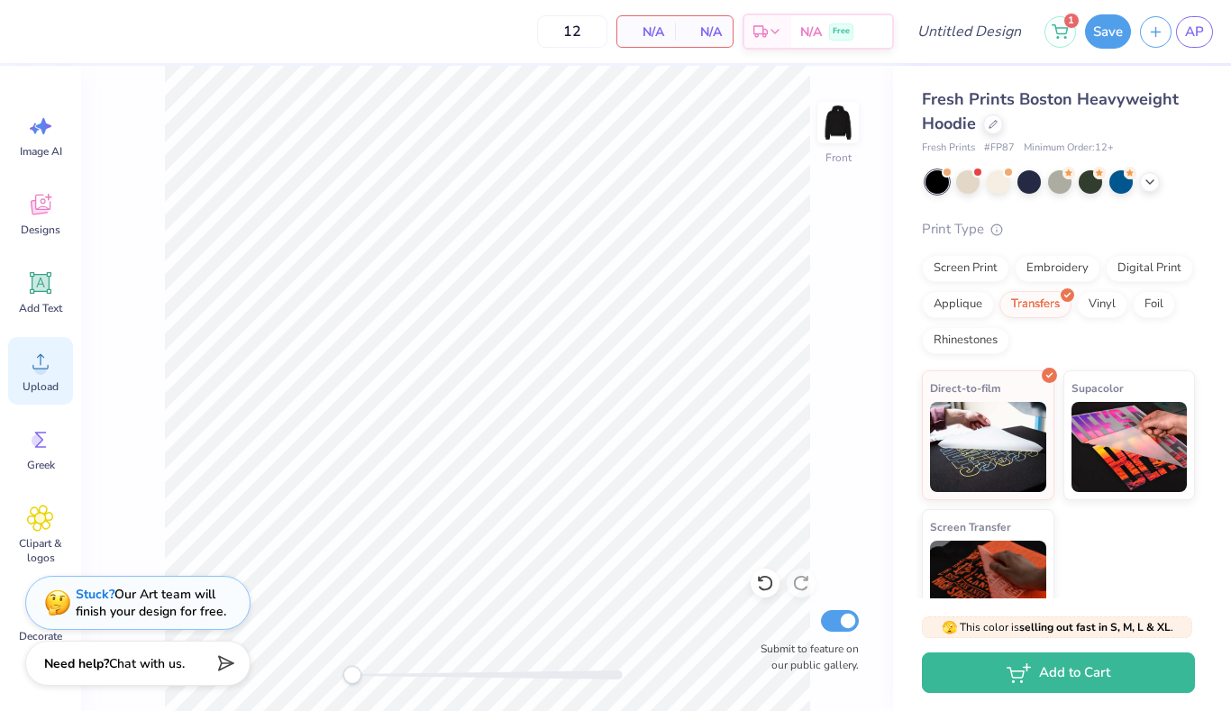
click at [33, 356] on icon at bounding box center [40, 361] width 27 height 27
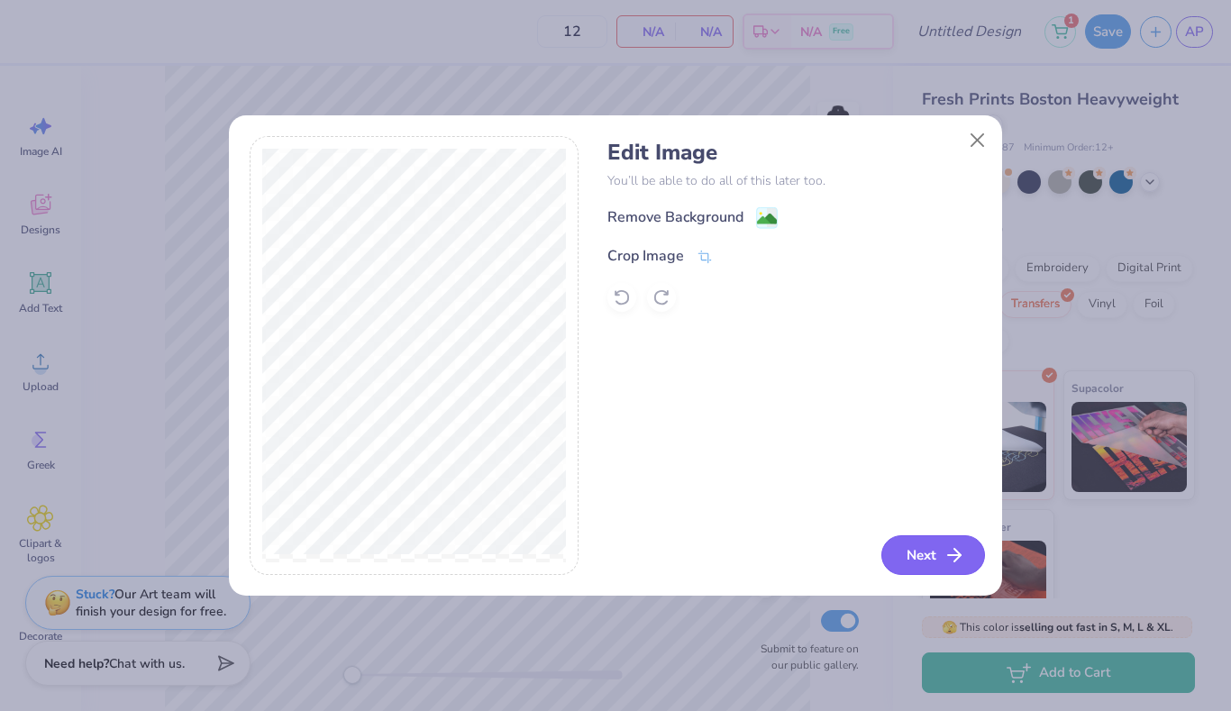
click at [927, 555] on button "Next" at bounding box center [934, 555] width 104 height 40
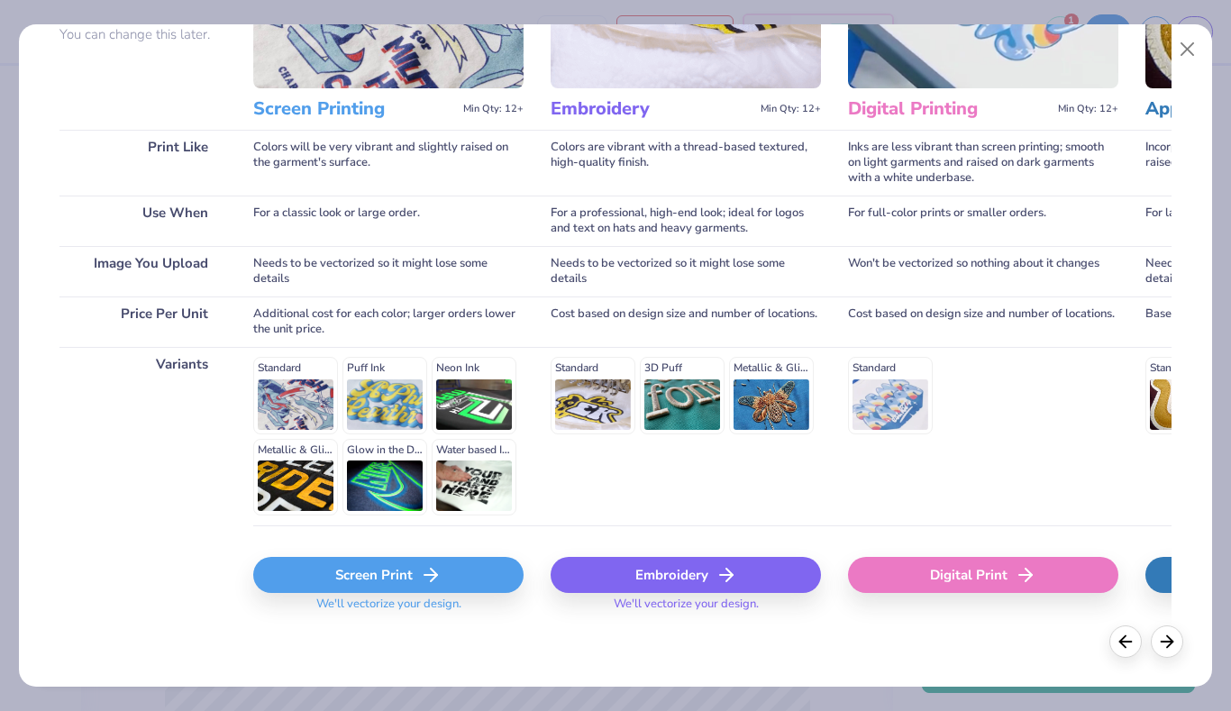
scroll to position [187, 0]
click at [415, 574] on div "Screen Print" at bounding box center [388, 576] width 270 height 36
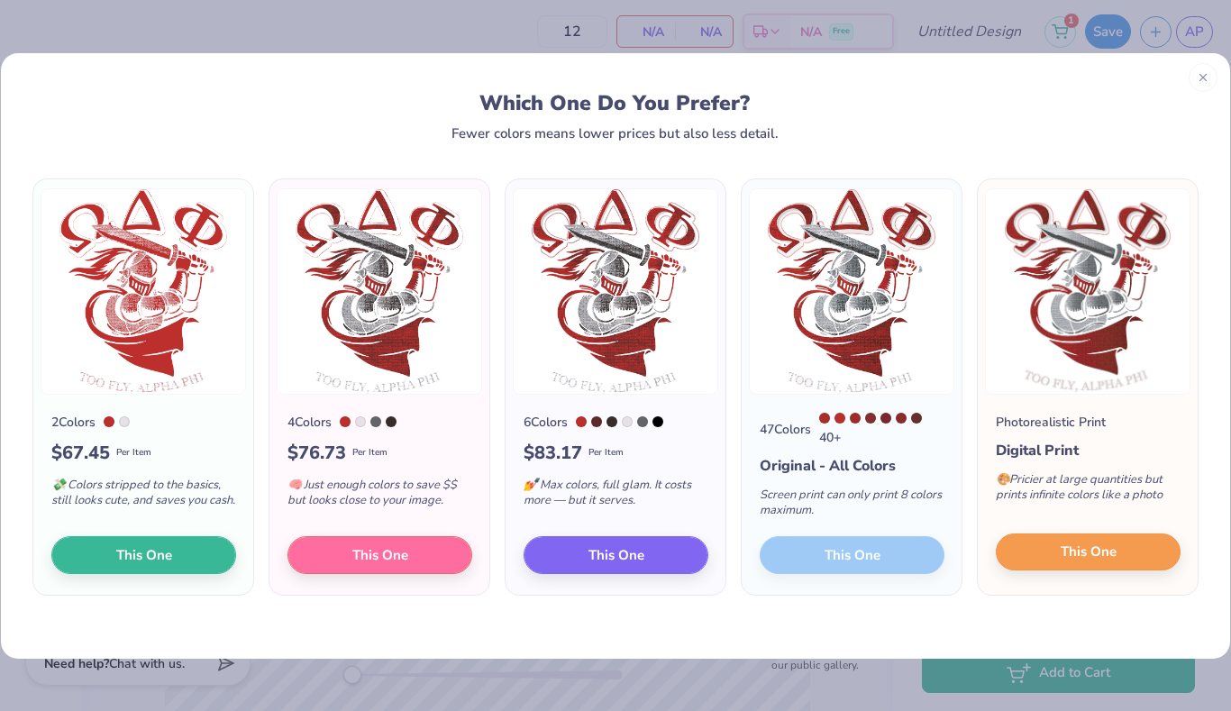
click at [1082, 557] on span "This One" at bounding box center [1089, 552] width 56 height 21
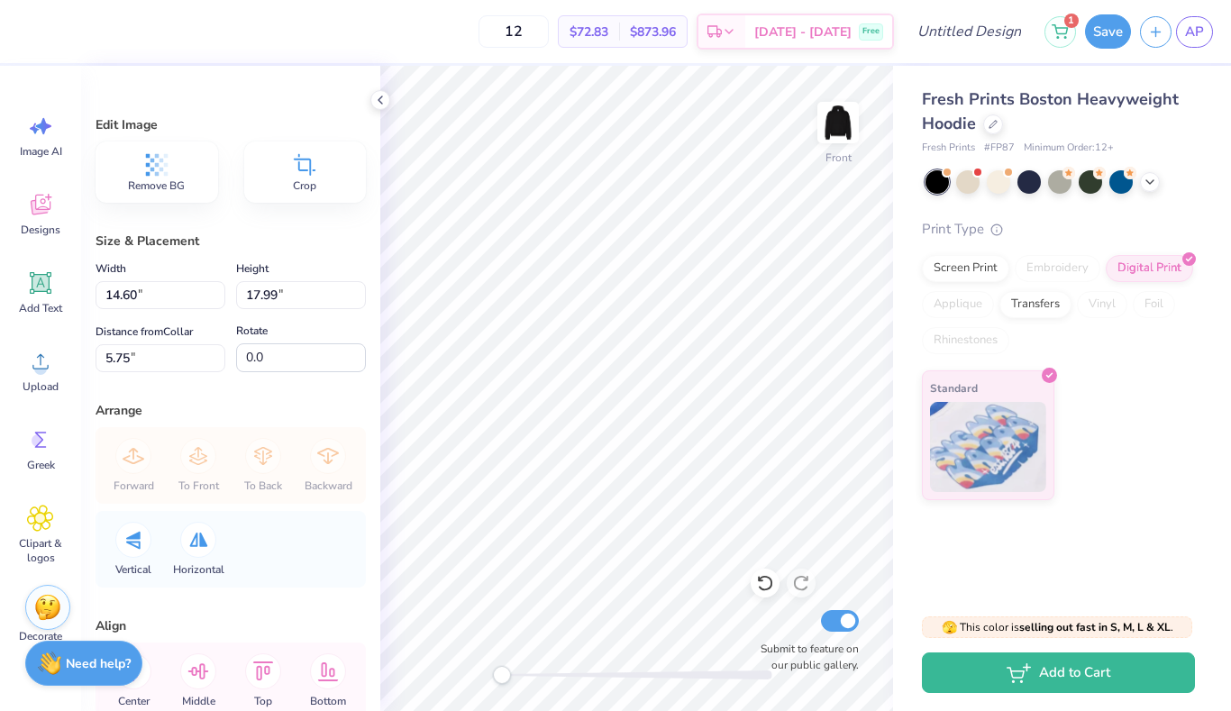
click at [1133, 489] on div "Standard" at bounding box center [1058, 436] width 273 height 130
click at [379, 96] on icon at bounding box center [380, 100] width 14 height 14
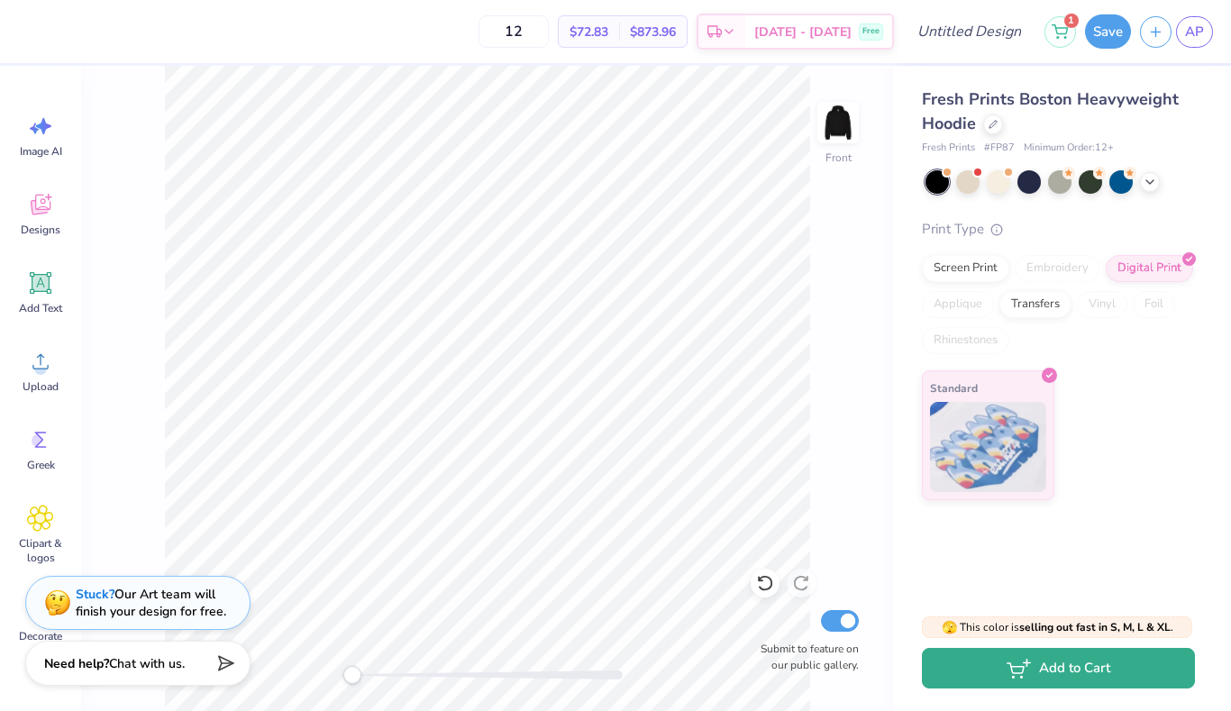
click at [1094, 682] on button "Add to Cart" at bounding box center [1058, 668] width 273 height 41
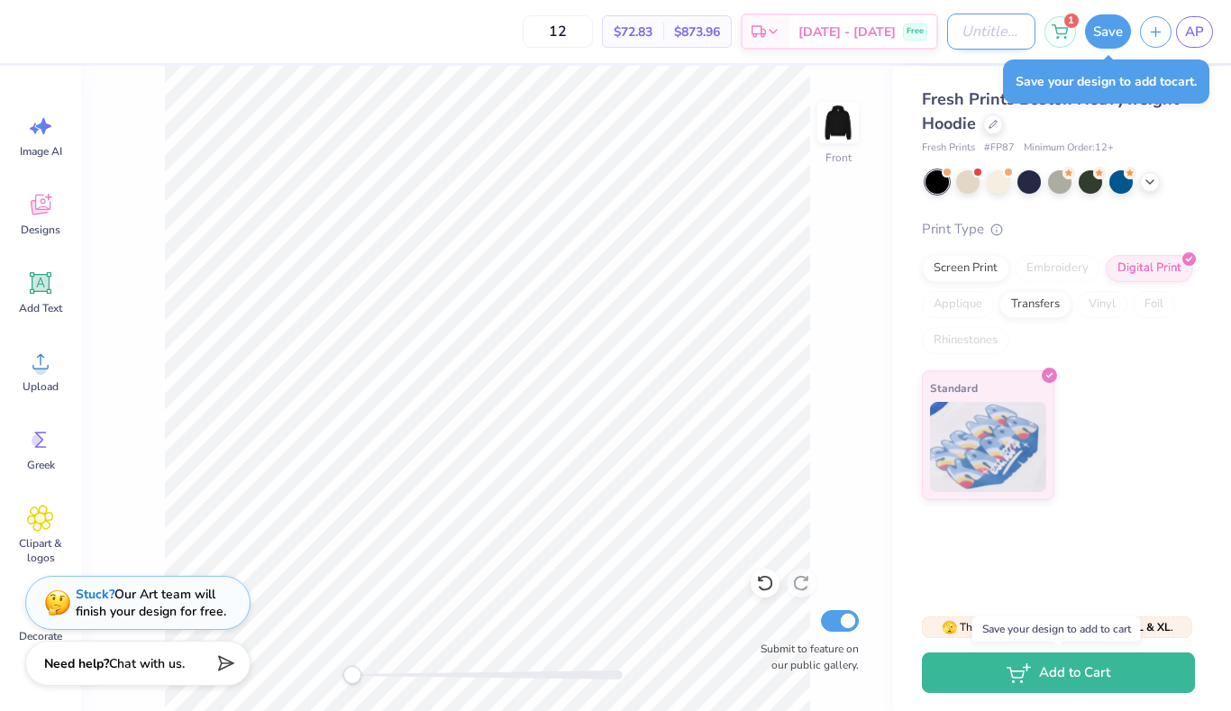
click at [968, 37] on input "Design Title" at bounding box center [991, 32] width 88 height 36
type input "I"
type input "ODPHI HOODIE"
click at [1111, 34] on button "Save" at bounding box center [1108, 29] width 46 height 34
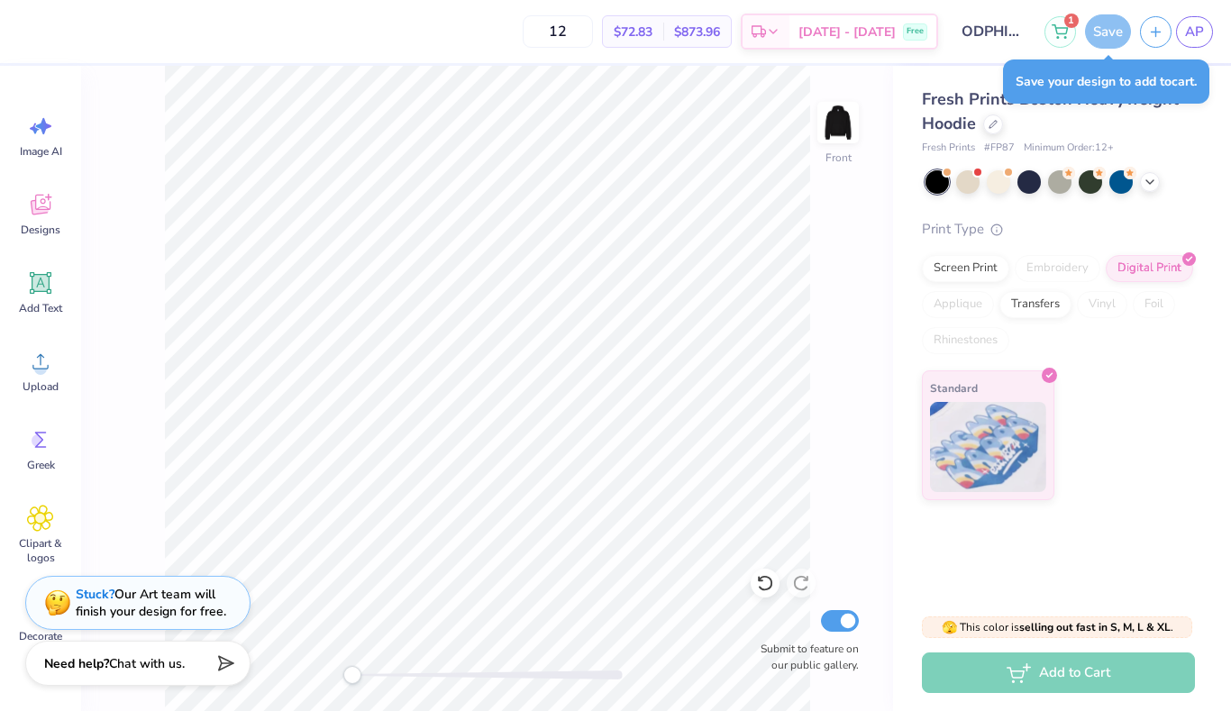
click at [1083, 670] on div "Add to Cart" at bounding box center [1058, 673] width 273 height 41
click at [1164, 398] on div "Standard" at bounding box center [1058, 436] width 273 height 130
click at [1139, 518] on div "Fresh Prints Boston Heavyweight Hoodie Fresh Prints # FP87 Minimum Order: 12 + …" at bounding box center [1062, 332] width 338 height 533
click at [1105, 31] on div "Save" at bounding box center [1108, 31] width 46 height 34
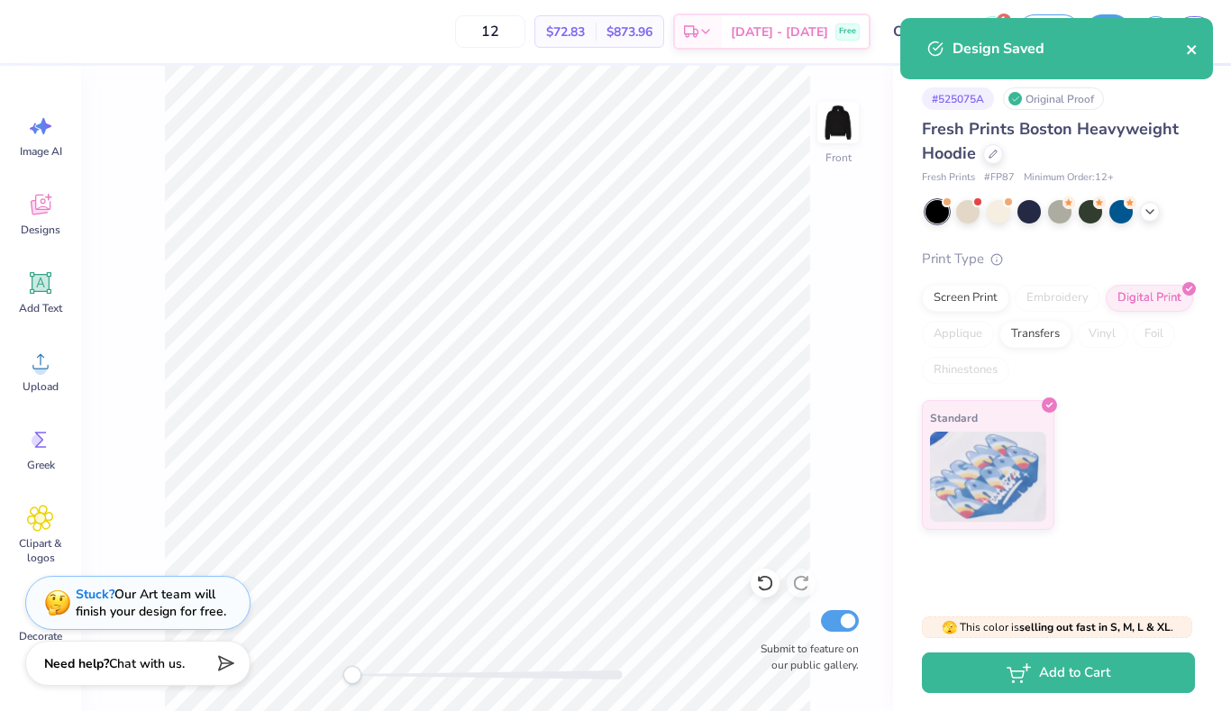
click at [1195, 50] on icon "close" at bounding box center [1192, 49] width 13 height 14
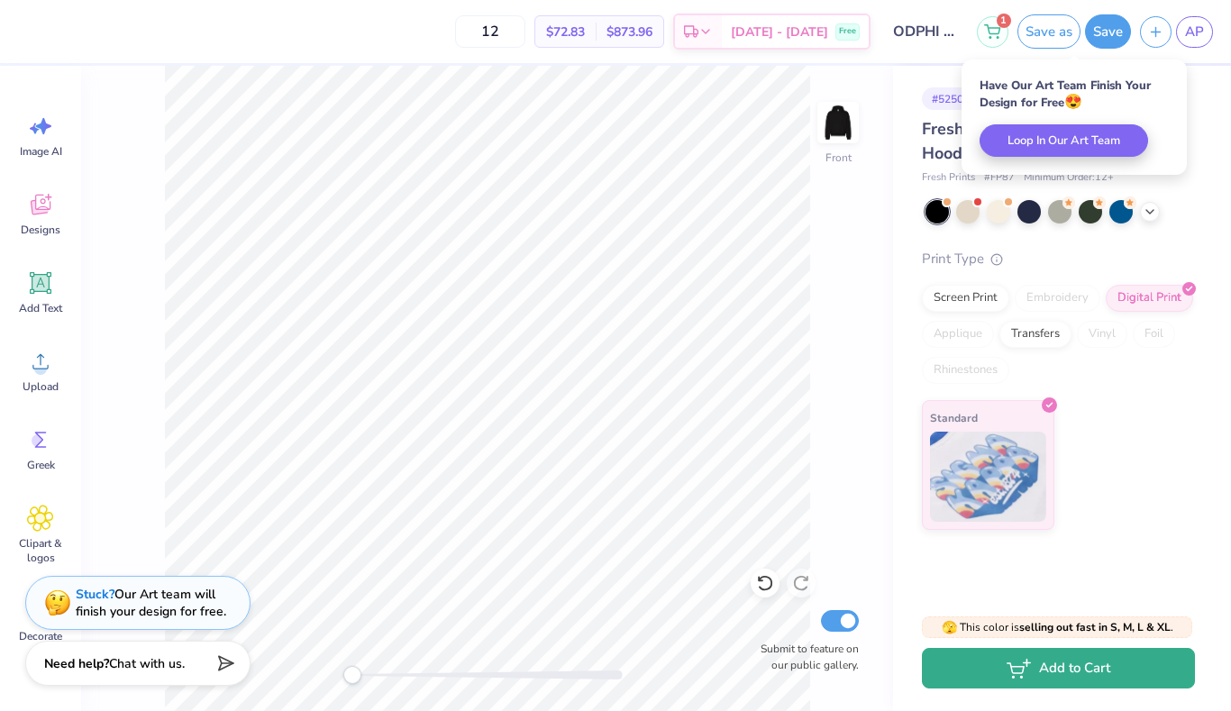
click at [1078, 682] on button "Add to Cart" at bounding box center [1058, 668] width 273 height 41
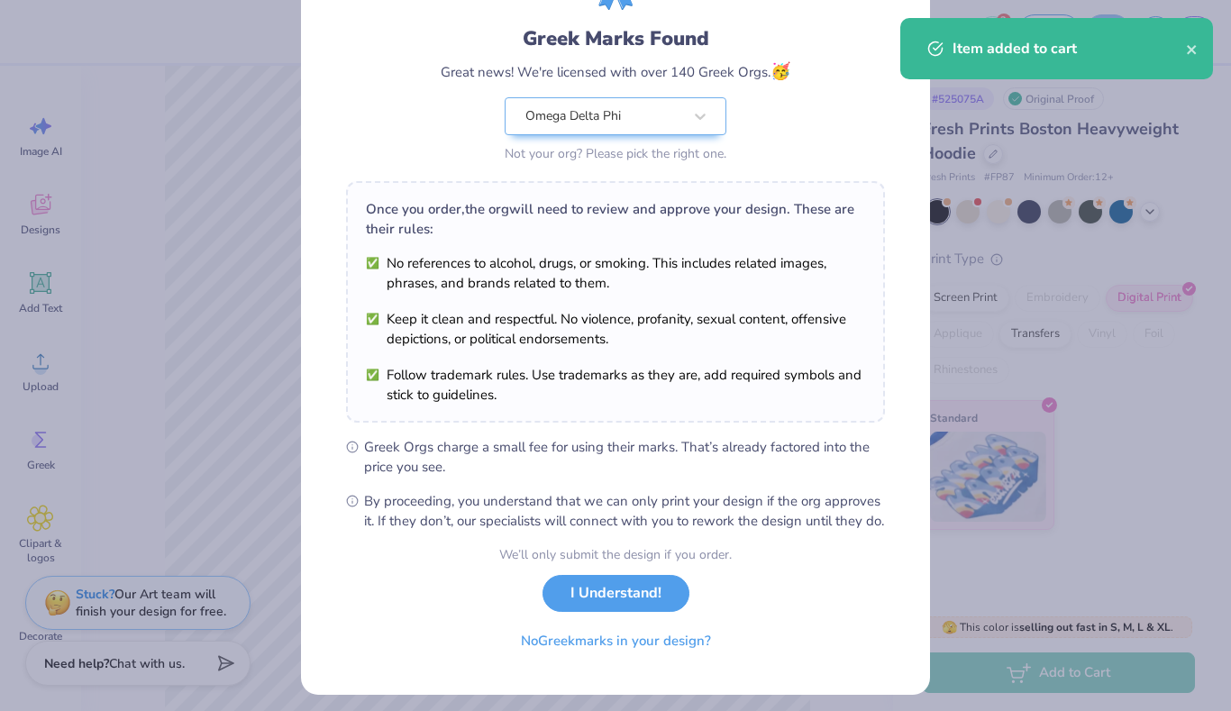
scroll to position [123, 0]
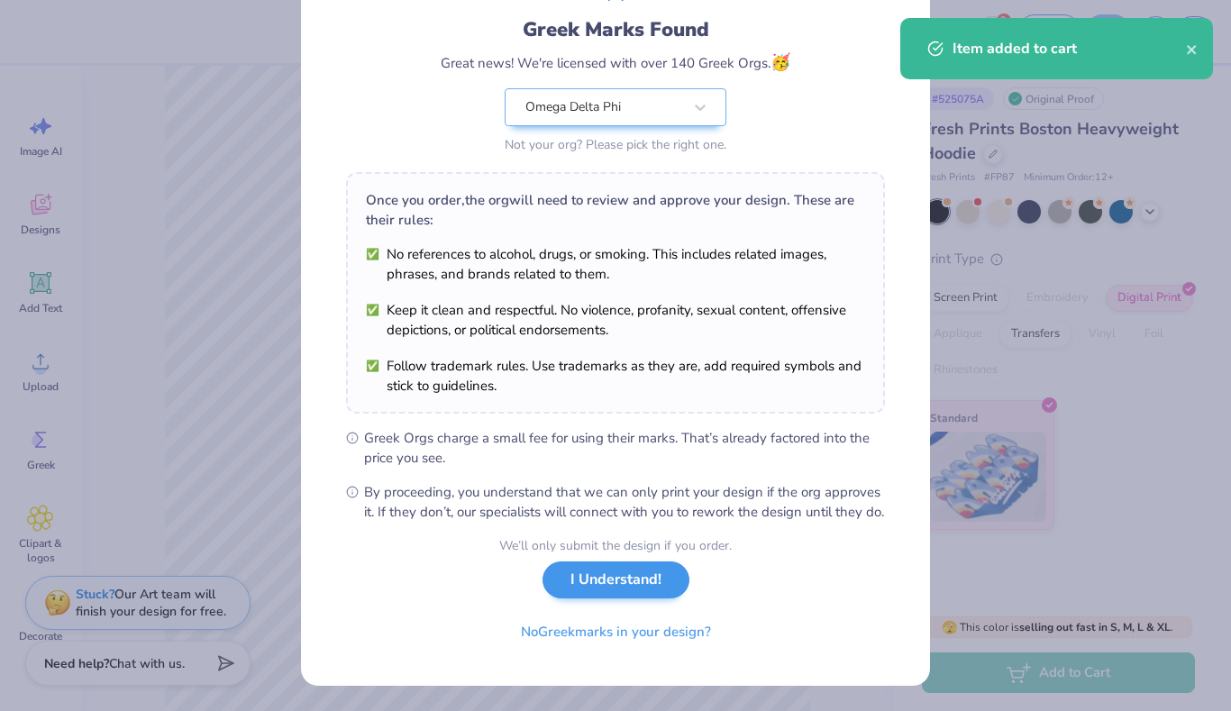
click at [635, 596] on button "I Understand!" at bounding box center [616, 580] width 147 height 37
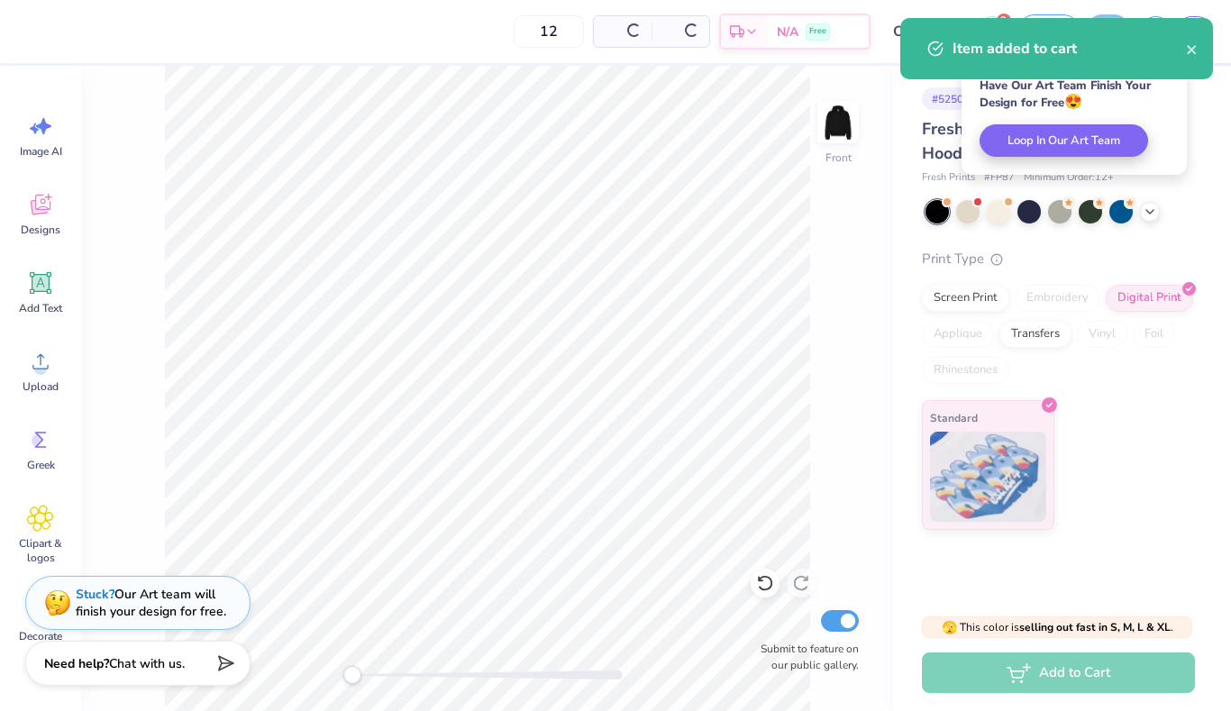
scroll to position [0, 0]
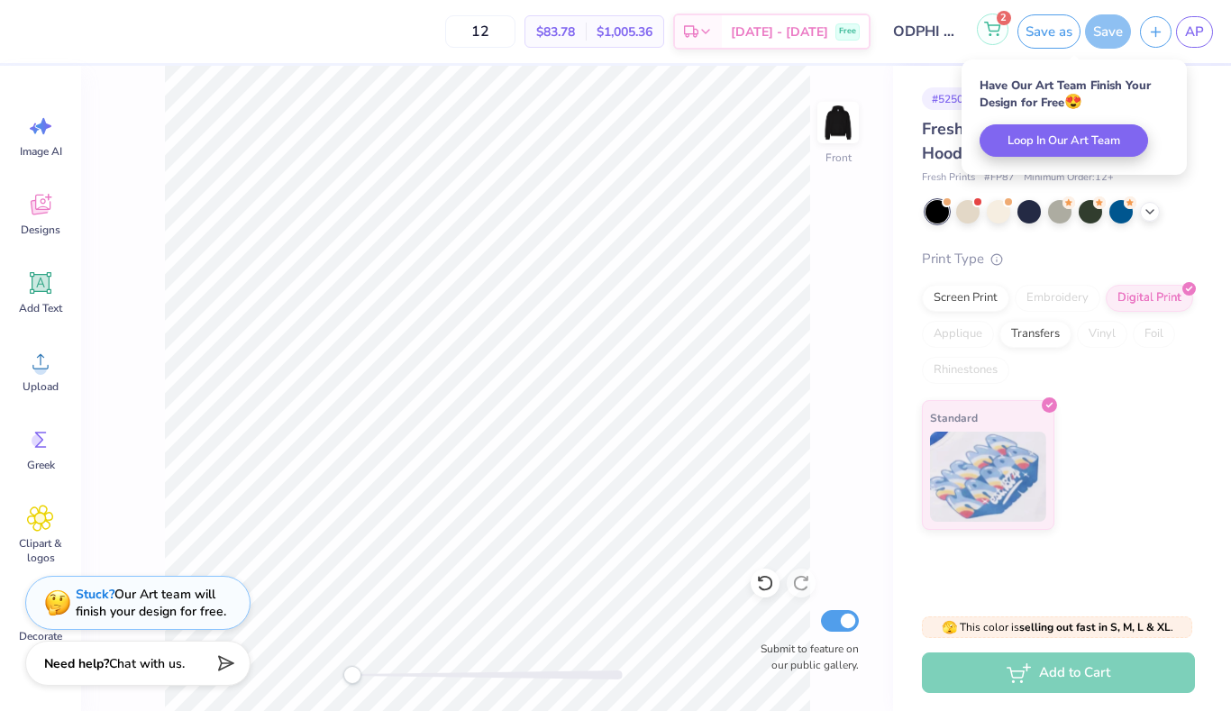
click at [990, 31] on icon at bounding box center [992, 27] width 15 height 9
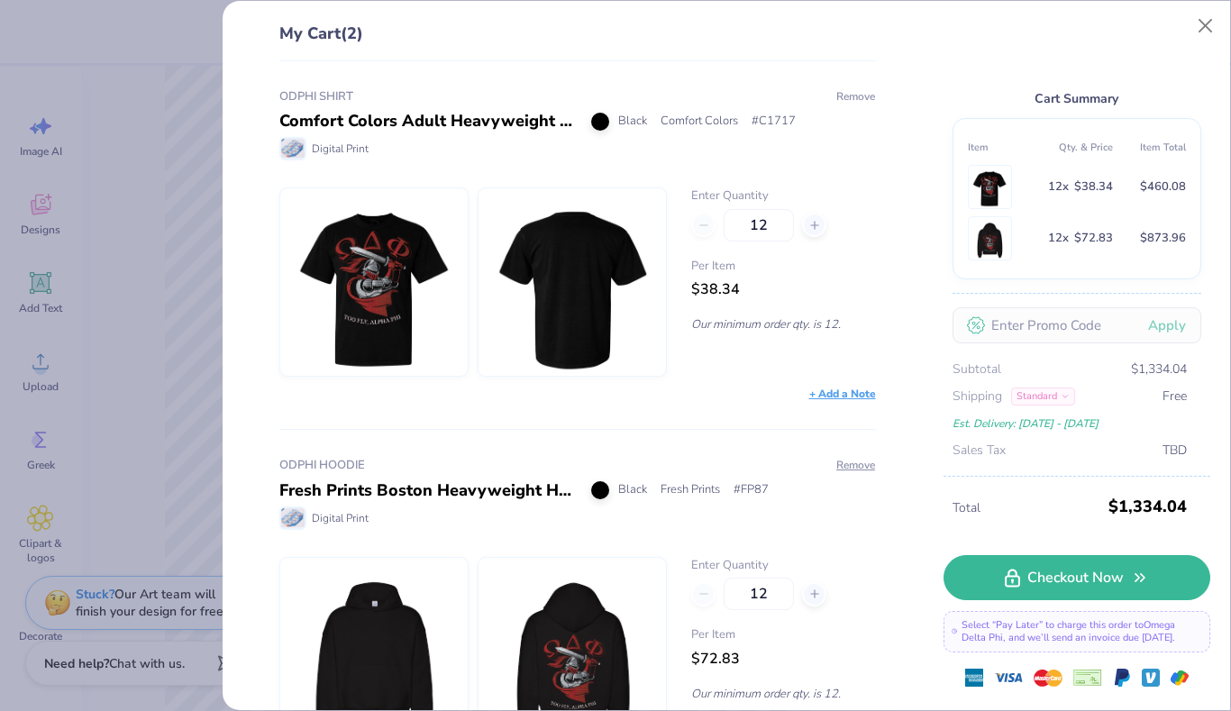
click at [856, 93] on button "Remove" at bounding box center [856, 96] width 41 height 16
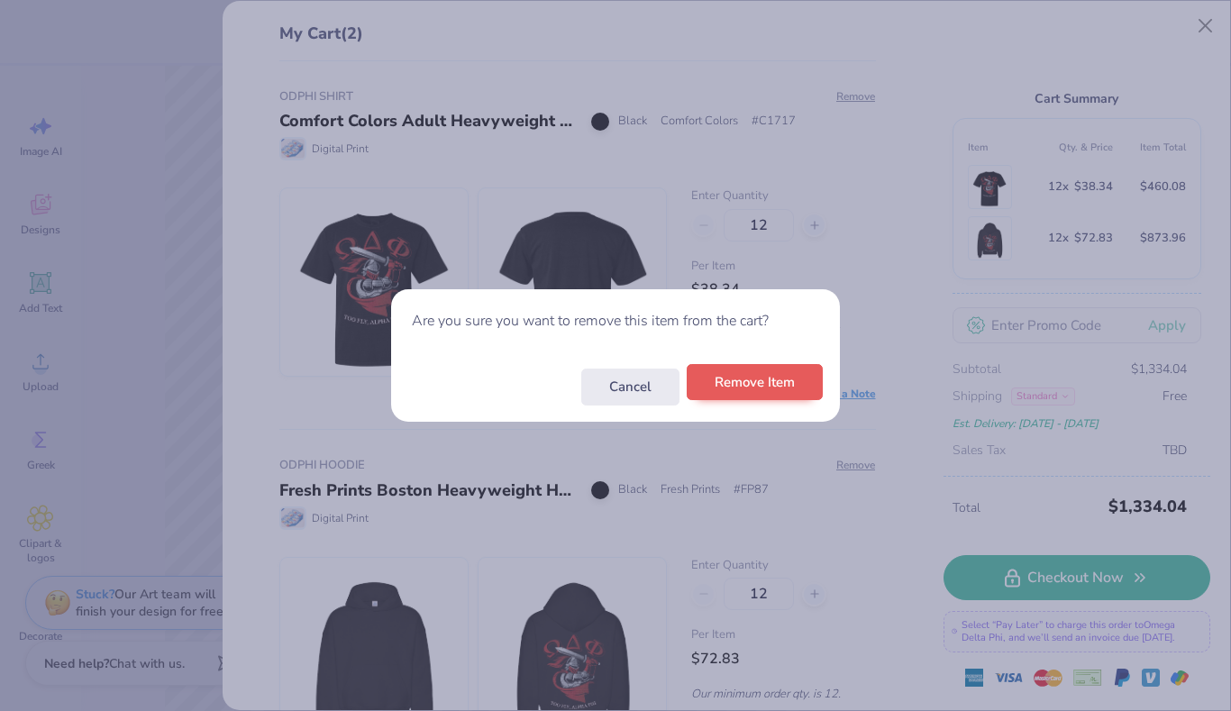
click at [770, 380] on button "Remove Item" at bounding box center [755, 382] width 136 height 37
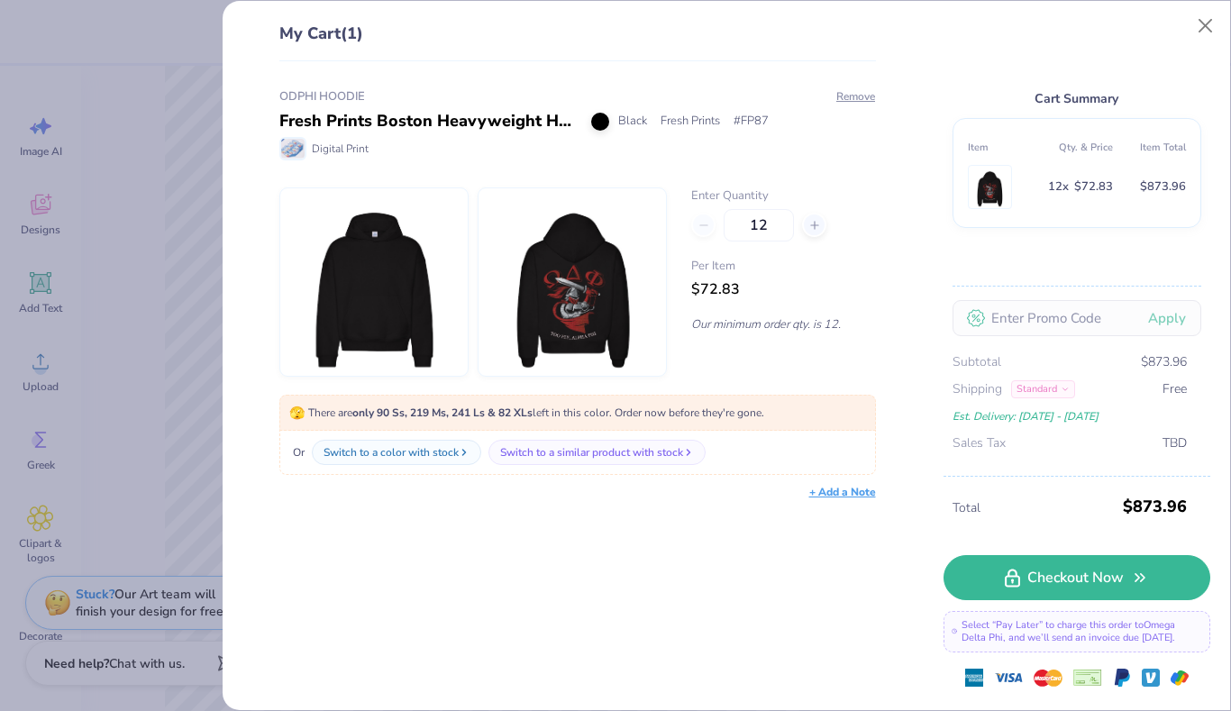
click at [484, 557] on div "ODPHI HOODIE Fresh Prints Boston Heavyweight Hoodie Black Fresh Prints # FP87 D…" at bounding box center [570, 386] width 655 height 650
click at [1212, 23] on button "Close" at bounding box center [1206, 26] width 34 height 34
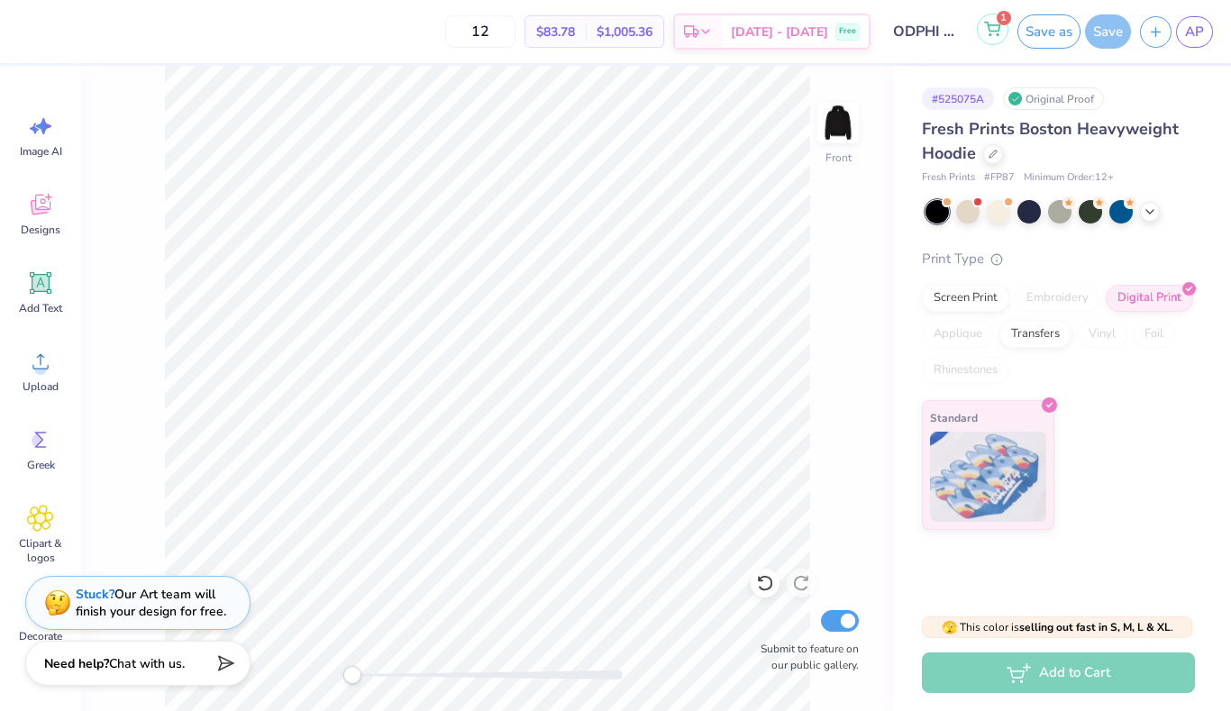
click at [990, 32] on icon at bounding box center [992, 29] width 16 height 14
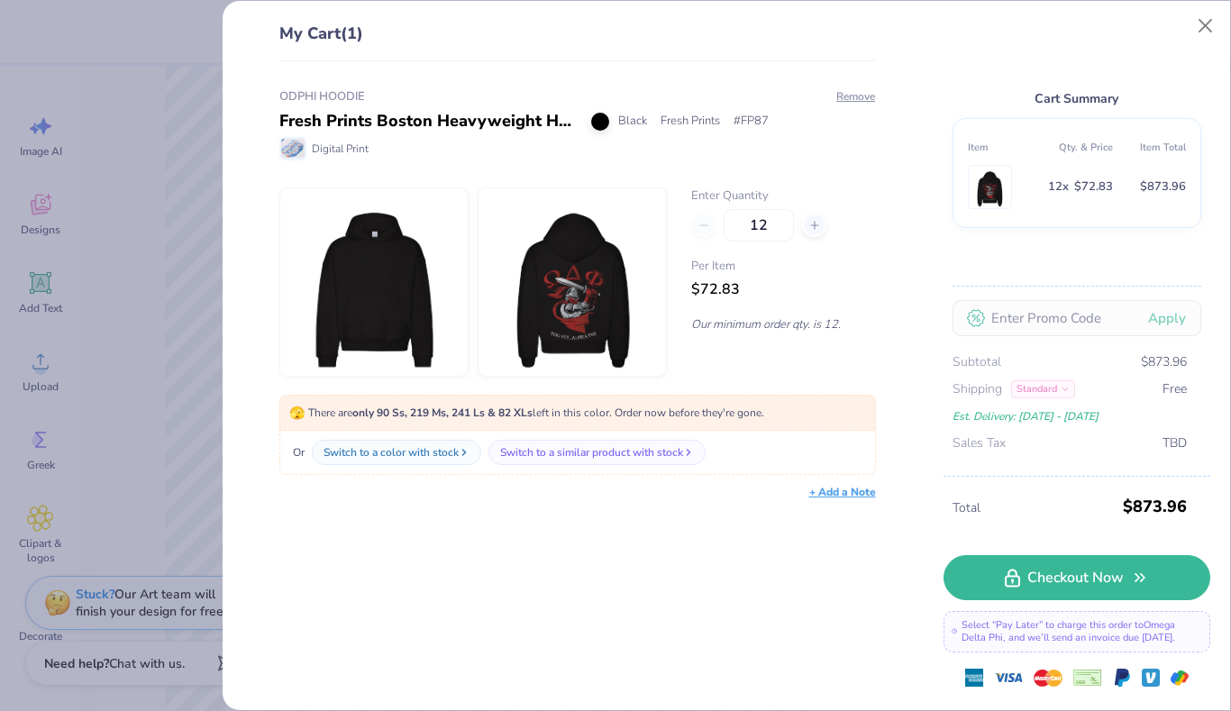
click at [515, 158] on div "Digital Print" at bounding box center [577, 148] width 597 height 23
click at [526, 124] on div "Fresh Prints Boston Heavyweight Hoodie" at bounding box center [428, 121] width 298 height 24
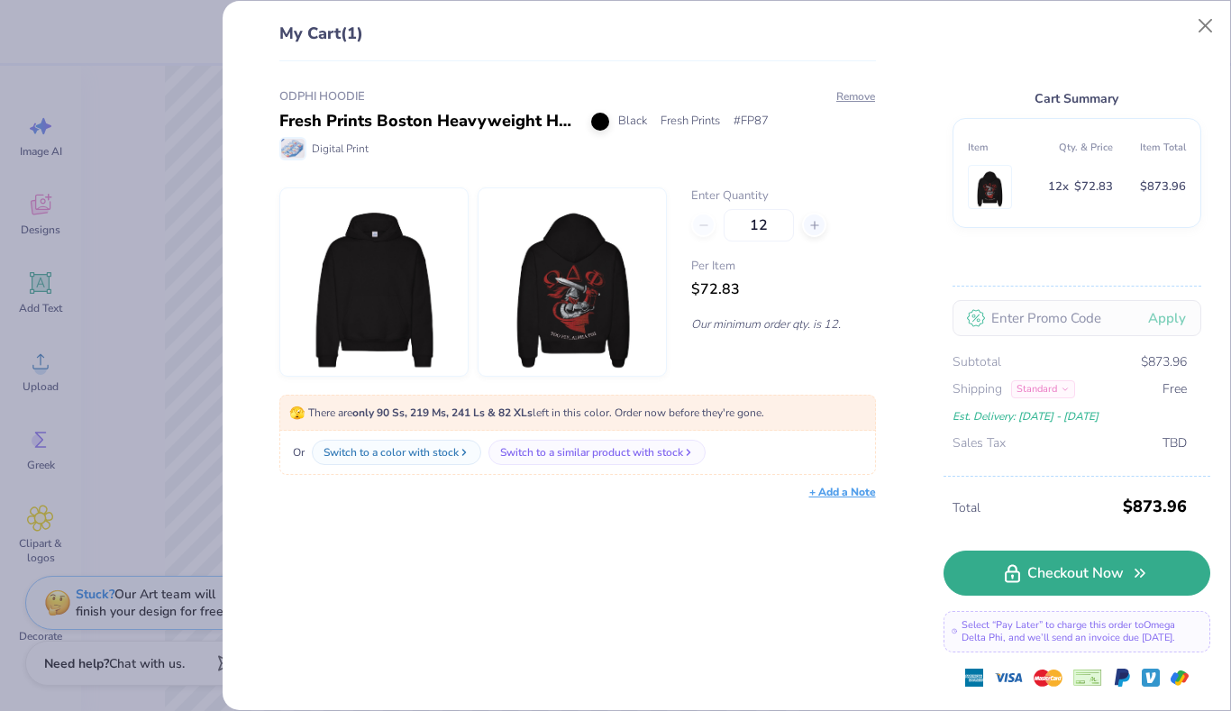
click at [1052, 575] on link "Checkout Now" at bounding box center [1077, 573] width 267 height 45
